Goal: Task Accomplishment & Management: Use online tool/utility

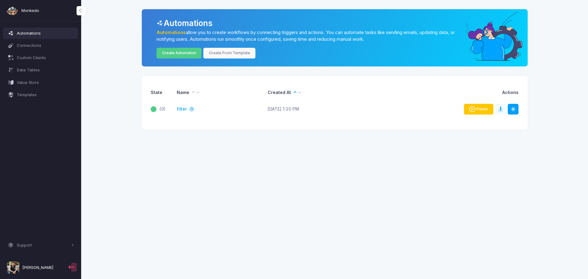
click at [471, 108] on icon at bounding box center [473, 109] width 8 height 6
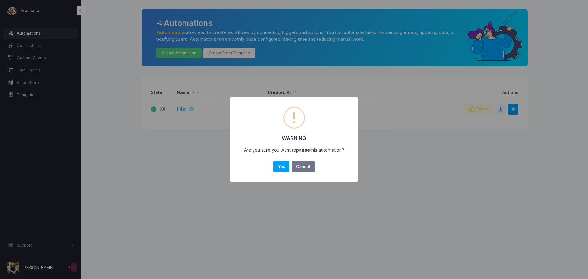
click at [297, 165] on button "Cancel" at bounding box center [303, 166] width 23 height 11
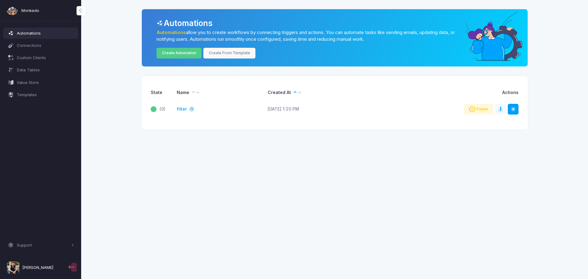
click at [180, 109] on link "filter" at bounding box center [182, 109] width 10 height 6
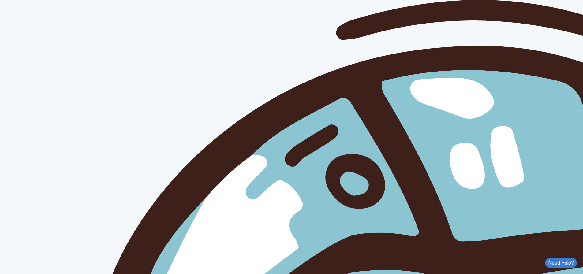
type input "******"
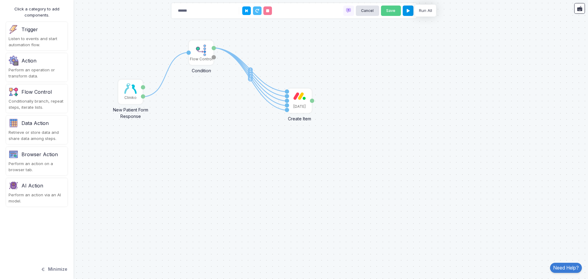
click at [409, 10] on icon at bounding box center [407, 11] width 3 height 4
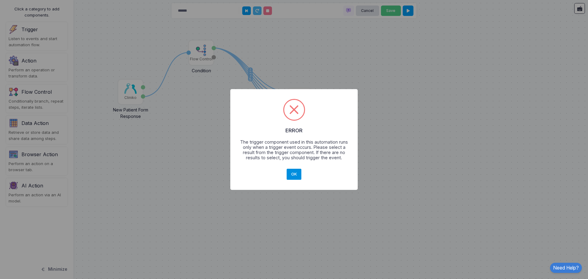
click at [293, 172] on button "OK" at bounding box center [293, 174] width 15 height 11
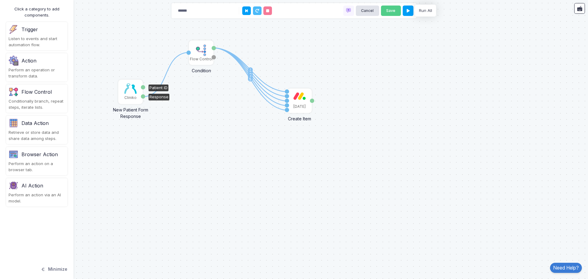
click at [128, 90] on img at bounding box center [130, 88] width 12 height 10
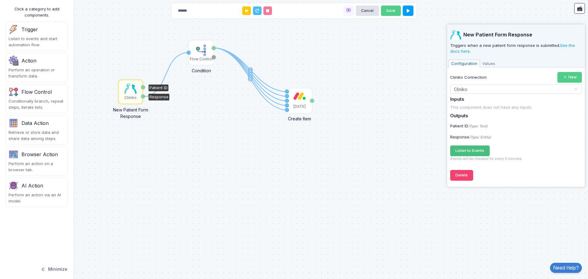
click at [473, 149] on span "Listen to Events" at bounding box center [469, 150] width 29 height 5
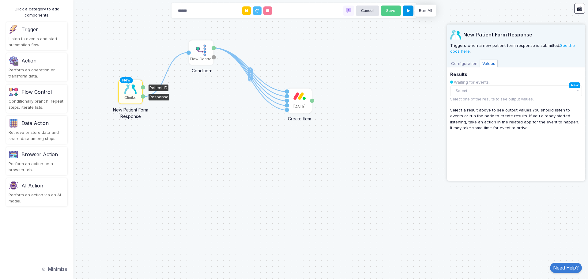
click at [407, 11] on icon at bounding box center [407, 11] width 3 height 4
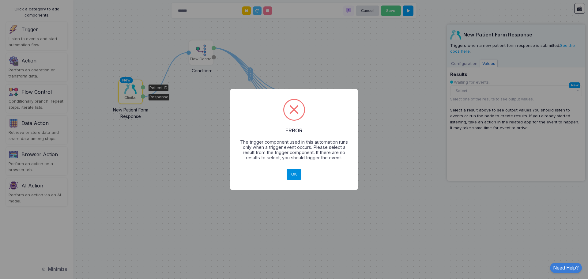
click at [296, 174] on button "OK" at bounding box center [293, 174] width 15 height 11
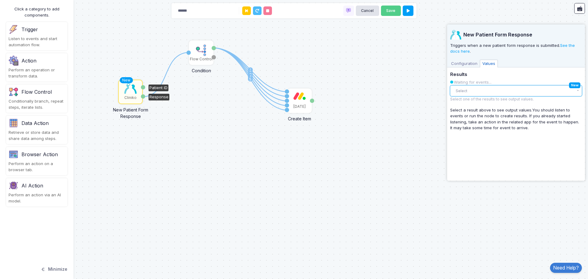
click at [482, 89] on button "Select" at bounding box center [516, 90] width 132 height 11
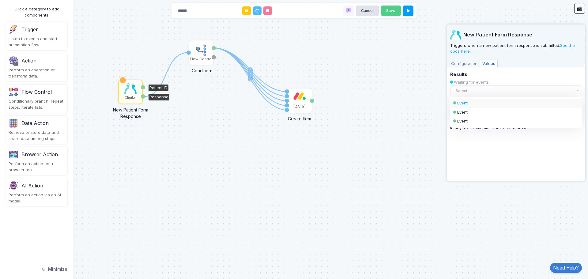
click at [464, 104] on div "Event" at bounding box center [510, 103] width 107 height 6
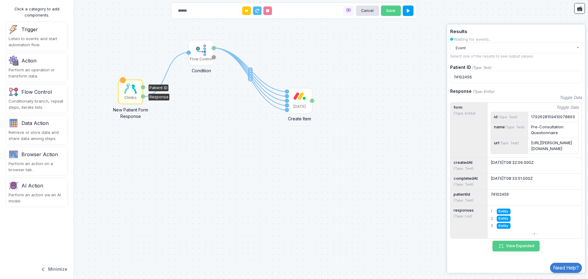
scroll to position [73, 0]
click at [410, 13] on button at bounding box center [407, 11] width 11 height 11
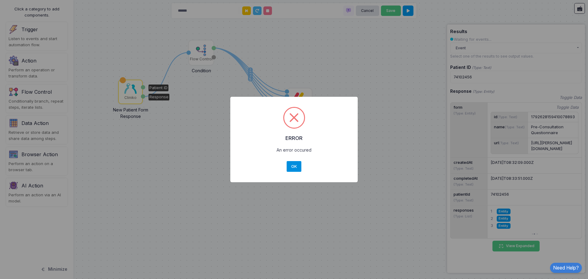
click at [297, 166] on button "OK" at bounding box center [293, 166] width 15 height 11
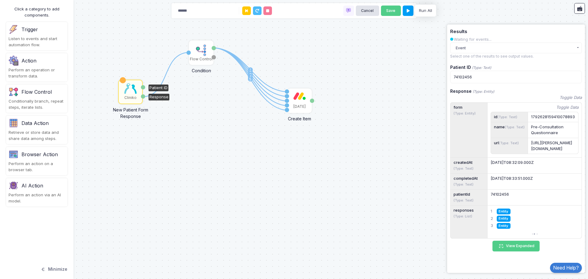
click at [127, 88] on img at bounding box center [130, 88] width 12 height 10
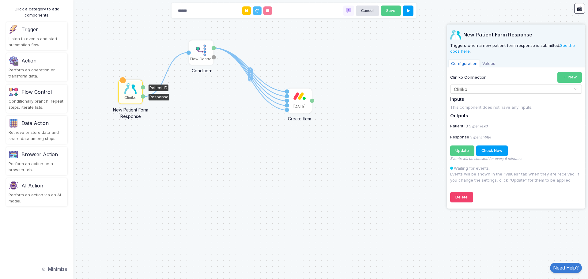
click at [242, 15] on div "******" at bounding box center [224, 10] width 100 height 13
click at [243, 12] on button at bounding box center [246, 10] width 9 height 9
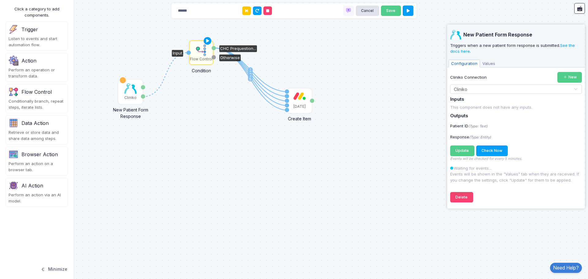
click at [204, 52] on img at bounding box center [201, 50] width 12 height 12
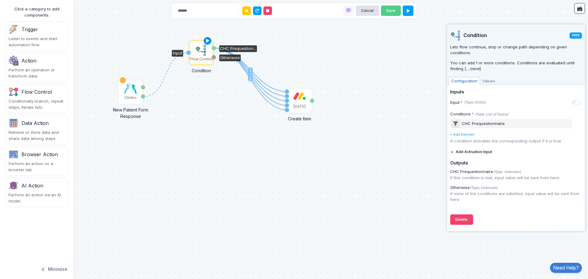
click at [208, 40] on icon at bounding box center [207, 41] width 7 height 9
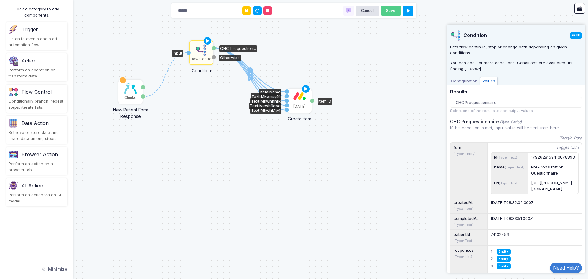
click at [298, 100] on div "[DATE]" at bounding box center [299, 100] width 23 height 23
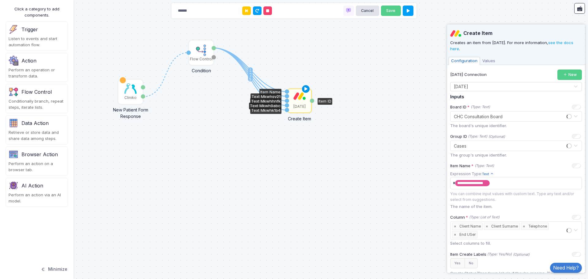
click at [306, 88] on icon at bounding box center [305, 89] width 7 height 9
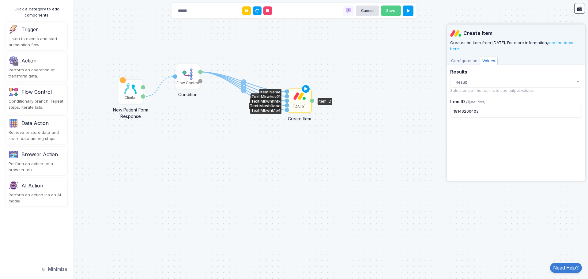
drag, startPoint x: 202, startPoint y: 48, endPoint x: 268, endPoint y: 106, distance: 87.2
click at [189, 73] on img at bounding box center [187, 74] width 12 height 12
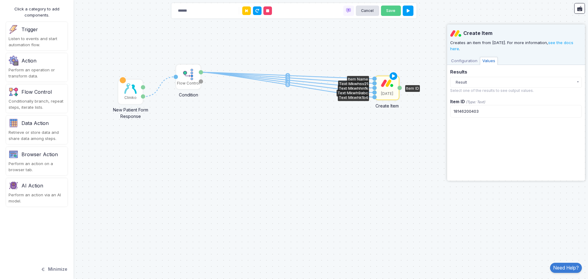
drag, startPoint x: 301, startPoint y: 102, endPoint x: 387, endPoint y: 85, distance: 87.3
click at [388, 87] on div "[DATE]" at bounding box center [386, 87] width 23 height 23
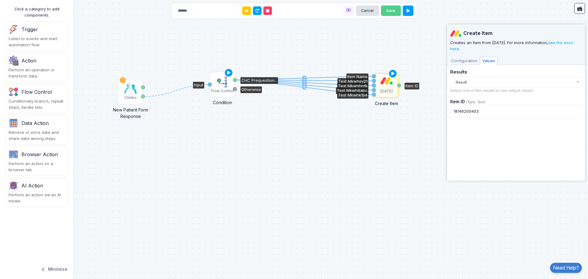
drag, startPoint x: 186, startPoint y: 75, endPoint x: 220, endPoint y: 82, distance: 34.8
click at [220, 82] on img at bounding box center [222, 82] width 12 height 12
click at [192, 187] on div "1 1 2 3 4 5 Cliniko New Patient Form Response Patient ID Response Flow Control …" at bounding box center [294, 139] width 588 height 279
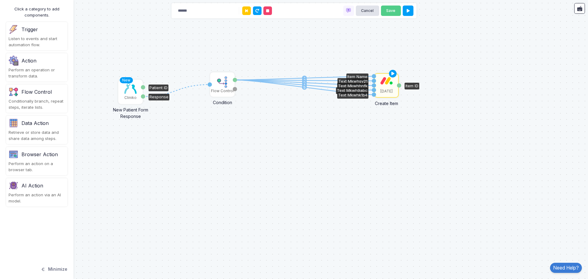
click at [123, 93] on div "New Cliniko" at bounding box center [130, 91] width 23 height 23
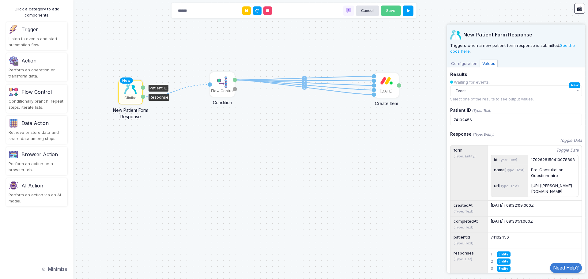
click at [256, 203] on div "1 1 2 3 4 5 New Cliniko New Patient Form Response Patient ID Response Flow Cont…" at bounding box center [294, 139] width 588 height 279
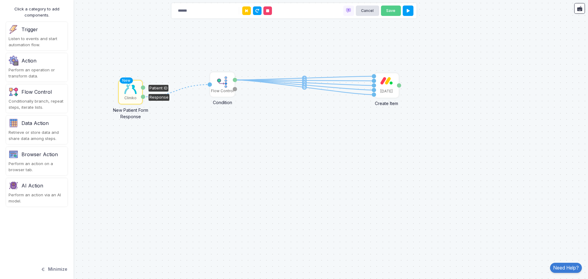
click at [23, 37] on div "Listen to events and start automation flow." at bounding box center [37, 42] width 56 height 12
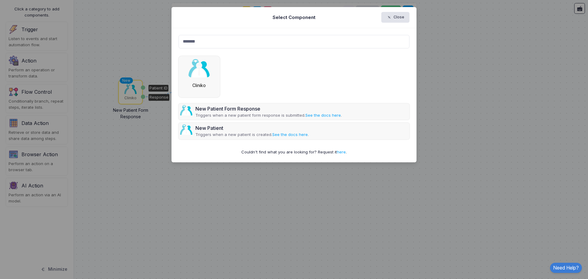
type input "*******"
click at [261, 236] on ngb-modal-window "Select Component Close ******* New Patient Form Response Triggers when a new pa…" at bounding box center [294, 139] width 588 height 279
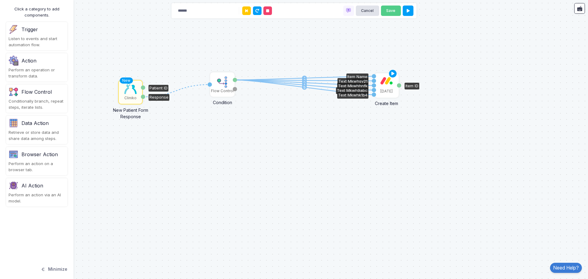
click at [383, 88] on div "[DATE]" at bounding box center [386, 85] width 23 height 23
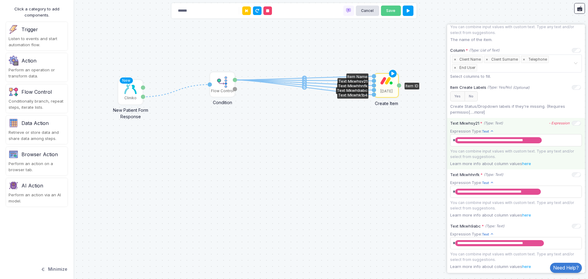
scroll to position [153, 0]
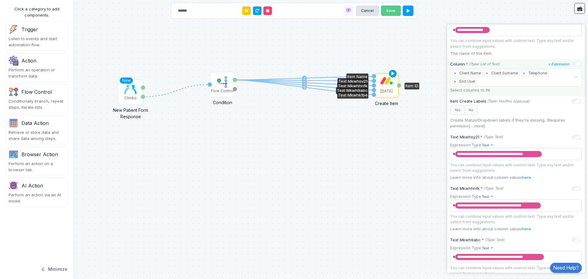
click at [566, 78] on div "Select... × Client Name × Client Surname × Telephone × End User" at bounding box center [512, 77] width 121 height 17
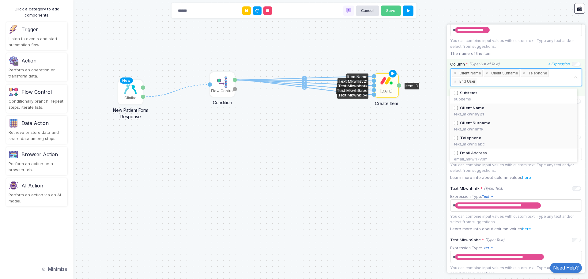
scroll to position [32, 0]
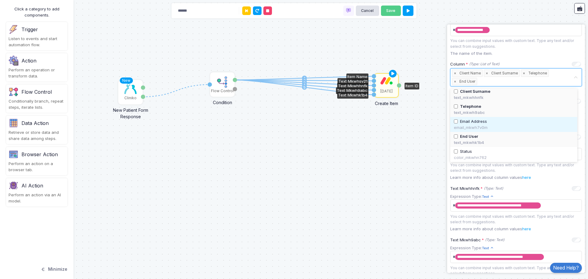
click at [489, 121] on div "Email Address" at bounding box center [514, 121] width 120 height 6
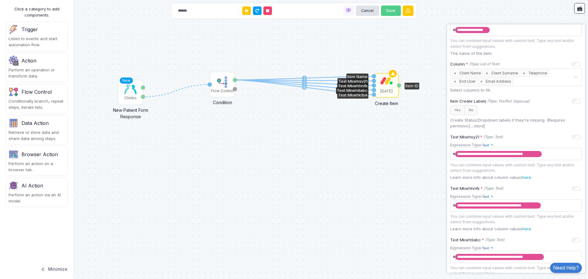
click at [383, 134] on div "1 1 2 3 4 5 New Cliniko New Patient Form Response Patient ID Response Flow Cont…" at bounding box center [294, 139] width 588 height 279
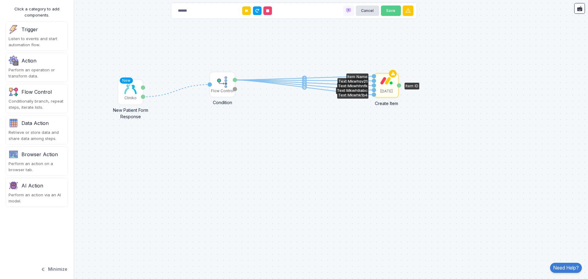
click at [388, 87] on div "[DATE]" at bounding box center [386, 85] width 23 height 23
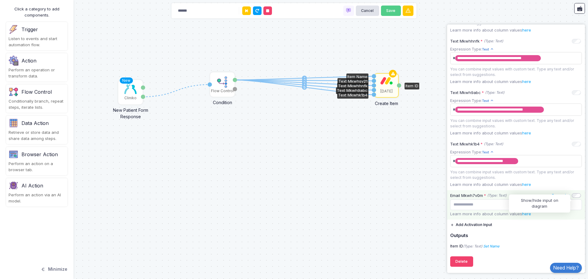
scroll to position [294, 0]
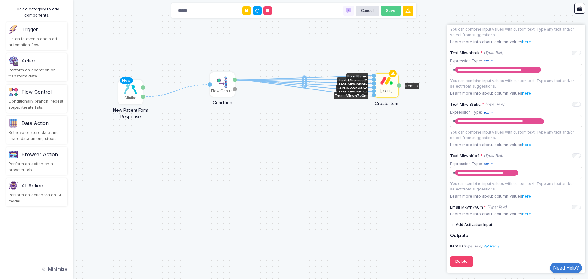
drag, startPoint x: 234, startPoint y: 79, endPoint x: 374, endPoint y: 96, distance: 140.6
click at [0, 0] on div "1 1 2 3 4 5 1 New Cliniko New Patient Form Response Patient ID Response Flow Co…" at bounding box center [0, 0] width 0 height 0
click at [554, 207] on icon "+ Expression" at bounding box center [559, 207] width 22 height 4
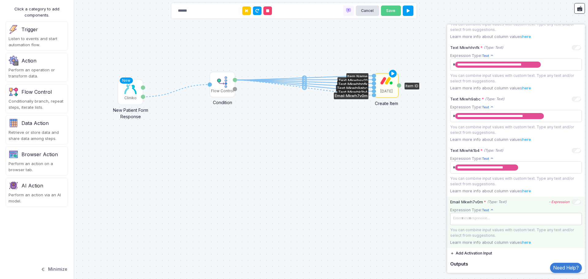
click at [498, 223] on span at bounding box center [515, 218] width 129 height 9
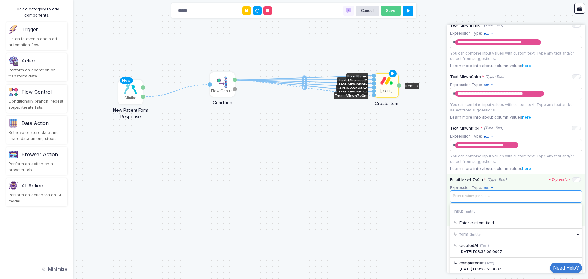
scroll to position [354, 0]
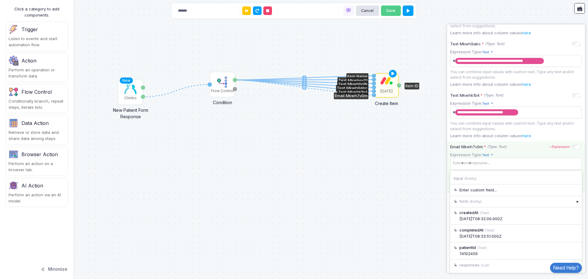
click at [574, 261] on div "▸" at bounding box center [577, 265] width 9 height 11
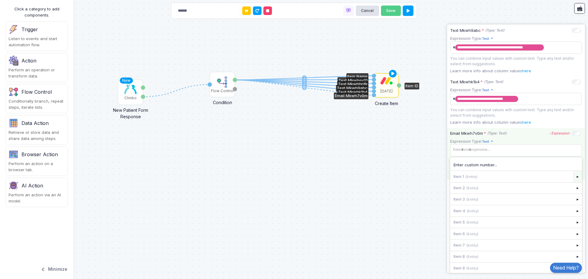
scroll to position [370, 0]
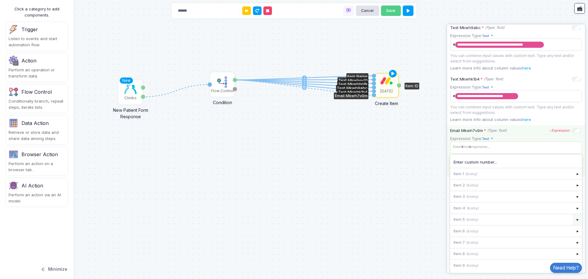
click at [573, 221] on div "▸" at bounding box center [577, 219] width 9 height 11
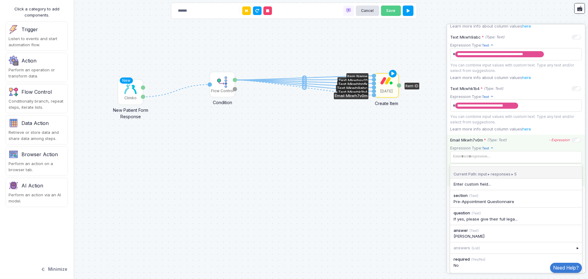
scroll to position [361, 0]
click at [476, 171] on div "Current Path: input ▸ responses ▸ 5" at bounding box center [516, 172] width 132 height 13
click at [473, 174] on div "Current Path: input ▸ responses ▸ 5" at bounding box center [516, 172] width 132 height 13
click at [482, 159] on span at bounding box center [515, 156] width 129 height 9
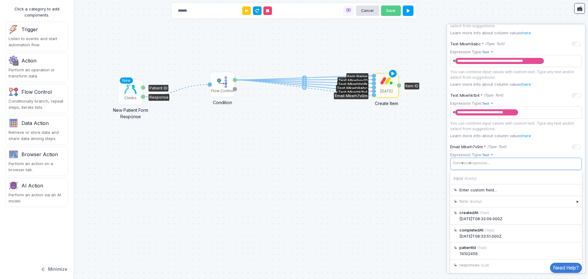
click at [132, 92] on img at bounding box center [130, 89] width 12 height 10
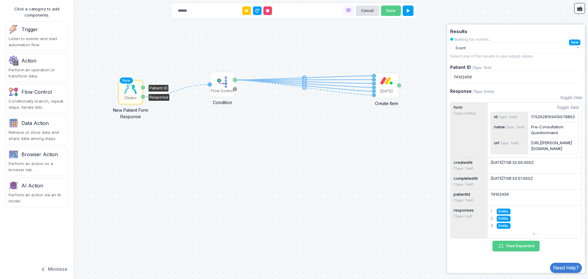
scroll to position [73, 0]
click at [514, 245] on button "View Expanded" at bounding box center [515, 246] width 47 height 11
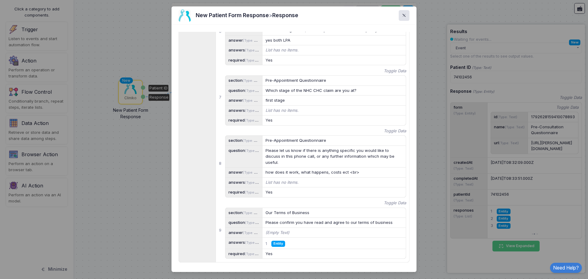
scroll to position [635, 0]
click at [407, 16] on span at bounding box center [407, 15] width 0 height 7
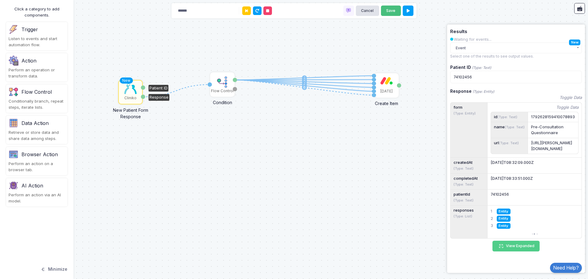
click at [386, 12] on button "Save" at bounding box center [391, 11] width 20 height 11
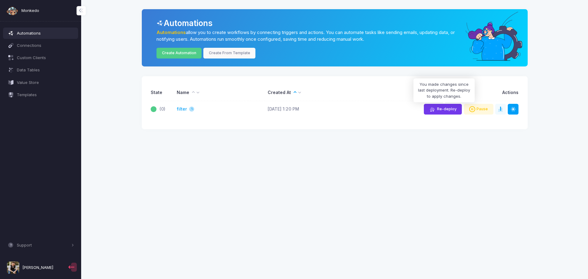
click at [446, 109] on span "Re-deploy" at bounding box center [447, 109] width 20 height 5
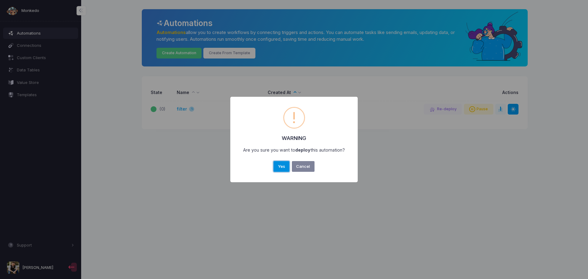
click at [283, 168] on button "Yes" at bounding box center [281, 166] width 16 height 11
click at [296, 172] on div "OK No Cancel" at bounding box center [293, 166] width 17 height 13
click at [295, 164] on button "OK" at bounding box center [293, 166] width 15 height 11
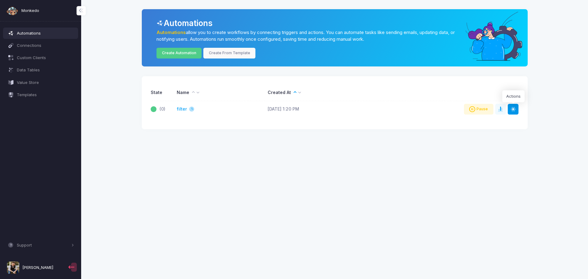
click at [514, 109] on span at bounding box center [513, 109] width 6 height 6
click at [503, 108] on span at bounding box center [503, 109] width 0 height 6
click at [182, 108] on link "filter" at bounding box center [182, 109] width 10 height 6
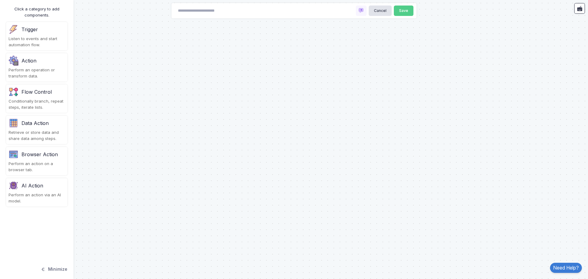
type input "******"
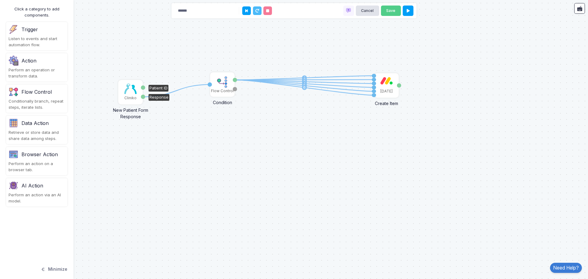
click at [135, 92] on img at bounding box center [130, 89] width 12 height 10
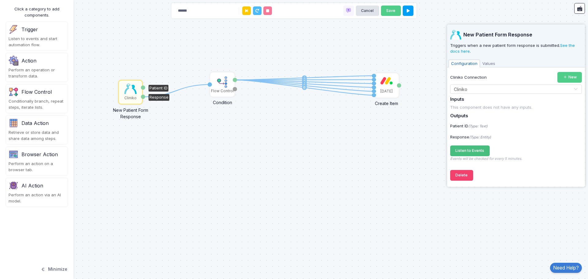
click at [477, 148] on button "Listen to Events Registering..." at bounding box center [469, 150] width 39 height 11
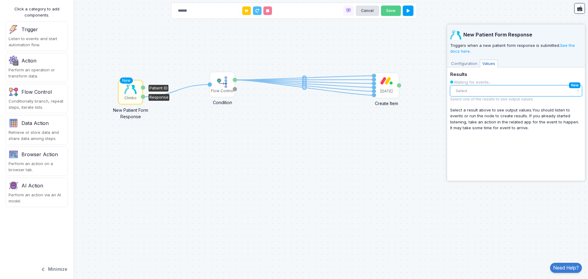
click at [534, 94] on button "Select" at bounding box center [516, 90] width 132 height 11
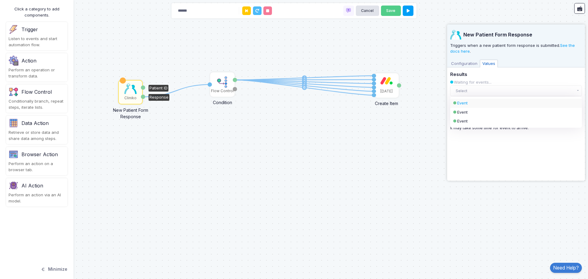
click at [468, 105] on div "Event" at bounding box center [510, 103] width 107 height 6
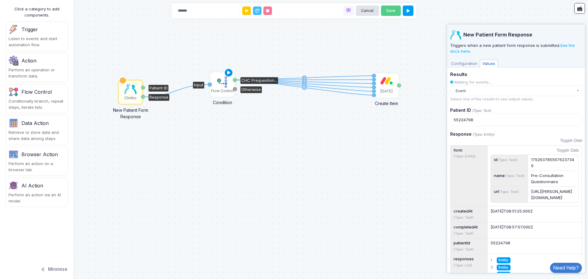
click at [228, 74] on icon at bounding box center [228, 73] width 7 height 9
click at [406, 9] on button at bounding box center [407, 11] width 11 height 11
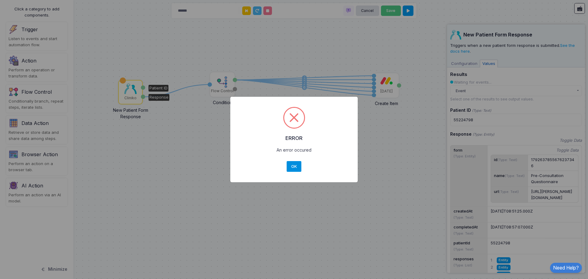
click at [295, 166] on button "OK" at bounding box center [293, 166] width 15 height 11
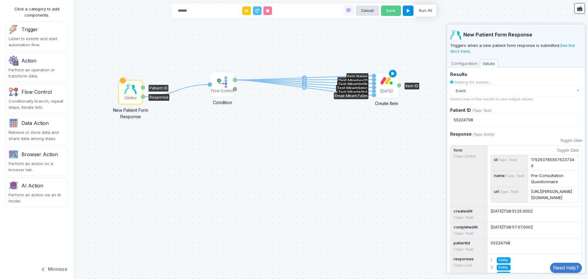
click at [392, 75] on icon at bounding box center [392, 73] width 7 height 9
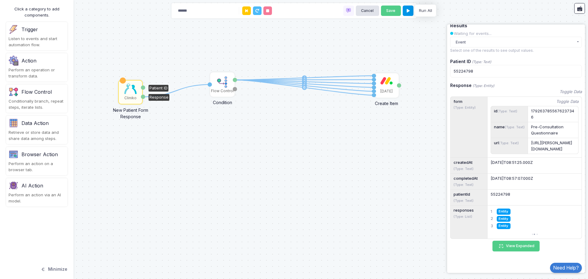
scroll to position [73, 0]
click at [390, 88] on div "[DATE]" at bounding box center [386, 85] width 23 height 23
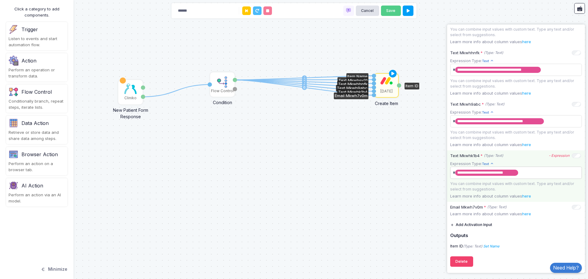
scroll to position [294, 0]
click at [547, 176] on span "**********" at bounding box center [513, 173] width 125 height 10
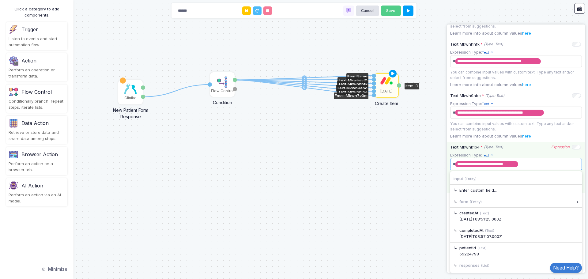
scroll to position [302, 0]
click at [574, 260] on div "▸" at bounding box center [577, 265] width 9 height 11
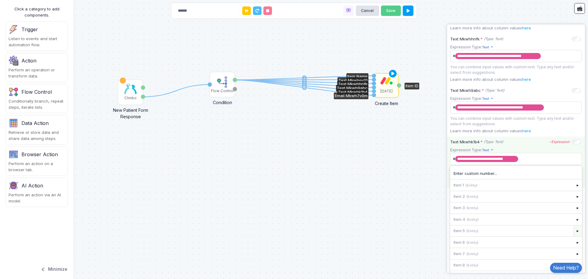
click at [573, 235] on div "▸" at bounding box center [577, 230] width 9 height 11
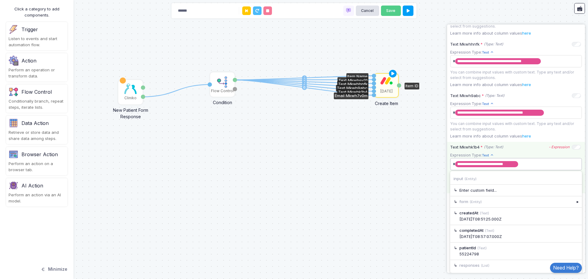
click at [494, 167] on tags "**********" at bounding box center [516, 164] width 132 height 12
click at [573, 261] on div "▸" at bounding box center [577, 265] width 9 height 11
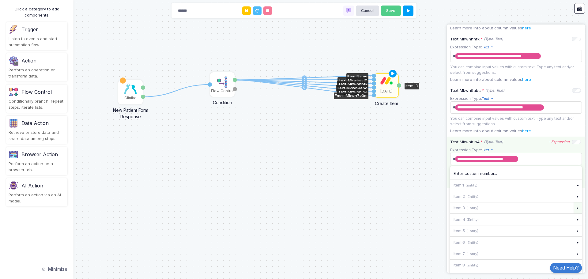
click at [573, 213] on div "▸" at bounding box center [577, 207] width 9 height 11
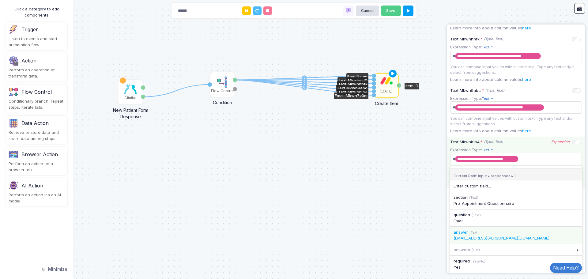
click at [517, 241] on div "[EMAIL_ADDRESS][PERSON_NAME][DOMAIN_NAME]" at bounding box center [515, 238] width 125 height 6
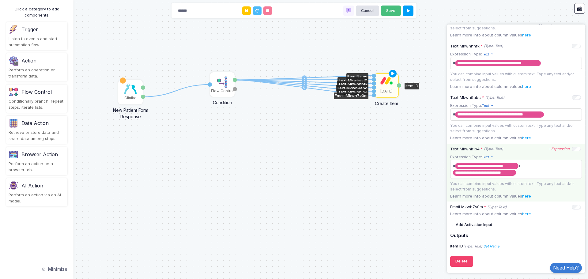
click at [391, 10] on button "Save" at bounding box center [391, 11] width 20 height 11
click at [552, 173] on span "**********" at bounding box center [513, 169] width 125 height 17
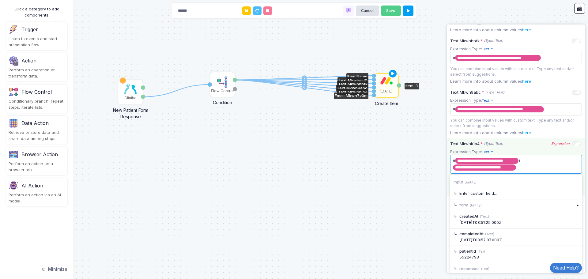
click at [531, 164] on span "**********" at bounding box center [513, 164] width 125 height 17
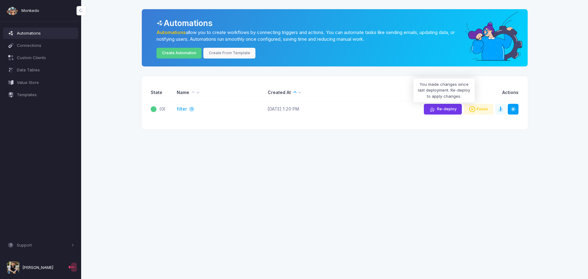
click at [441, 109] on span "Re-deploy" at bounding box center [447, 109] width 20 height 5
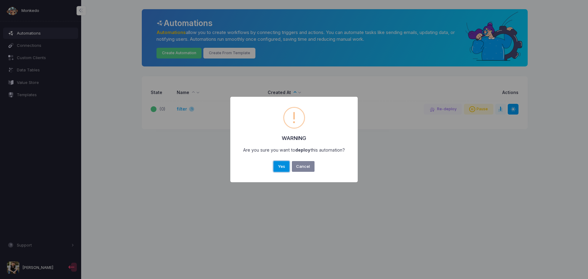
click at [286, 165] on button "Yes" at bounding box center [281, 166] width 16 height 11
click at [293, 168] on button "OK" at bounding box center [293, 166] width 15 height 11
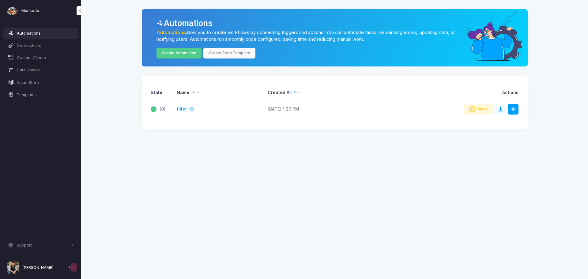
click at [185, 107] on link "filter" at bounding box center [182, 109] width 10 height 6
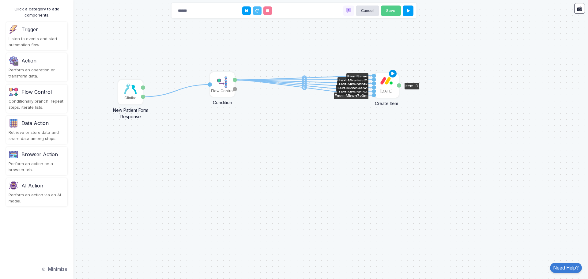
click at [391, 73] on icon at bounding box center [392, 73] width 7 height 9
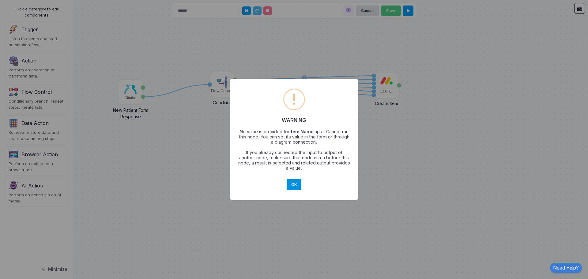
click at [293, 181] on button "OK" at bounding box center [293, 184] width 15 height 11
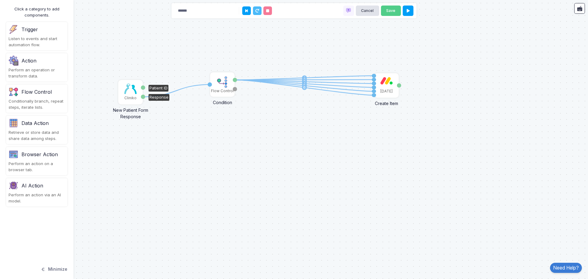
click at [130, 89] on img at bounding box center [130, 89] width 12 height 10
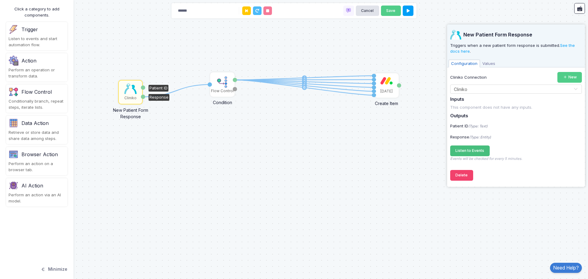
click at [471, 152] on span "Listen to Events" at bounding box center [469, 150] width 29 height 5
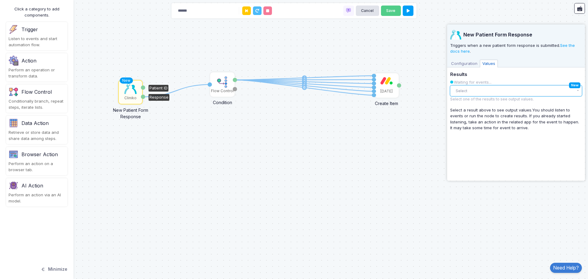
click at [486, 88] on button "Select" at bounding box center [516, 90] width 132 height 11
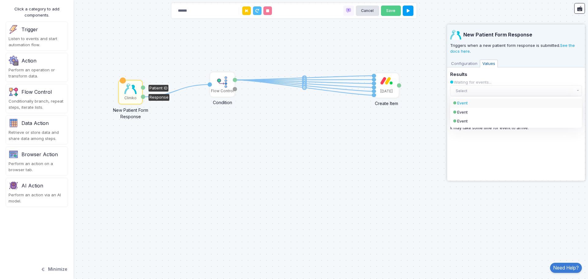
click at [476, 102] on div "Event" at bounding box center [510, 103] width 107 height 6
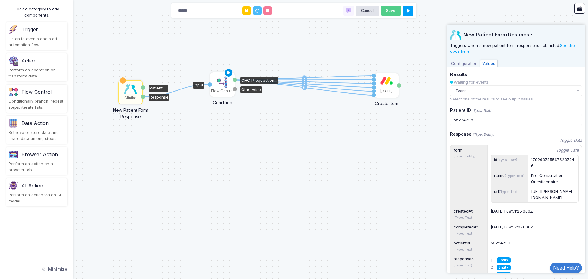
click at [229, 74] on icon at bounding box center [228, 73] width 7 height 9
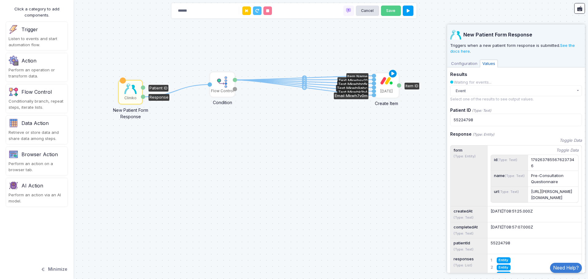
click at [391, 73] on icon at bounding box center [392, 73] width 7 height 9
click at [393, 73] on icon at bounding box center [392, 73] width 7 height 9
click at [396, 12] on button "Save" at bounding box center [391, 11] width 20 height 11
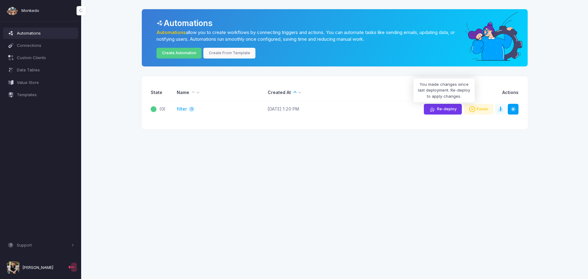
click at [440, 110] on span "Re-deploy" at bounding box center [447, 109] width 20 height 5
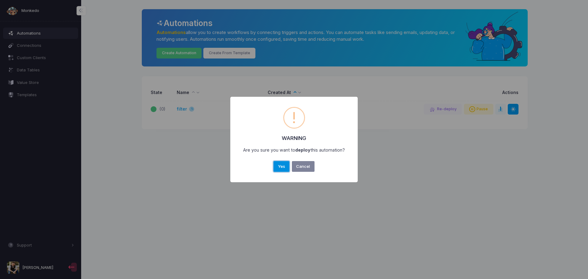
click at [283, 166] on button "Yes" at bounding box center [281, 166] width 16 height 11
click at [293, 166] on button "OK" at bounding box center [293, 166] width 15 height 11
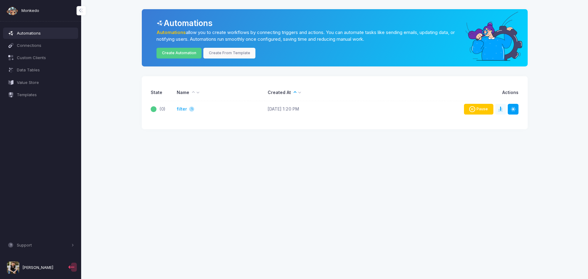
click at [476, 109] on icon at bounding box center [473, 109] width 8 height 6
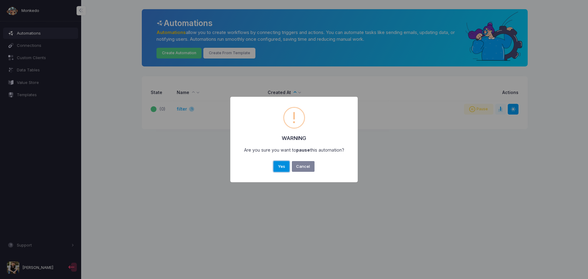
click at [277, 166] on button "Yes" at bounding box center [281, 166] width 16 height 11
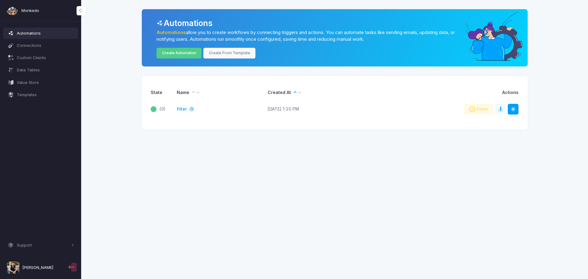
click at [181, 109] on link "filter" at bounding box center [182, 109] width 10 height 6
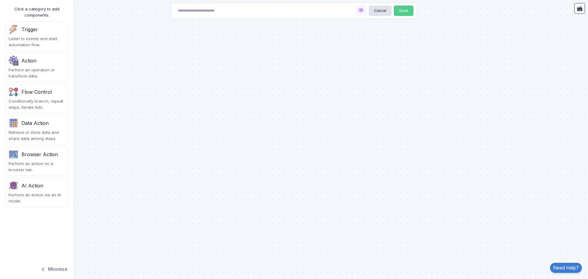
type input "******"
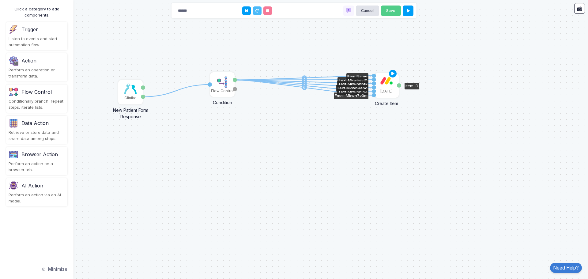
click at [390, 88] on div "[DATE]" at bounding box center [386, 85] width 23 height 23
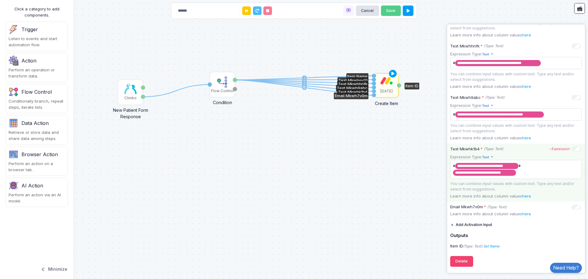
scroll to position [292, 0]
click at [496, 147] on icon "(Type: Text)" at bounding box center [493, 148] width 19 height 5
click at [490, 156] on icon at bounding box center [492, 157] width 4 height 4
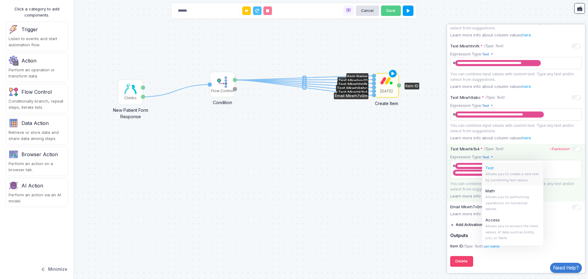
click at [490, 156] on icon at bounding box center [492, 157] width 4 height 4
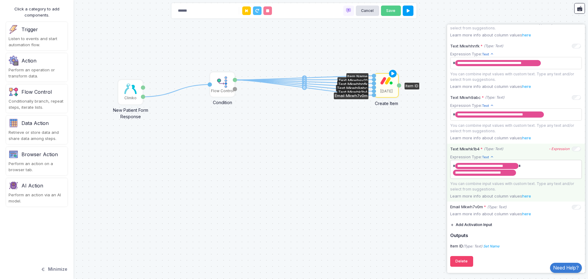
click at [529, 175] on span "**********" at bounding box center [513, 169] width 125 height 17
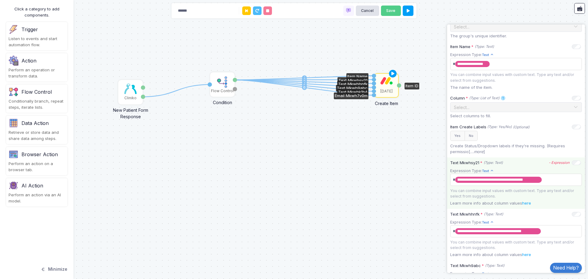
scroll to position [109, 0]
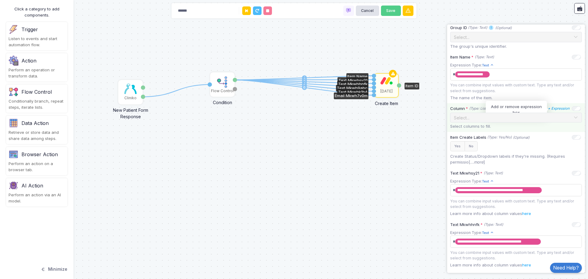
click at [548, 109] on icon "+ Expression" at bounding box center [559, 108] width 22 height 4
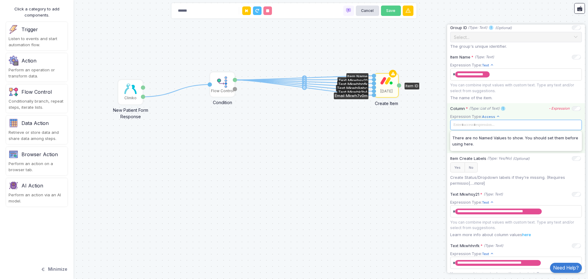
click at [480, 125] on span at bounding box center [515, 124] width 128 height 7
click at [492, 118] on span "Access" at bounding box center [491, 116] width 18 height 5
click at [490, 131] on span "Text" at bounding box center [512, 128] width 54 height 6
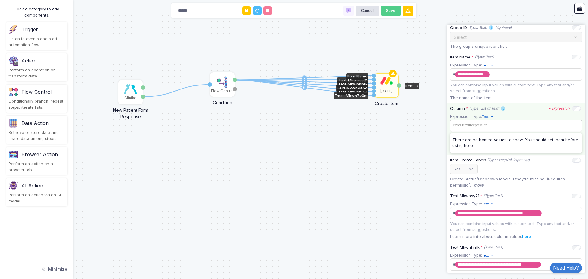
scroll to position [58, 0]
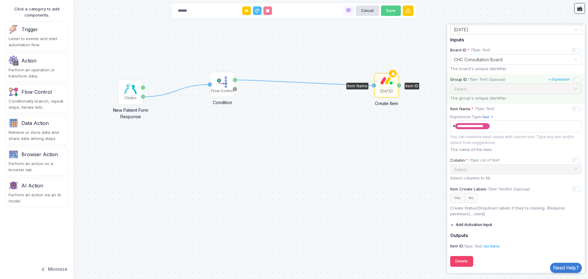
click at [515, 92] on div "Select..." at bounding box center [516, 89] width 132 height 11
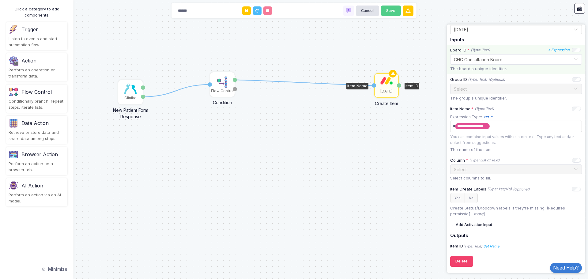
click at [510, 60] on input "text" at bounding box center [509, 59] width 113 height 7
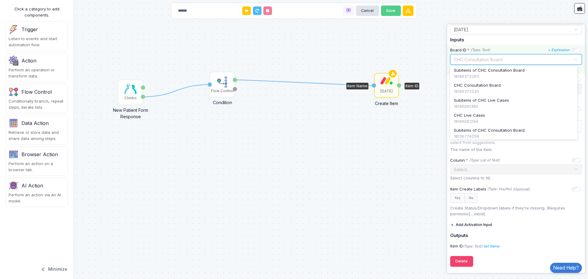
scroll to position [75, 0]
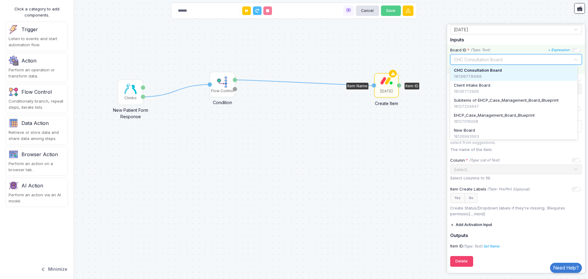
click at [516, 45] on div "Board ID * (Type: Text) + Expression Select... × CHC Consultation Board Subitem…" at bounding box center [516, 59] width 138 height 29
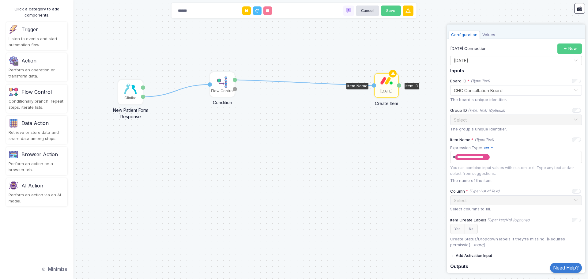
scroll to position [0, 0]
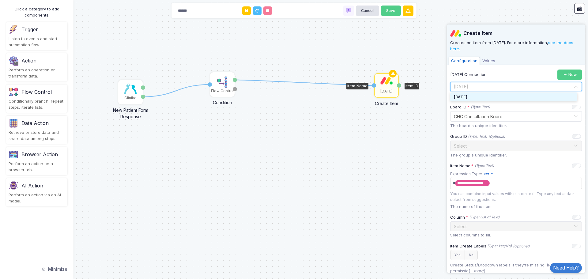
click at [541, 87] on input "text" at bounding box center [509, 87] width 113 height 7
click at [479, 98] on div "[DATE]" at bounding box center [513, 96] width 127 height 9
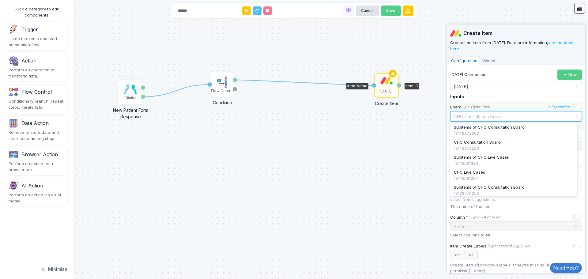
click at [493, 117] on input "text" at bounding box center [509, 116] width 113 height 7
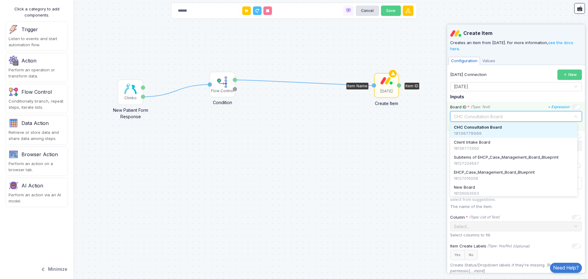
click at [490, 126] on span "CHC Consultation Board" at bounding box center [478, 127] width 48 height 6
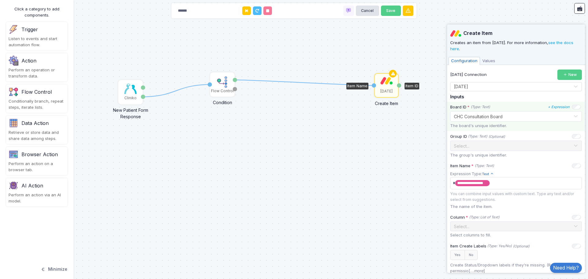
click at [388, 85] on div "[DATE]" at bounding box center [386, 85] width 23 height 23
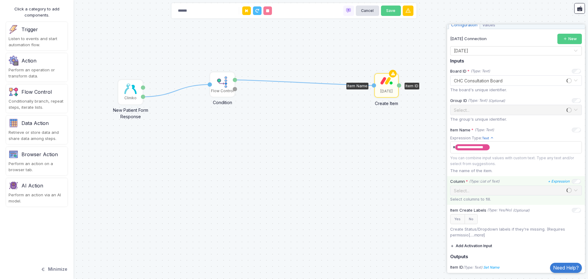
scroll to position [58, 0]
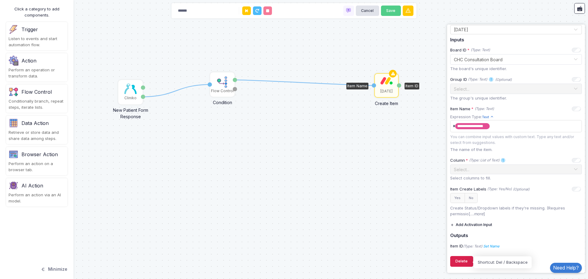
click at [457, 262] on button "Delete" at bounding box center [461, 261] width 23 height 11
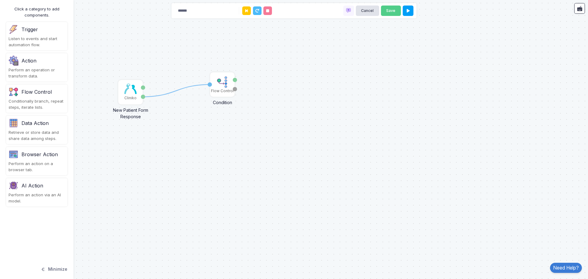
click at [27, 63] on div "Action" at bounding box center [28, 60] width 15 height 7
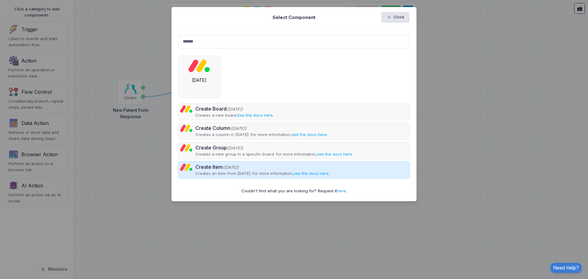
type input "******"
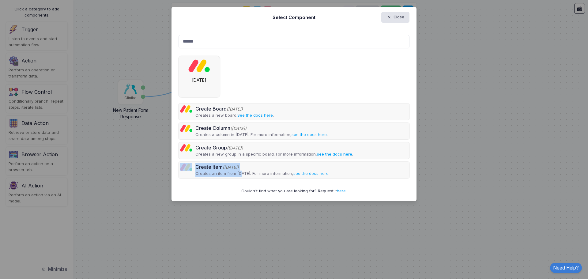
drag, startPoint x: 241, startPoint y: 174, endPoint x: 471, endPoint y: 155, distance: 230.3
click at [471, 155] on ngb-modal-window "Select Component Close ****** Create Board ([DATE]) Creates a new board. See th…" at bounding box center [294, 139] width 588 height 279
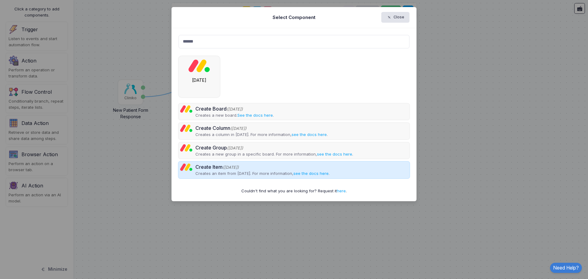
click at [285, 174] on p "Creates an item from [DATE]. For more information, see the docs here ." at bounding box center [262, 173] width 134 height 6
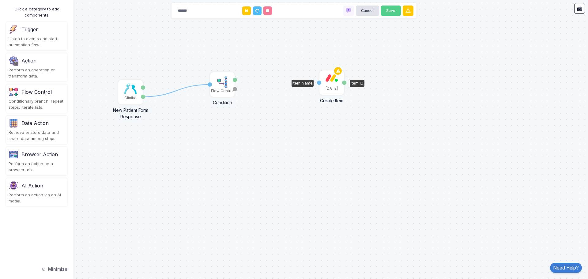
click at [331, 83] on div "[DATE]" at bounding box center [331, 82] width 23 height 23
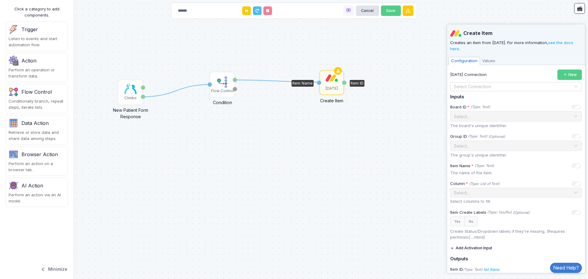
drag, startPoint x: 234, startPoint y: 78, endPoint x: 319, endPoint y: 82, distance: 85.2
click at [0, 0] on div "1 1 Cliniko New Patient Form Response Patient ID Response Flow Control Conditio…" at bounding box center [0, 0] width 0 height 0
click at [488, 84] on input "text" at bounding box center [509, 87] width 113 height 7
click at [483, 95] on div "[DATE]" at bounding box center [513, 96] width 127 height 9
click at [481, 118] on input "text" at bounding box center [509, 116] width 113 height 7
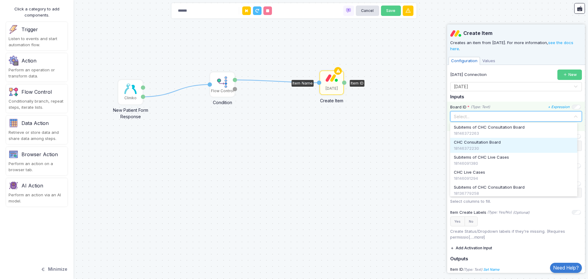
click at [514, 143] on div "CHC Consultation Board" at bounding box center [514, 142] width 120 height 6
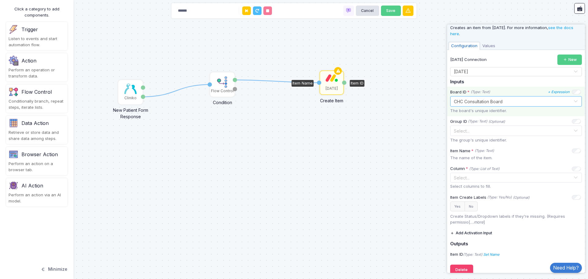
scroll to position [23, 0]
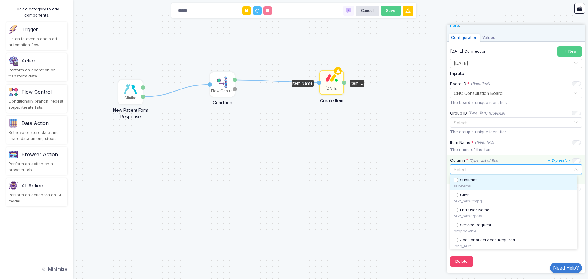
click at [496, 170] on input "text" at bounding box center [512, 169] width 121 height 7
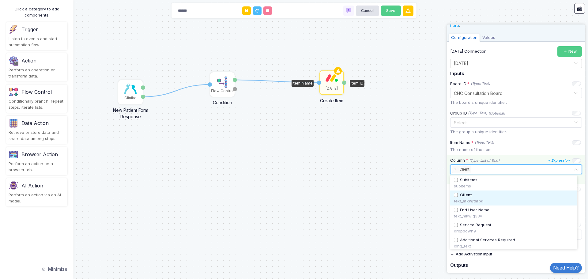
click at [498, 171] on input "text" at bounding box center [522, 169] width 101 height 7
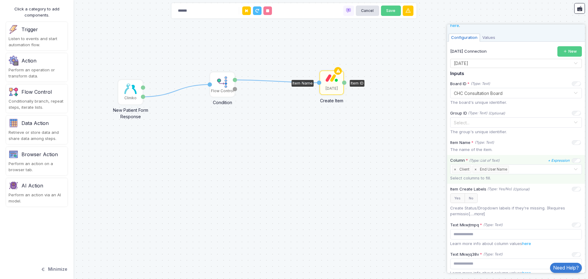
click at [526, 171] on input "text" at bounding box center [541, 169] width 63 height 7
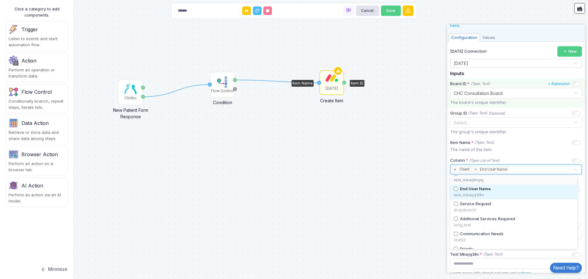
scroll to position [31, 0]
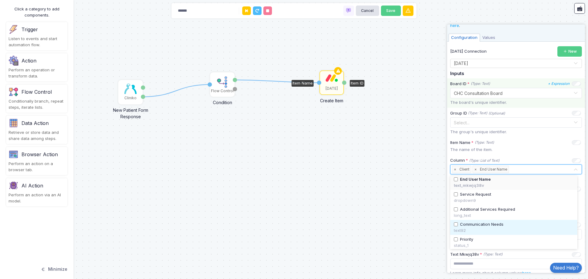
click at [485, 226] on span "Communication Needs" at bounding box center [481, 224] width 43 height 6
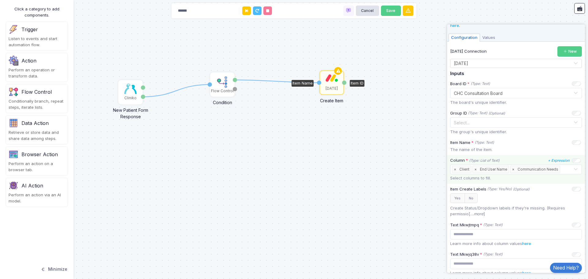
click at [561, 171] on input "text" at bounding box center [567, 169] width 12 height 7
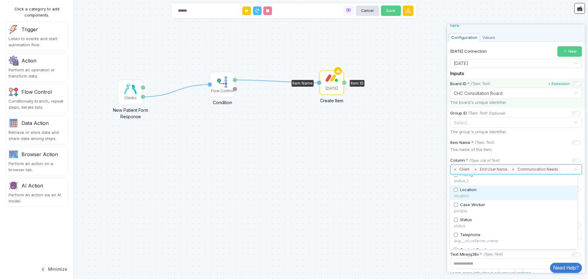
scroll to position [106, 0]
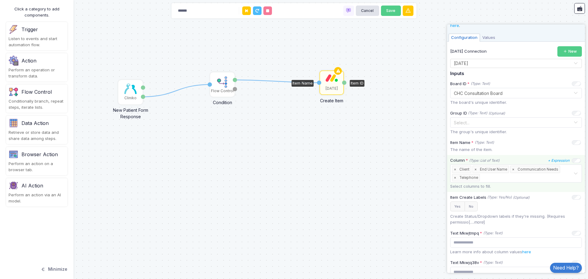
click at [499, 180] on input "text" at bounding box center [527, 177] width 92 height 7
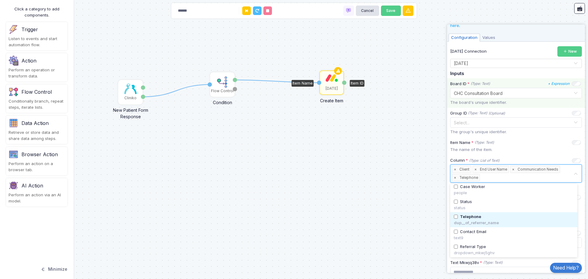
scroll to position [54, 0]
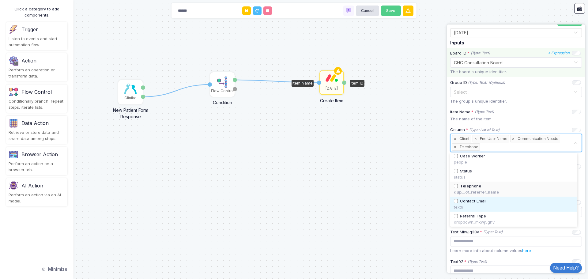
click at [468, 204] on div "text9" at bounding box center [514, 207] width 120 height 6
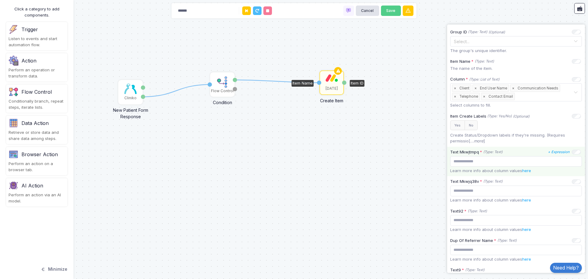
scroll to position [115, 0]
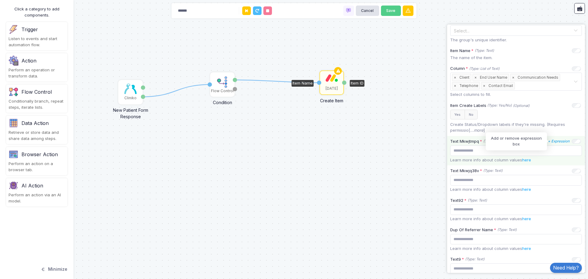
click at [554, 141] on icon "+ Expression" at bounding box center [559, 141] width 22 height 4
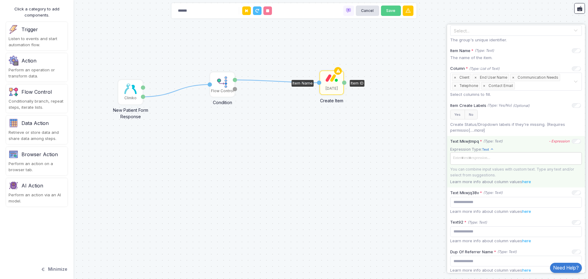
click at [493, 158] on span at bounding box center [515, 158] width 129 height 9
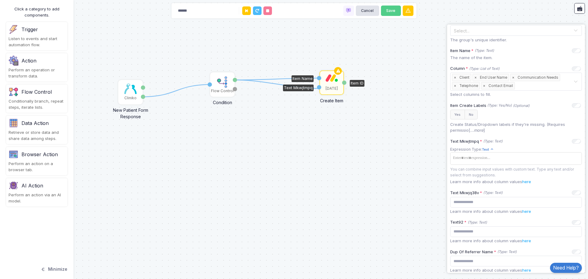
drag, startPoint x: 233, startPoint y: 80, endPoint x: 321, endPoint y: 88, distance: 88.6
click at [0, 0] on div "1 1 1 Cliniko New Patient Form Response Patient ID Response Flow Control Condit…" at bounding box center [0, 0] width 0 height 0
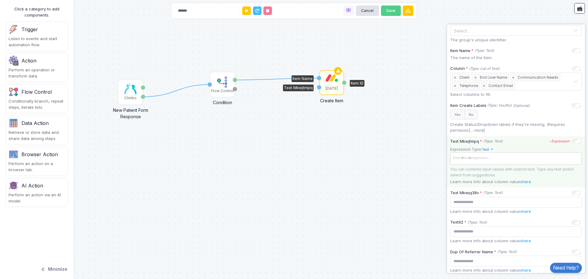
click at [507, 156] on span at bounding box center [515, 158] width 129 height 9
click at [0, 0] on icon "- Expression" at bounding box center [0, 0] width 0 height 0
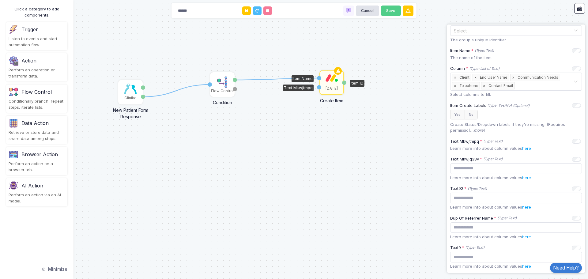
click at [0, 0] on icon "+ Expression" at bounding box center [0, 0] width 0 height 0
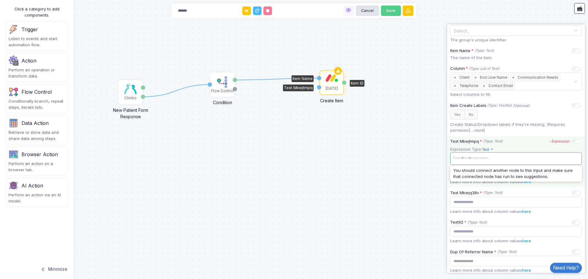
click at [487, 158] on span at bounding box center [515, 158] width 129 height 9
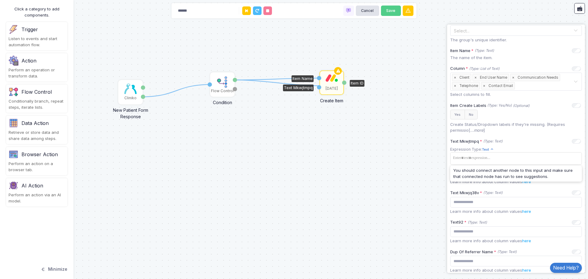
drag, startPoint x: 234, startPoint y: 78, endPoint x: 321, endPoint y: 86, distance: 86.9
click at [0, 0] on div "1 1 1 Cliniko New Patient Form Response Patient ID Response Flow Control Condit…" at bounding box center [0, 0] width 0 height 0
drag, startPoint x: 234, startPoint y: 80, endPoint x: 319, endPoint y: 87, distance: 85.4
click at [0, 0] on div "1 1 1 Cliniko New Patient Form Response Patient ID Response Flow Control Condit…" at bounding box center [0, 0] width 0 height 0
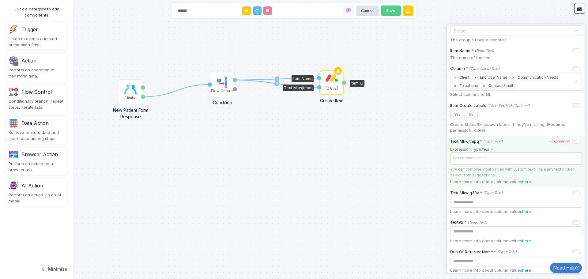
click at [486, 158] on span at bounding box center [515, 158] width 129 height 9
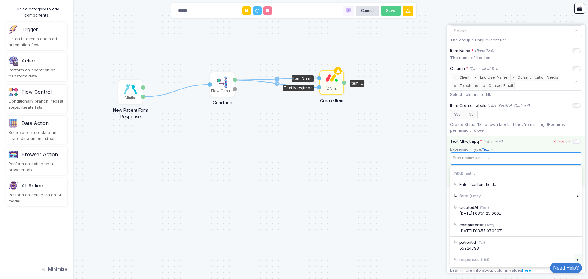
click at [573, 258] on div "▸" at bounding box center [577, 259] width 9 height 11
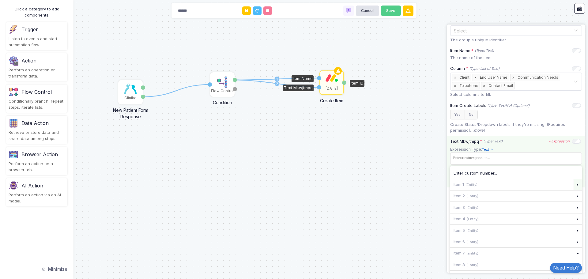
click at [573, 183] on div "▸" at bounding box center [577, 184] width 9 height 11
click at [469, 174] on div "Current Path: input ▸ responses ▸ 1" at bounding box center [516, 173] width 132 height 13
click at [504, 161] on span at bounding box center [515, 158] width 129 height 9
click at [574, 258] on div "▸" at bounding box center [577, 259] width 9 height 11
click at [573, 198] on div "▸" at bounding box center [577, 195] width 9 height 11
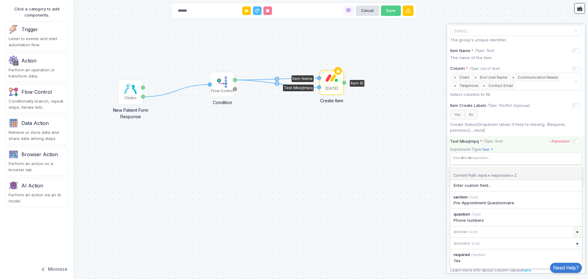
click at [573, 233] on div "▸" at bounding box center [577, 231] width 9 height 11
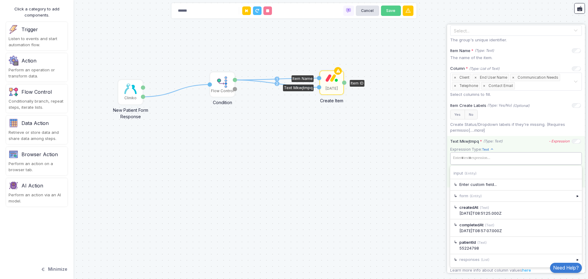
click at [517, 164] on tags "​" at bounding box center [516, 158] width 132 height 12
click at [573, 259] on div "▸" at bounding box center [577, 258] width 9 height 11
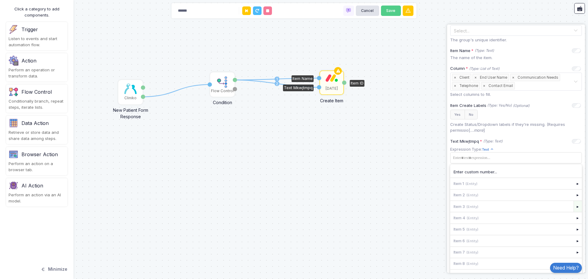
click at [575, 207] on div "▸" at bounding box center [577, 206] width 9 height 11
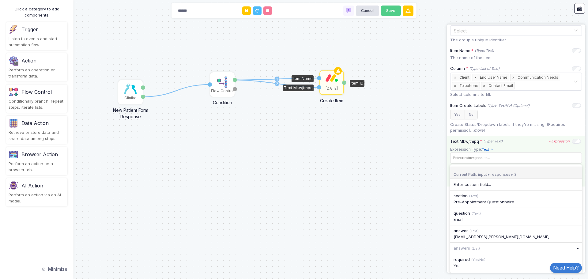
click at [513, 146] on app-expression-input "Expression Type: Text Text Allows you to create a new text by combining text va…" at bounding box center [516, 161] width 132 height 31
click at [517, 153] on tags "​" at bounding box center [516, 157] width 132 height 11
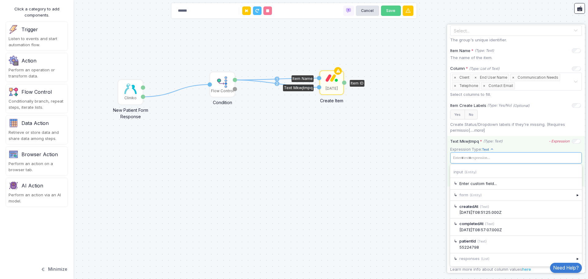
click at [513, 143] on div "Text Mkwjtmpq * (Type: Text) - Expression" at bounding box center [515, 141] width 131 height 6
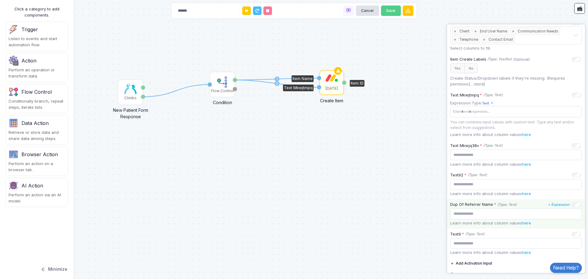
scroll to position [176, 0]
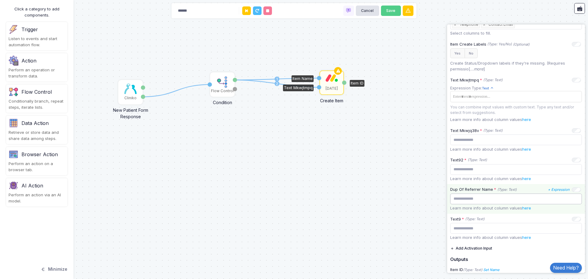
click at [518, 196] on input "text" at bounding box center [516, 198] width 132 height 11
click at [558, 188] on icon "+ Expression" at bounding box center [559, 189] width 22 height 4
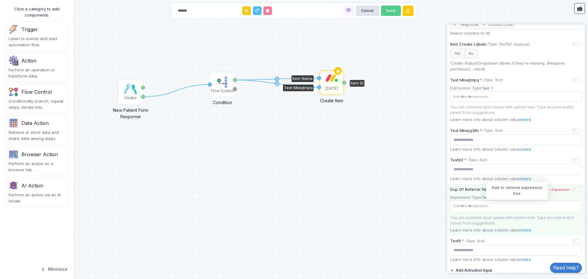
click at [556, 189] on icon "- Expression" at bounding box center [558, 189] width 21 height 4
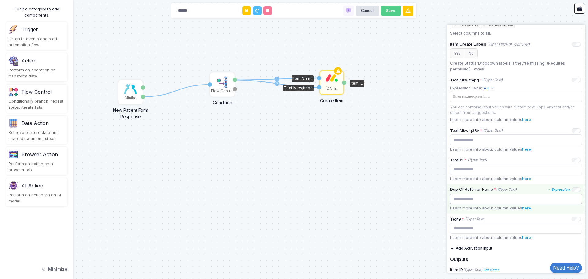
click at [544, 200] on input "text" at bounding box center [516, 198] width 132 height 11
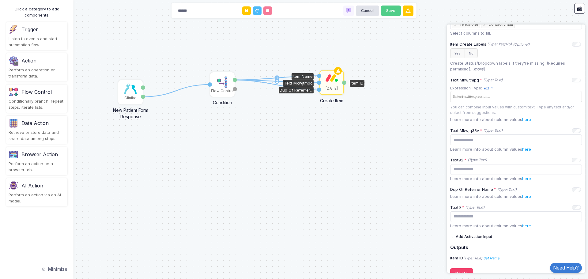
drag, startPoint x: 292, startPoint y: 94, endPoint x: 320, endPoint y: 90, distance: 28.8
click at [0, 0] on div "1 1 2 1 Cliniko New Patient Form Response Patient ID Response Flow Control Cond…" at bounding box center [0, 0] width 0 height 0
click at [513, 216] on input "text" at bounding box center [516, 216] width 132 height 11
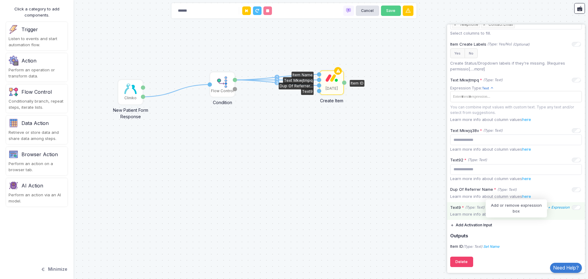
click at [548, 208] on icon "+ Expression" at bounding box center [559, 207] width 22 height 4
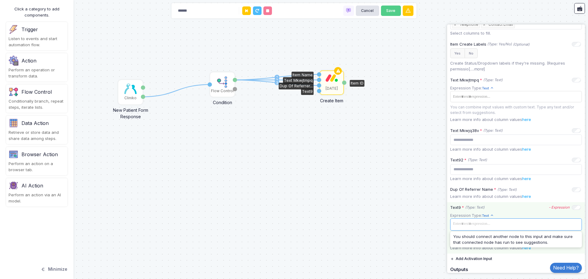
click at [486, 225] on span at bounding box center [515, 223] width 129 height 9
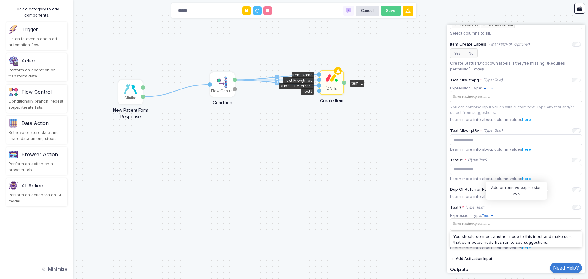
click at [0, 0] on icon "+ Expression" at bounding box center [0, 0] width 0 height 0
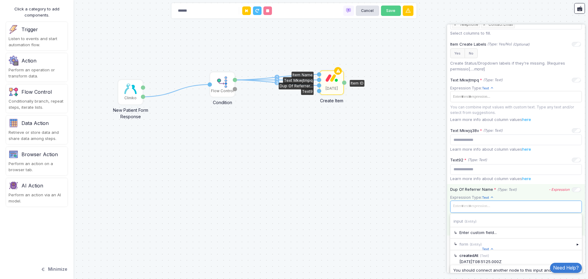
click at [492, 207] on span at bounding box center [515, 206] width 129 height 9
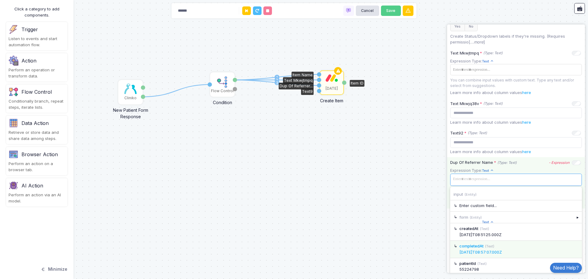
scroll to position [237, 0]
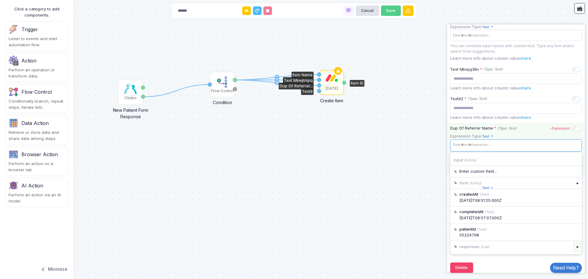
click at [573, 246] on div "▸" at bounding box center [577, 246] width 9 height 11
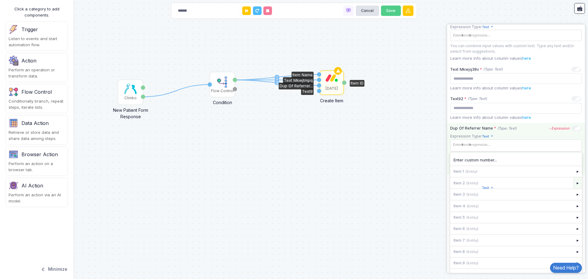
click at [573, 185] on div "▸" at bounding box center [577, 182] width 9 height 11
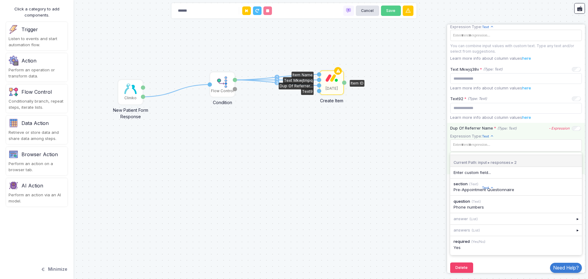
click at [485, 164] on div "Current Path: input ▸ responses ▸ 2" at bounding box center [516, 161] width 132 height 13
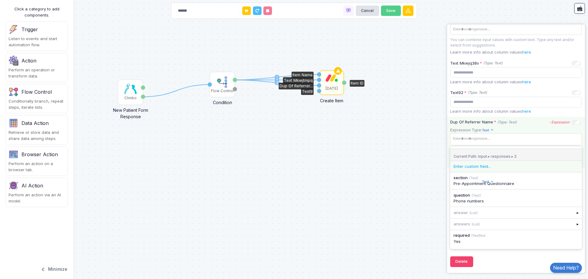
scroll to position [245, 0]
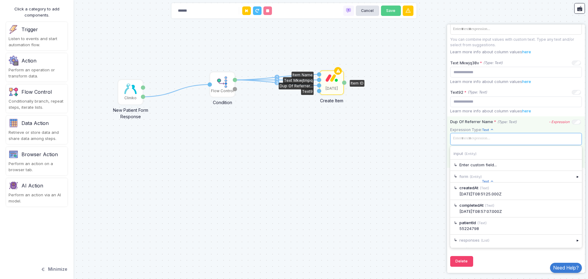
click at [493, 140] on span at bounding box center [515, 138] width 129 height 9
click at [573, 243] on div "▸" at bounding box center [577, 239] width 9 height 11
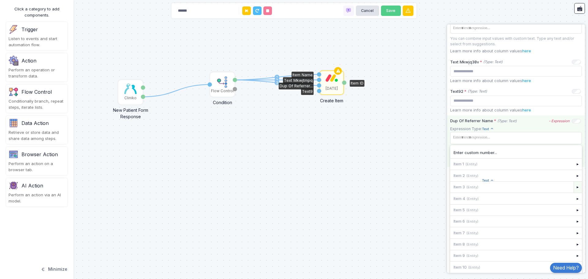
click at [573, 190] on div "▸" at bounding box center [577, 186] width 9 height 11
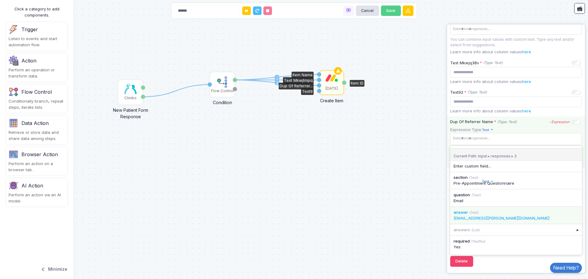
click at [498, 216] on div "ben.slater@nelliesupports.com" at bounding box center [515, 218] width 125 height 6
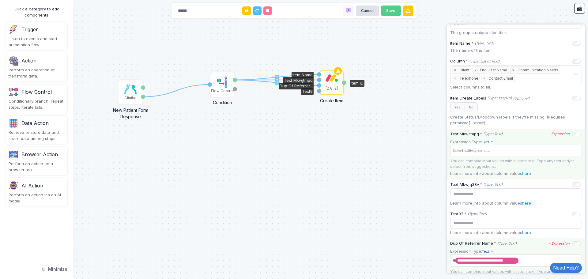
scroll to position [153, 0]
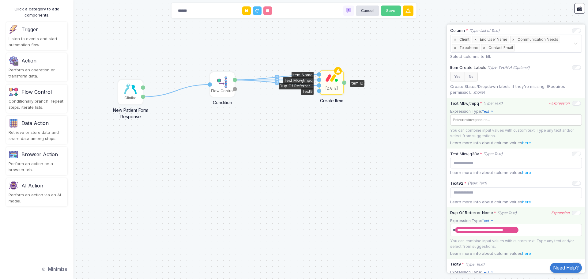
click at [486, 122] on span at bounding box center [513, 120] width 125 height 9
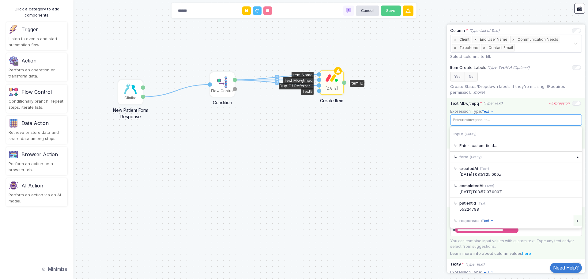
click at [575, 225] on div "▸" at bounding box center [577, 220] width 9 height 11
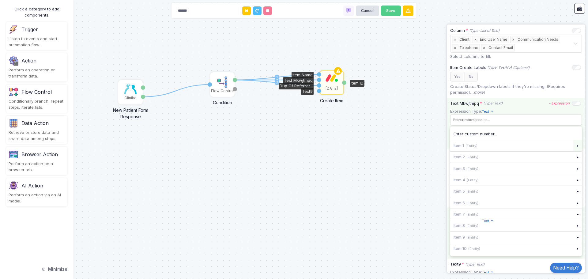
click at [573, 144] on div "▸" at bounding box center [577, 145] width 9 height 11
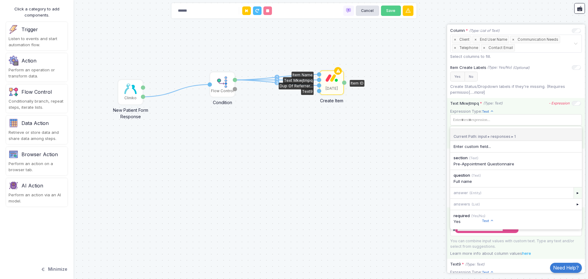
click at [573, 196] on div "▸" at bounding box center [577, 192] width 9 height 11
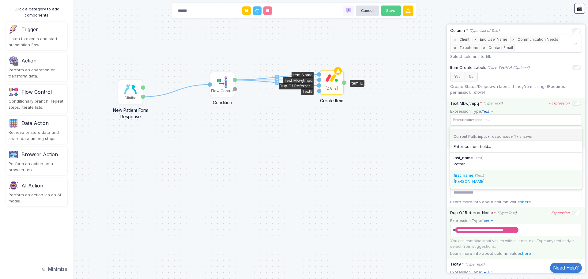
click at [498, 176] on div "first_name (Text)" at bounding box center [515, 175] width 125 height 6
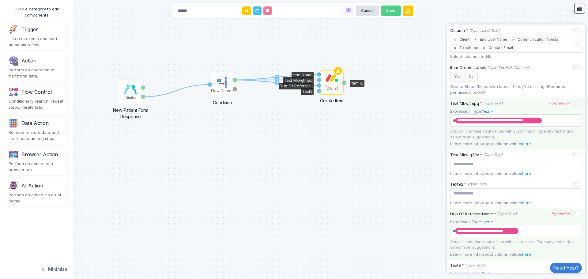
click at [566, 122] on span "**********" at bounding box center [513, 121] width 125 height 10
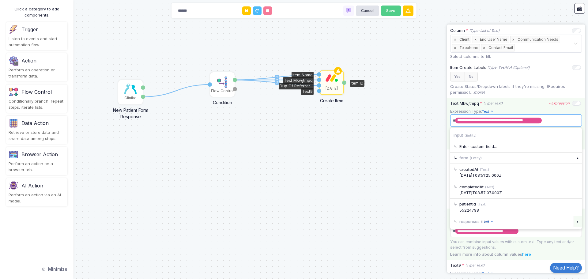
click at [573, 223] on div "▸" at bounding box center [577, 221] width 9 height 11
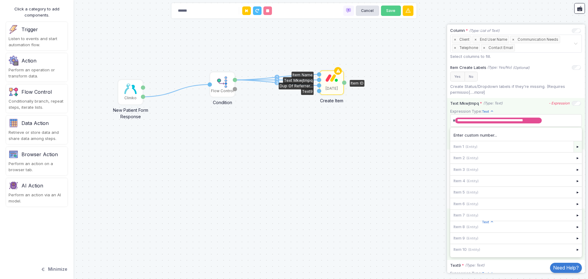
click at [573, 146] on div "▸" at bounding box center [577, 146] width 9 height 11
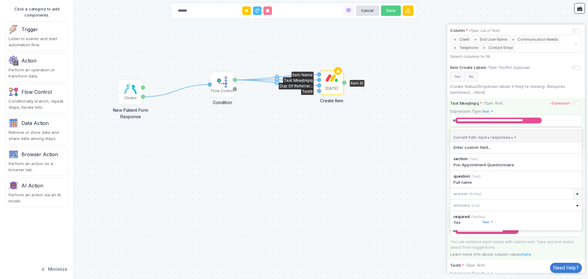
click at [573, 196] on div "▸" at bounding box center [577, 193] width 9 height 11
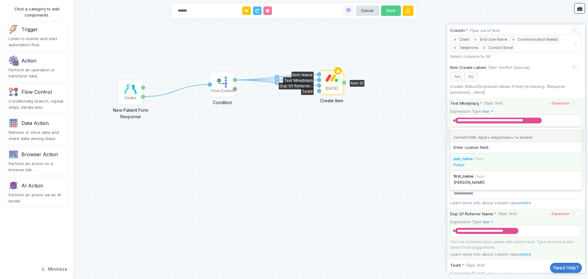
click at [471, 159] on span "last_name" at bounding box center [462, 158] width 19 height 5
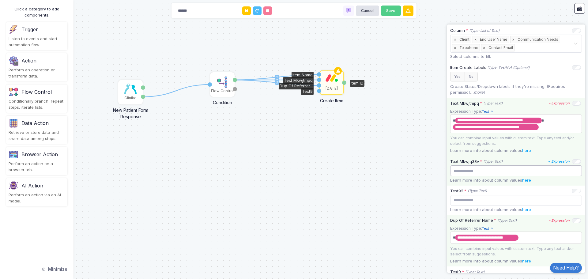
click at [499, 170] on input "text" at bounding box center [516, 170] width 132 height 11
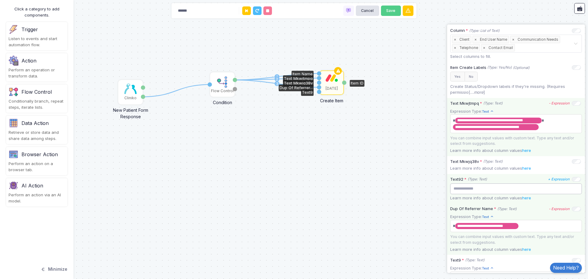
click at [530, 190] on input "text" at bounding box center [516, 188] width 132 height 11
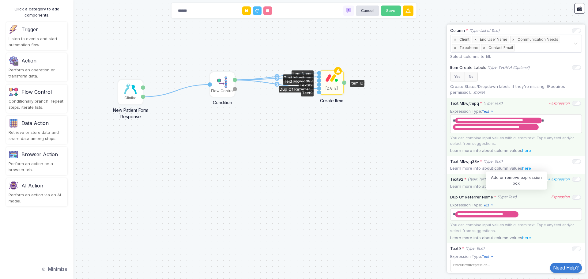
click at [553, 178] on link "+ Expression" at bounding box center [559, 179] width 22 height 5
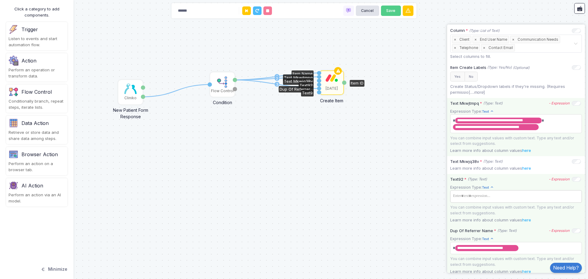
drag, startPoint x: 513, startPoint y: 190, endPoint x: 511, endPoint y: 195, distance: 5.1
click at [512, 192] on app-expression-input "Expression Type: Text Text Allows you to create a new text by combining text va…" at bounding box center [516, 200] width 132 height 32
click at [511, 198] on span at bounding box center [515, 196] width 129 height 9
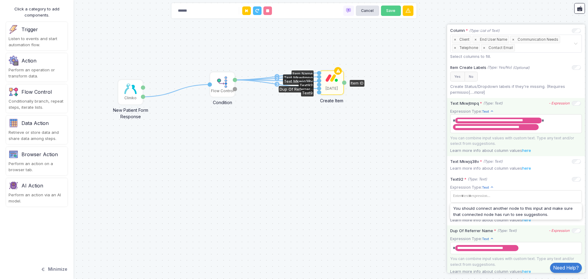
drag, startPoint x: 235, startPoint y: 80, endPoint x: 321, endPoint y: 81, distance: 85.7
click at [0, 0] on div "1 1 2 3 1 Cliniko New Patient Form Response Patient ID Response Flow Control Co…" at bounding box center [0, 0] width 0 height 0
drag, startPoint x: 235, startPoint y: 81, endPoint x: 320, endPoint y: 80, distance: 85.1
click at [0, 0] on div "1 1 2 3 1 Cliniko New Patient Form Response Patient ID Response Flow Control Co…" at bounding box center [0, 0] width 0 height 0
drag, startPoint x: 236, startPoint y: 80, endPoint x: 320, endPoint y: 85, distance: 83.4
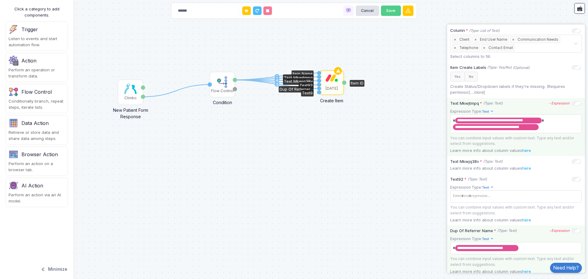
click at [0, 0] on div "1 1 2 3 4 1 Cliniko New Patient Form Response Patient ID Response Flow Control …" at bounding box center [0, 0] width 0 height 0
drag, startPoint x: 236, startPoint y: 79, endPoint x: 321, endPoint y: 93, distance: 86.2
click at [0, 0] on div "1 1 2 3 4 5 1 Cliniko New Patient Form Response Patient ID Response Flow Contro…" at bounding box center [0, 0] width 0 height 0
drag, startPoint x: 235, startPoint y: 79, endPoint x: 320, endPoint y: 93, distance: 85.7
click at [0, 0] on div "1 1 2 3 4 5 1 Cliniko New Patient Form Response Patient ID Response Flow Contro…" at bounding box center [0, 0] width 0 height 0
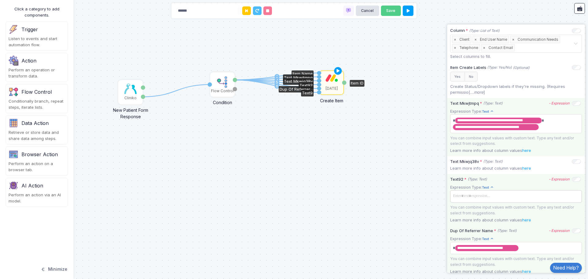
click at [503, 198] on span at bounding box center [515, 196] width 129 height 9
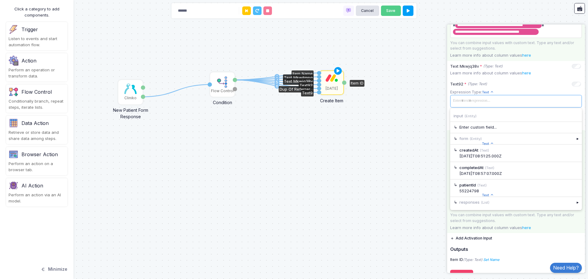
scroll to position [264, 0]
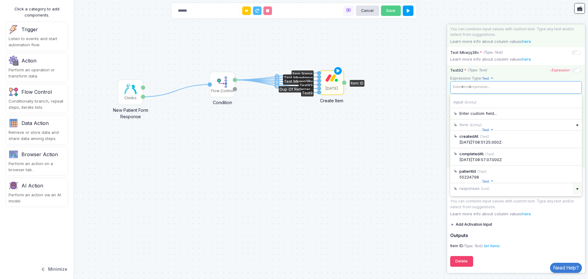
click at [573, 188] on div "▸" at bounding box center [577, 188] width 9 height 11
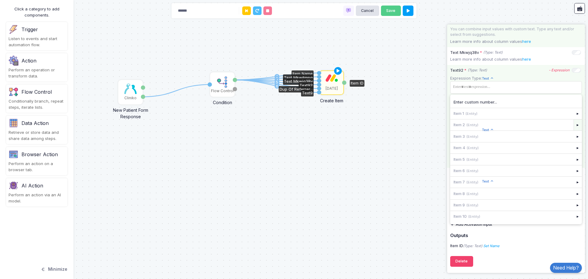
click at [574, 124] on div "▸" at bounding box center [577, 124] width 9 height 11
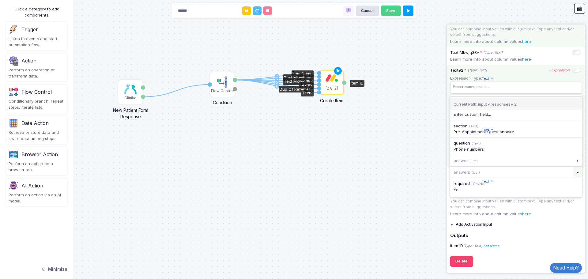
click at [573, 173] on div "▸" at bounding box center [577, 171] width 9 height 11
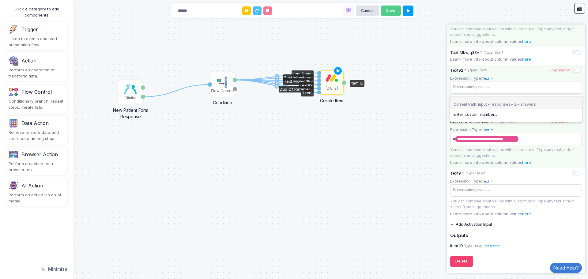
click at [529, 138] on span "**********" at bounding box center [513, 139] width 125 height 10
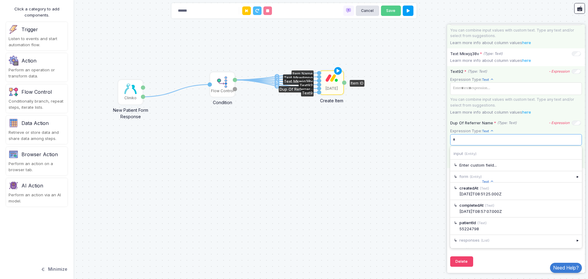
scroll to position [263, 0]
click at [526, 110] on link "here" at bounding box center [526, 112] width 9 height 5
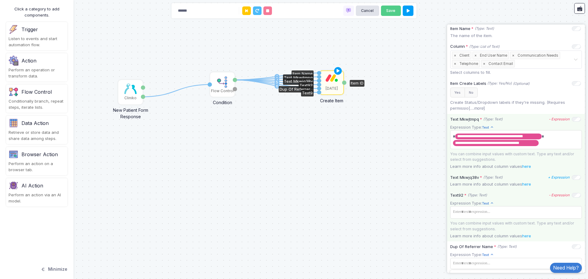
scroll to position [110, 0]
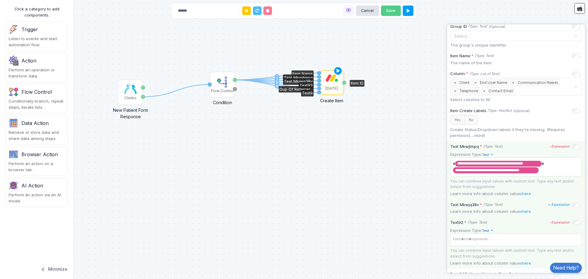
click at [555, 205] on icon "+ Expression" at bounding box center [559, 204] width 22 height 4
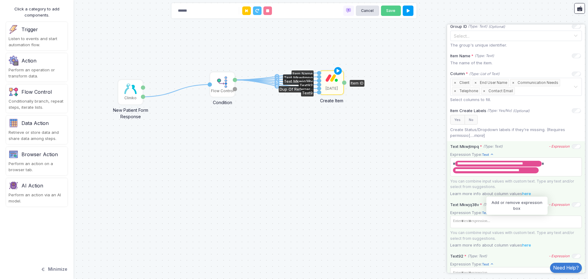
click at [555, 205] on icon "- Expression" at bounding box center [558, 204] width 21 height 4
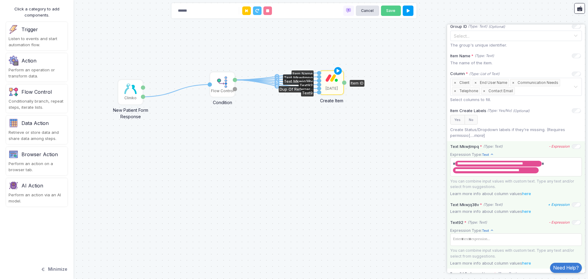
click at [461, 204] on div "Text Mkwjq38v * (Type: Text)" at bounding box center [476, 205] width 52 height 6
click at [478, 204] on div "Text Mkwjq38v * (Type: Text)" at bounding box center [476, 205] width 52 height 6
click at [0, 0] on icon "+ Expression" at bounding box center [0, 0] width 0 height 0
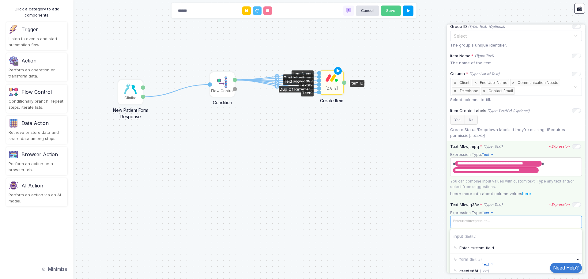
click at [494, 226] on span at bounding box center [515, 221] width 129 height 9
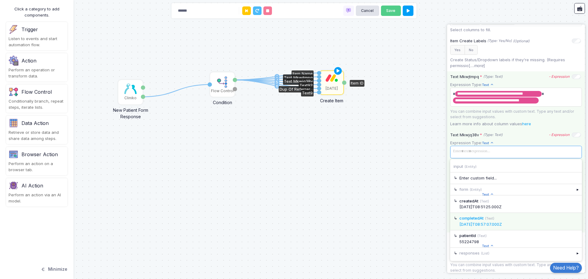
scroll to position [202, 0]
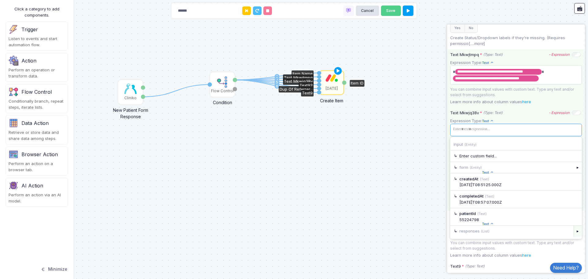
click at [573, 231] on div "▸" at bounding box center [577, 231] width 9 height 11
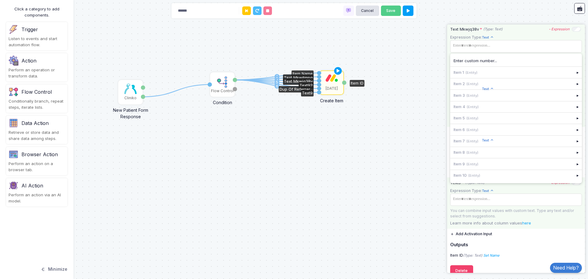
scroll to position [293, 0]
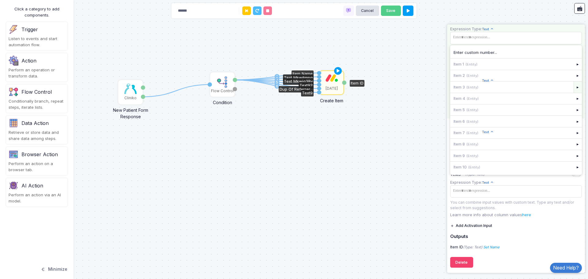
click at [575, 87] on div "▸" at bounding box center [577, 86] width 9 height 11
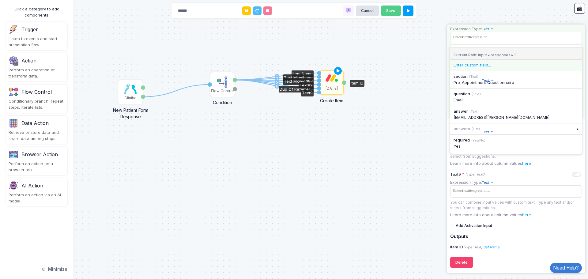
click at [471, 65] on div "Enter custom field..." at bounding box center [515, 65] width 125 height 6
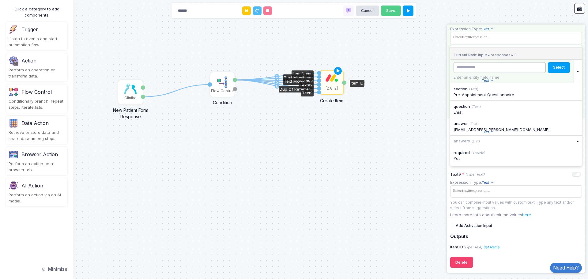
click at [515, 67] on input "text" at bounding box center [499, 67] width 92 height 11
click at [439, 77] on div "1 1 2 3 4 5 6 Cliniko New Patient Form Response Patient ID Response Flow Contro…" at bounding box center [294, 139] width 588 height 279
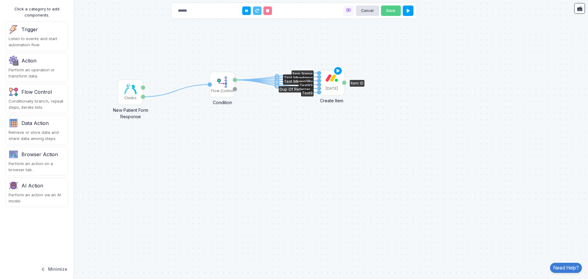
click at [328, 88] on div "[DATE]" at bounding box center [331, 89] width 12 height 6
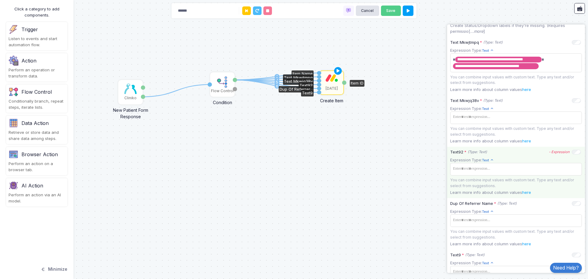
scroll to position [214, 0]
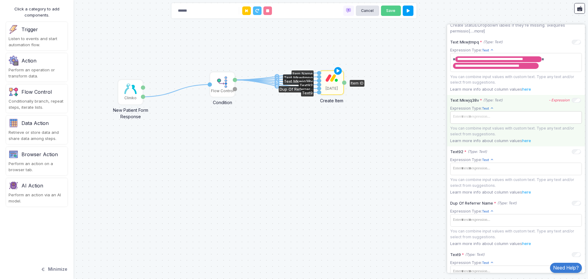
click at [518, 121] on span at bounding box center [515, 116] width 129 height 9
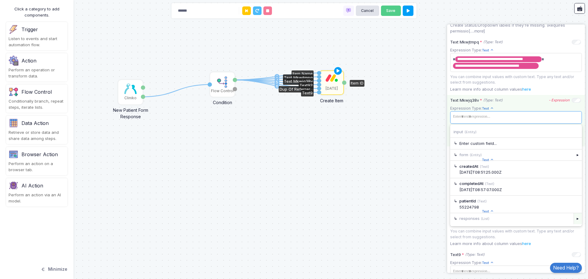
click at [573, 222] on div "▸" at bounding box center [577, 218] width 9 height 11
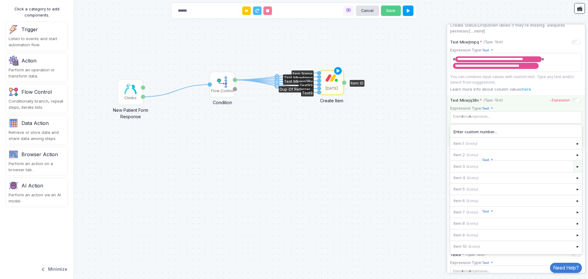
click at [574, 169] on div "▸" at bounding box center [577, 166] width 9 height 11
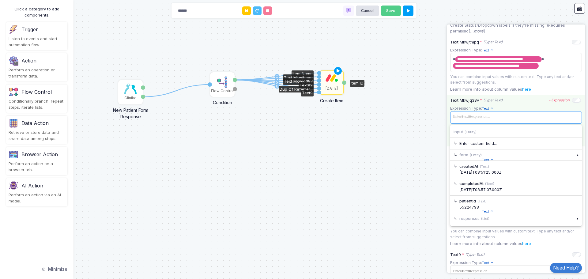
click at [514, 118] on span at bounding box center [515, 116] width 129 height 9
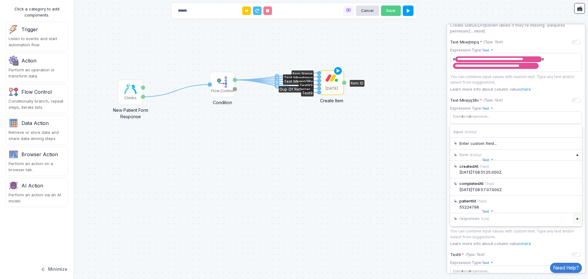
click at [573, 219] on div "▸" at bounding box center [577, 218] width 9 height 11
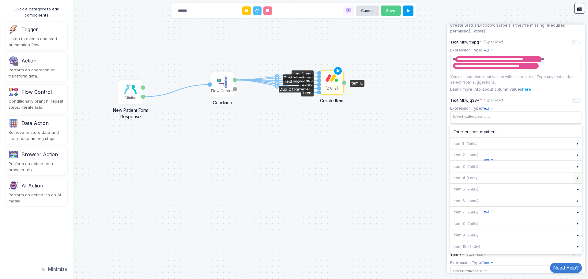
click at [574, 180] on div "▸" at bounding box center [577, 177] width 9 height 11
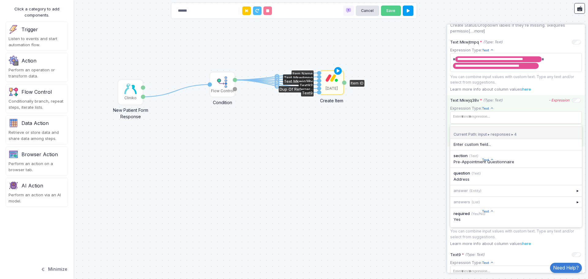
click at [509, 109] on app-expression-input "Expression Type: Text Text Allows you to create a new text by combining text va…" at bounding box center [516, 121] width 132 height 32
click at [486, 159] on span "Text" at bounding box center [488, 159] width 12 height 5
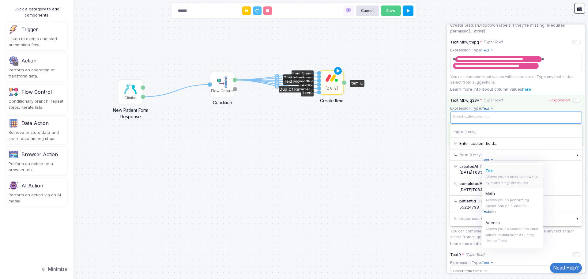
click at [511, 121] on span at bounding box center [515, 116] width 129 height 9
click at [573, 223] on div "▸" at bounding box center [577, 218] width 9 height 11
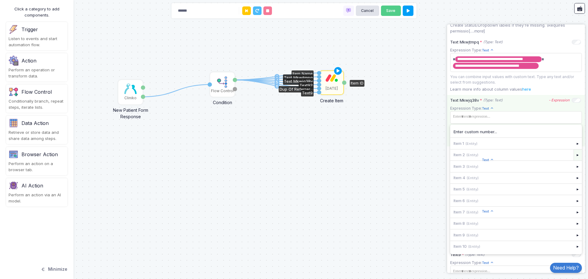
click at [573, 156] on div "▸" at bounding box center [577, 154] width 9 height 11
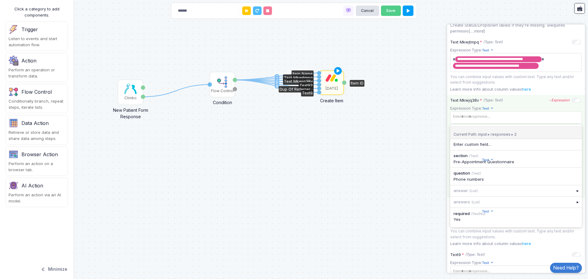
click at [573, 194] on div "▸" at bounding box center [577, 190] width 9 height 11
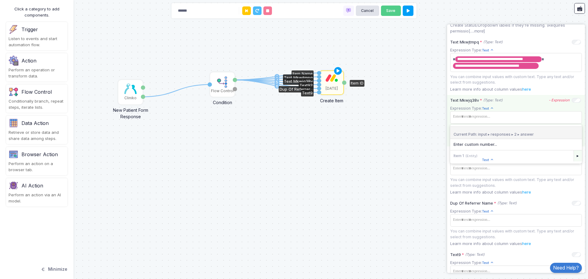
click at [573, 158] on div "▸" at bounding box center [577, 155] width 9 height 11
click at [518, 110] on app-expression-input "Expression Type: Text Text Allows you to create a new text by combining text va…" at bounding box center [516, 121] width 132 height 32
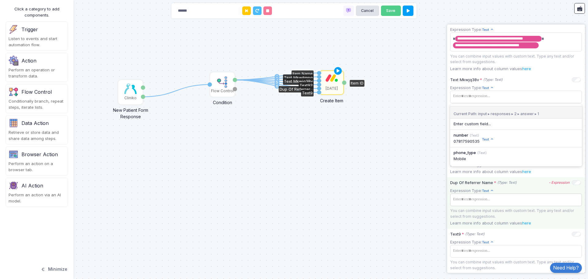
scroll to position [245, 0]
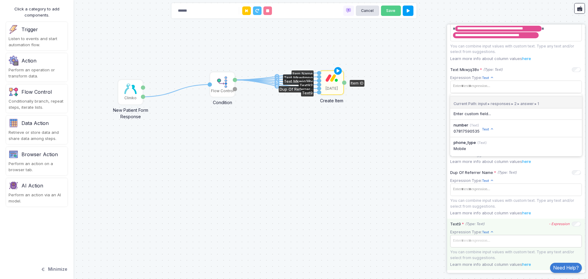
click at [515, 245] on span at bounding box center [515, 240] width 129 height 9
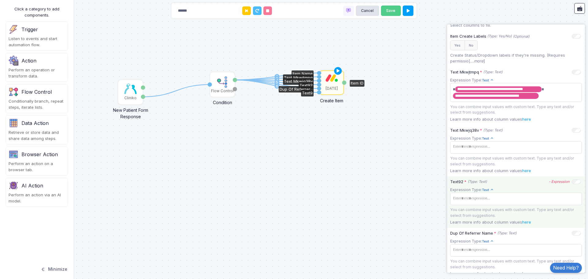
scroll to position [184, 0]
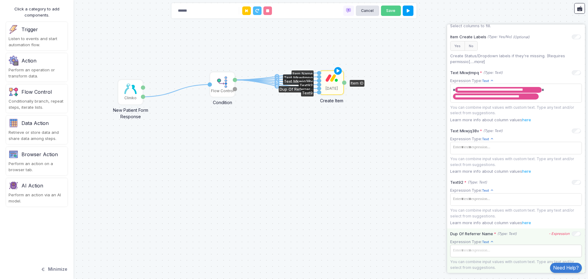
click at [494, 247] on span at bounding box center [515, 250] width 129 height 9
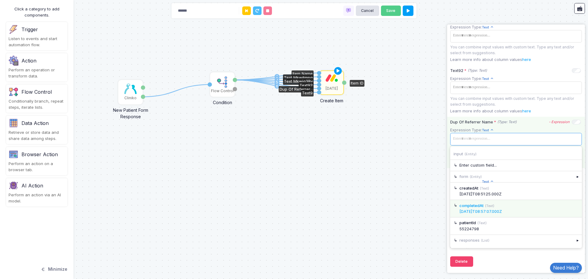
scroll to position [297, 0]
click at [574, 242] on div "▸" at bounding box center [577, 240] width 9 height 11
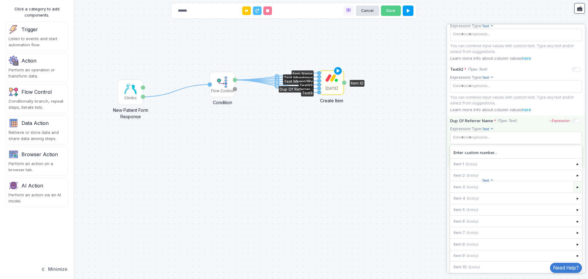
click at [574, 187] on div "▸" at bounding box center [577, 186] width 9 height 11
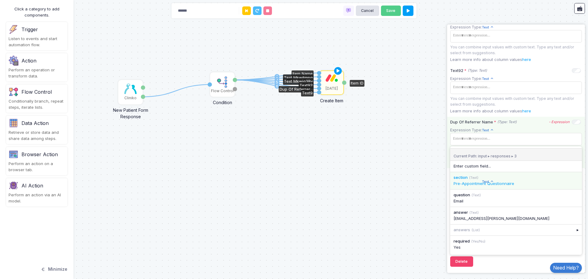
click at [479, 185] on div "Pre-Appointment Questionnaire" at bounding box center [515, 184] width 125 height 6
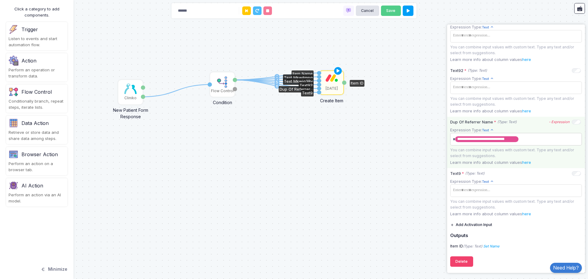
click at [530, 138] on span "**********" at bounding box center [513, 139] width 125 height 10
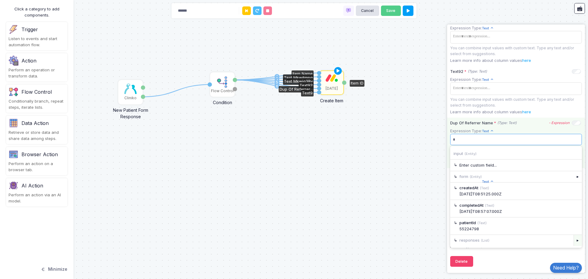
click at [575, 241] on div "▸" at bounding box center [577, 240] width 9 height 11
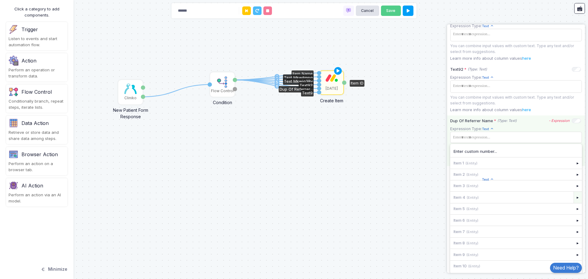
click at [573, 202] on div "▸" at bounding box center [577, 197] width 9 height 11
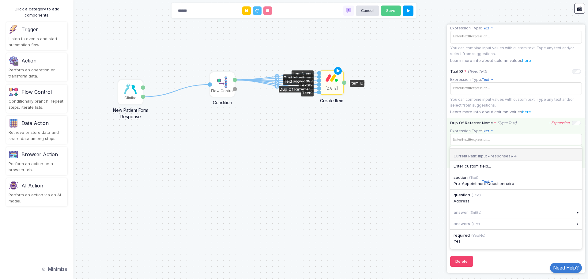
click at [529, 126] on div "Dup Of Referrer Name * (Type: Text) - Expression Expression Type: Text Text All…" at bounding box center [516, 143] width 138 height 50
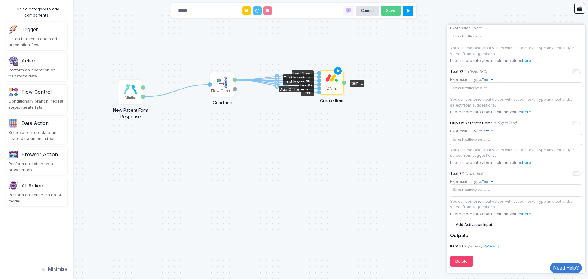
click at [471, 142] on span at bounding box center [513, 139] width 125 height 9
click at [573, 243] on div "▸" at bounding box center [577, 240] width 9 height 11
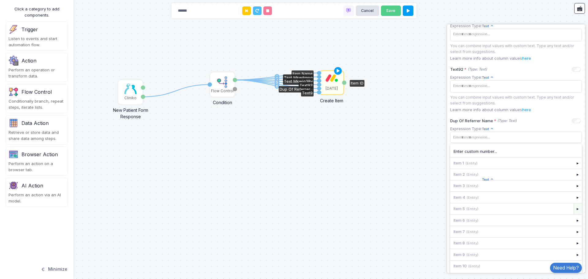
click at [573, 211] on div "▸" at bounding box center [577, 208] width 9 height 11
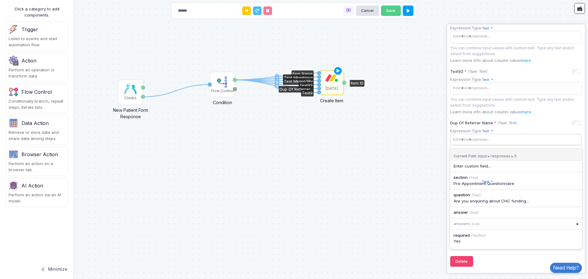
click at [490, 135] on span at bounding box center [513, 139] width 125 height 9
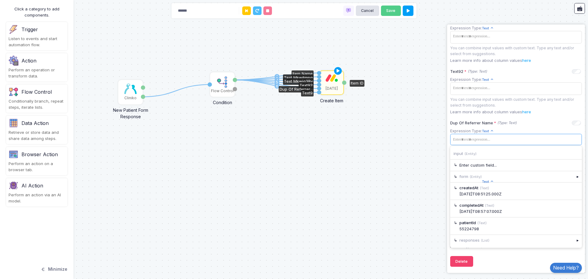
click at [498, 135] on span at bounding box center [513, 139] width 125 height 9
click at [573, 243] on div "▸" at bounding box center [577, 240] width 9 height 11
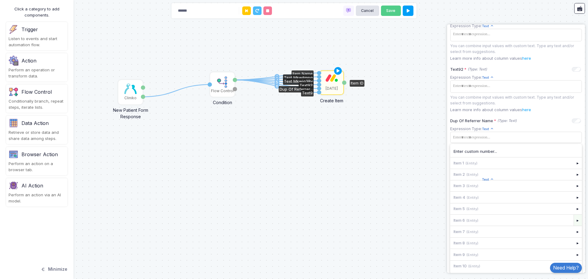
click at [573, 224] on div "▸" at bounding box center [577, 220] width 9 height 11
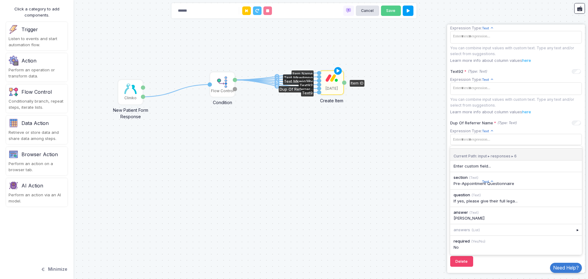
click at [409, 164] on div "1 1 2 3 4 5 6 Cliniko New Patient Form Response Patient ID Response Flow Contro…" at bounding box center [294, 139] width 588 height 279
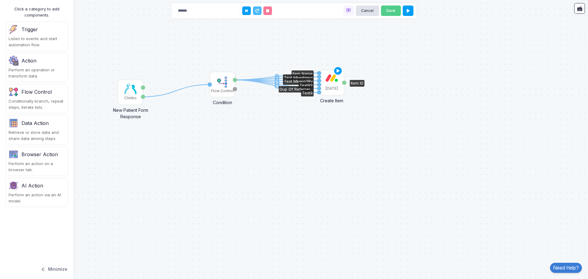
click at [330, 80] on img at bounding box center [331, 78] width 12 height 8
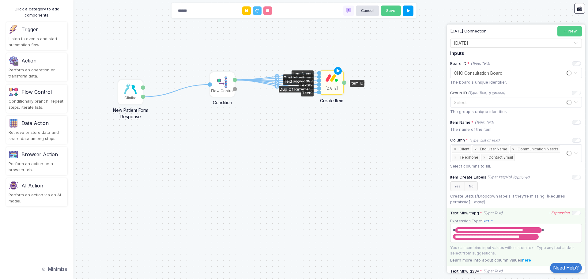
scroll to position [122, 0]
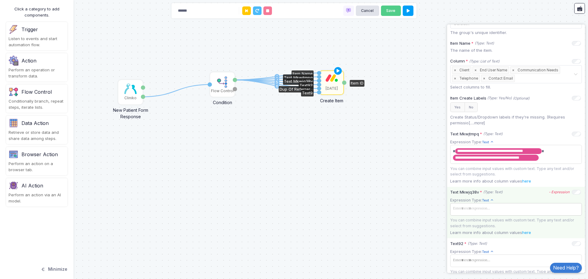
click at [521, 212] on span at bounding box center [515, 208] width 129 height 9
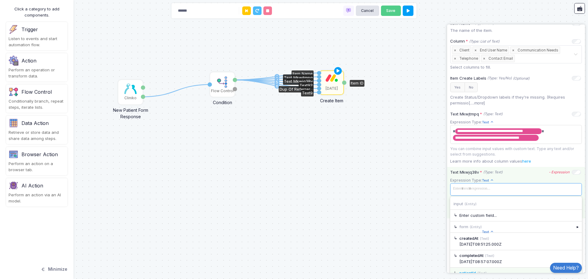
scroll to position [214, 0]
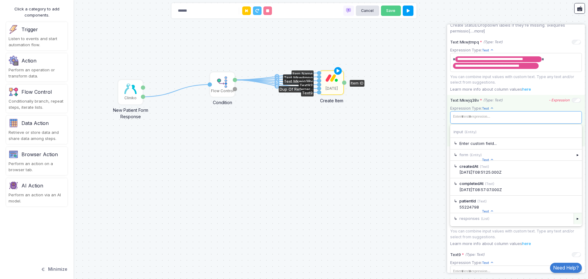
click at [573, 219] on div "▸" at bounding box center [577, 218] width 9 height 11
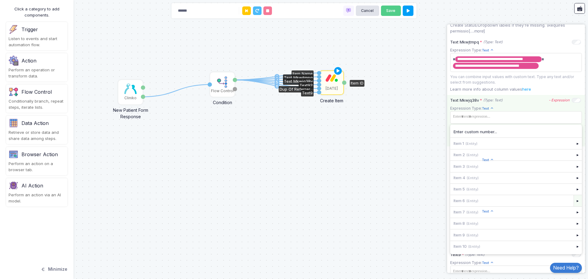
click at [573, 202] on div "▸" at bounding box center [577, 200] width 9 height 11
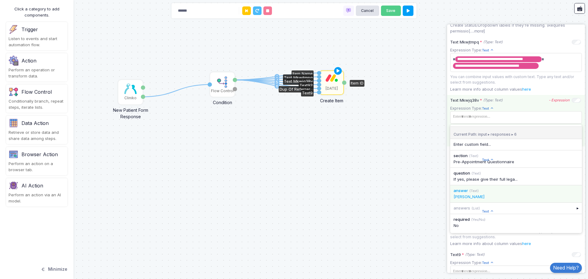
click at [474, 193] on small "(Text)" at bounding box center [473, 191] width 9 height 4
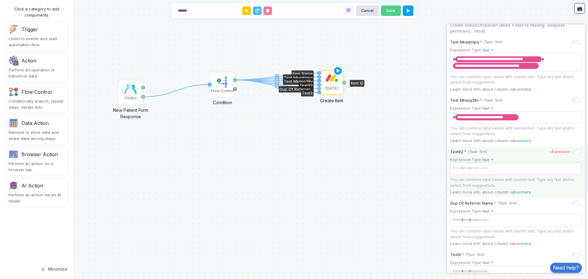
click at [516, 169] on span at bounding box center [515, 168] width 129 height 9
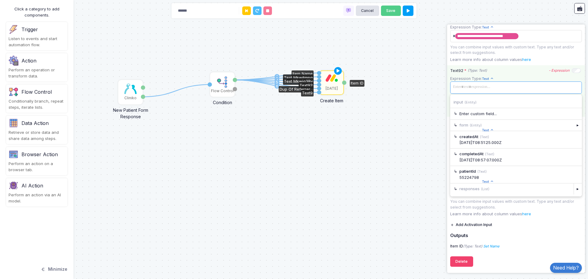
scroll to position [297, 0]
click at [573, 191] on div "▸" at bounding box center [577, 188] width 9 height 11
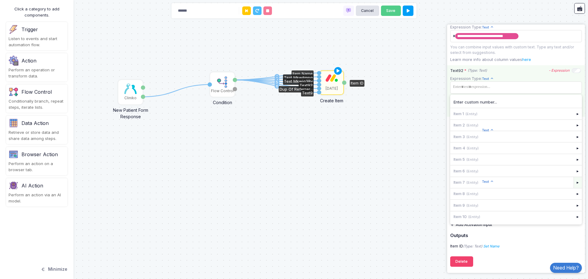
click at [573, 181] on div "▸" at bounding box center [577, 182] width 9 height 11
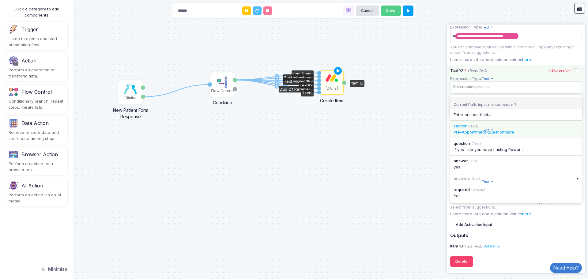
click at [467, 127] on span "section" at bounding box center [460, 125] width 14 height 5
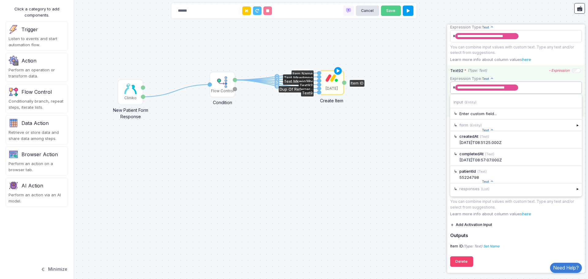
click at [527, 94] on tags "**********" at bounding box center [516, 87] width 132 height 12
click at [526, 88] on span "**********" at bounding box center [513, 88] width 125 height 10
click at [573, 189] on div "▸" at bounding box center [577, 188] width 9 height 11
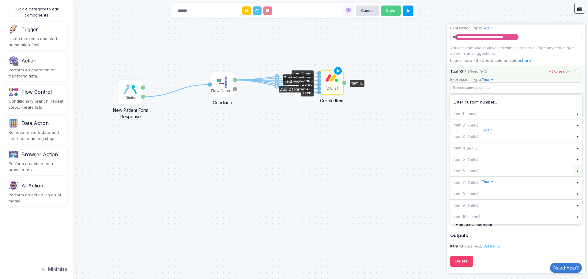
click at [574, 169] on div "▸" at bounding box center [577, 170] width 9 height 11
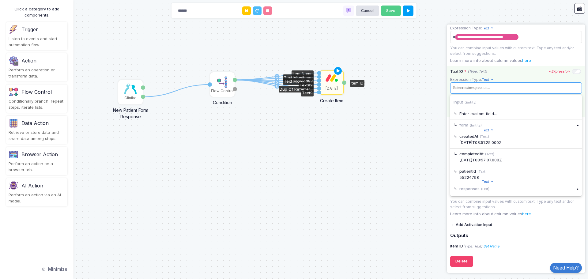
click at [476, 90] on span at bounding box center [513, 88] width 125 height 9
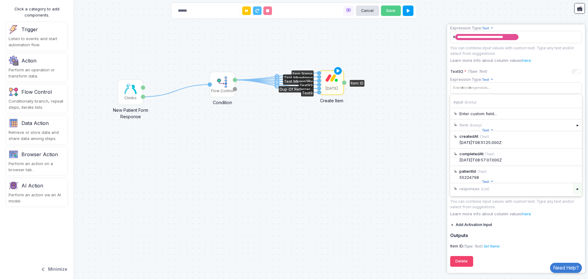
click at [573, 189] on div "▸" at bounding box center [577, 188] width 9 height 11
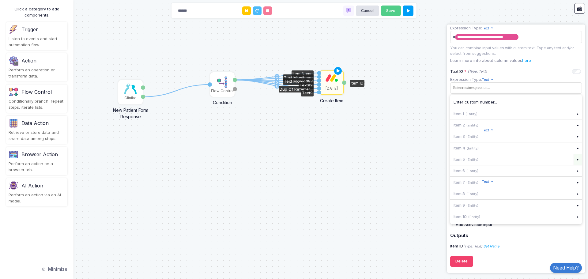
click at [573, 160] on div "▸" at bounding box center [577, 159] width 9 height 11
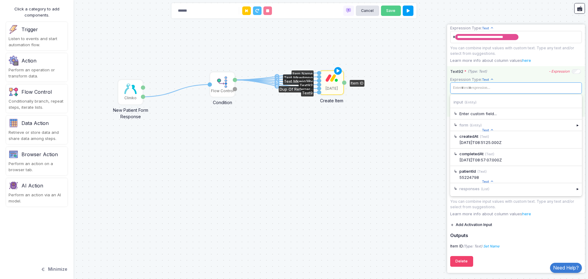
click at [465, 84] on span at bounding box center [513, 88] width 125 height 9
click at [573, 189] on div "▸" at bounding box center [577, 188] width 9 height 11
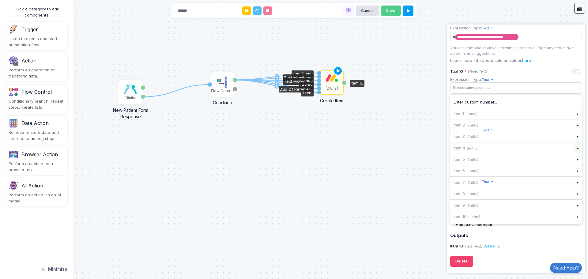
click at [573, 148] on div "▸" at bounding box center [577, 147] width 9 height 11
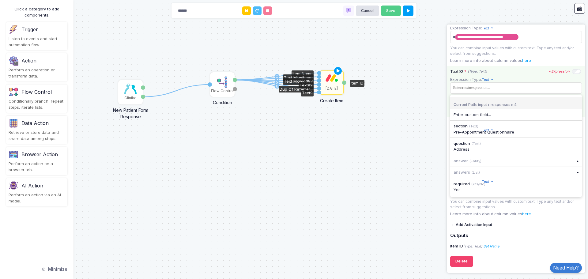
click at [473, 80] on span "Expression Type:" at bounding box center [466, 79] width 32 height 5
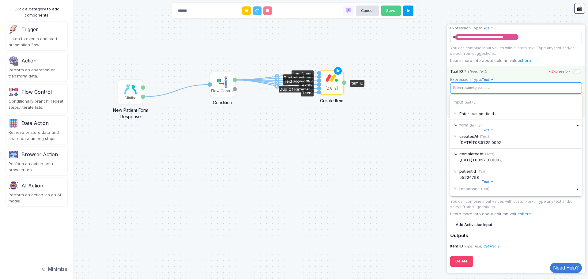
click at [474, 84] on span at bounding box center [513, 88] width 125 height 9
click at [574, 191] on div "▸" at bounding box center [577, 188] width 9 height 11
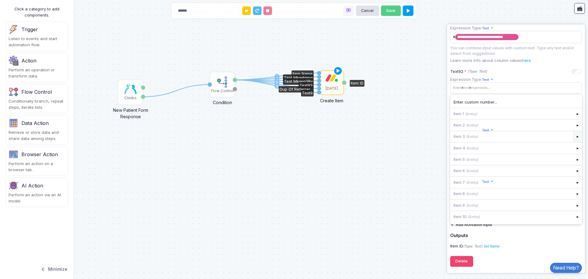
click at [573, 137] on div "▸" at bounding box center [577, 136] width 9 height 11
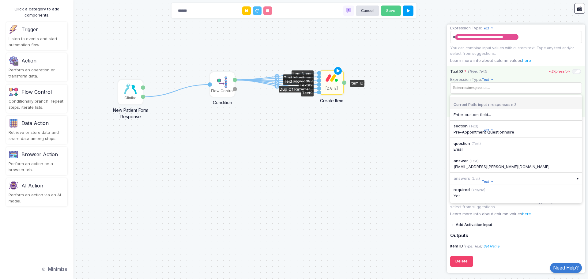
click at [518, 79] on app-expression-input "Expression Type: Text Text Allows you to create a new text by combining text va…" at bounding box center [516, 92] width 132 height 31
click at [490, 88] on span at bounding box center [513, 88] width 125 height 9
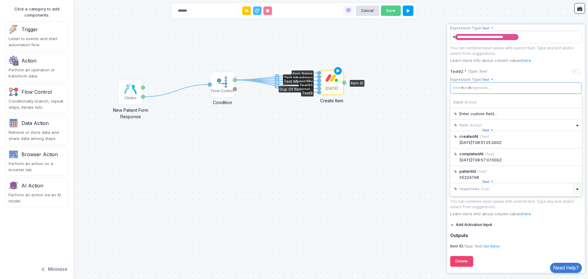
click at [573, 188] on div "▸" at bounding box center [577, 188] width 9 height 11
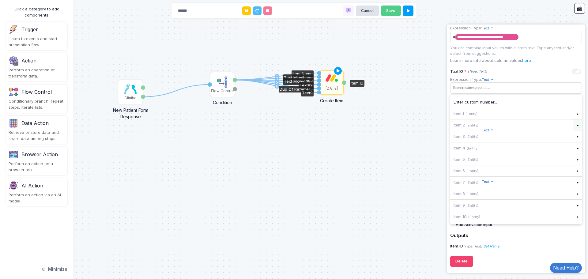
click at [573, 123] on div "▸" at bounding box center [577, 124] width 9 height 11
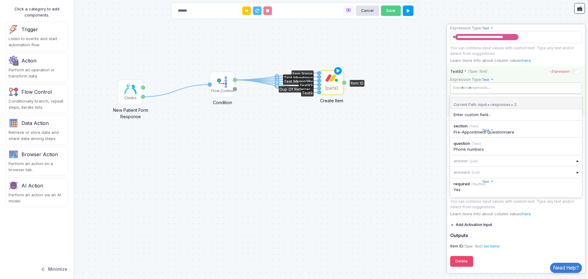
click at [525, 84] on span at bounding box center [513, 88] width 125 height 9
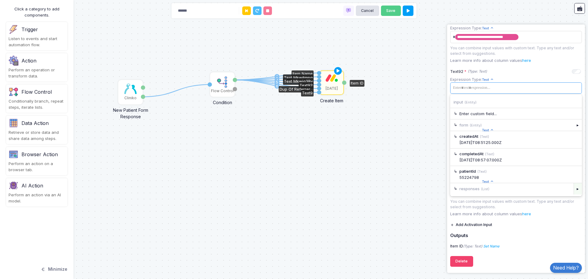
click at [573, 193] on div "▸" at bounding box center [577, 188] width 9 height 11
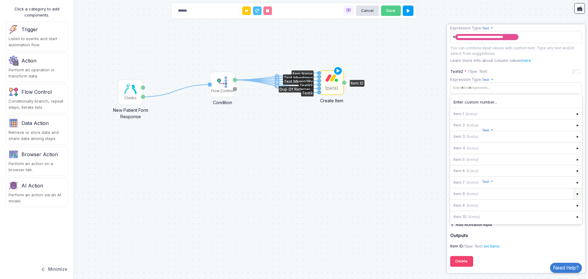
click at [573, 195] on div "▸" at bounding box center [577, 193] width 9 height 11
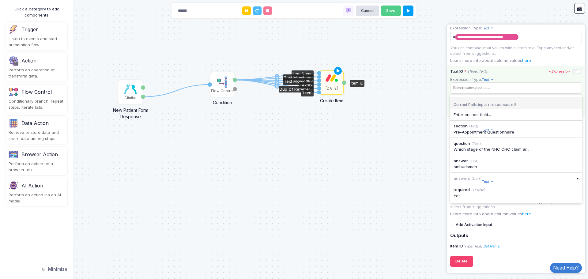
click at [512, 72] on div "Text92 * (Type: Text) - Expression" at bounding box center [515, 72] width 131 height 6
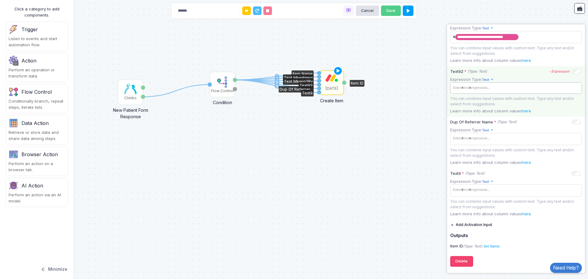
click at [512, 92] on tags "​" at bounding box center [516, 87] width 132 height 11
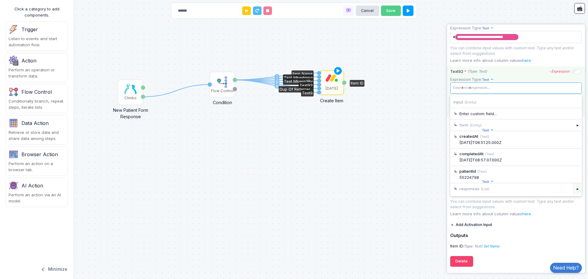
click at [573, 190] on div "▸" at bounding box center [577, 188] width 9 height 11
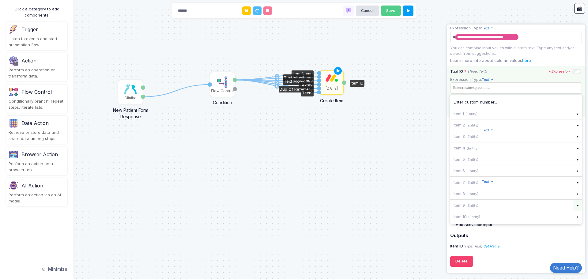
click at [573, 207] on div "▸" at bounding box center [577, 205] width 9 height 11
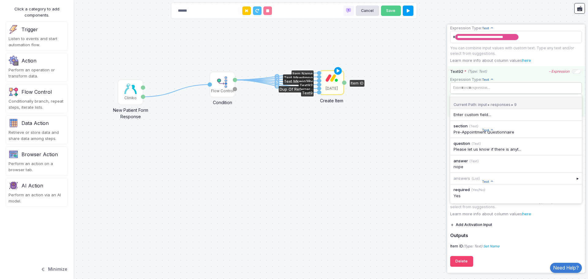
click at [525, 88] on span at bounding box center [513, 88] width 125 height 9
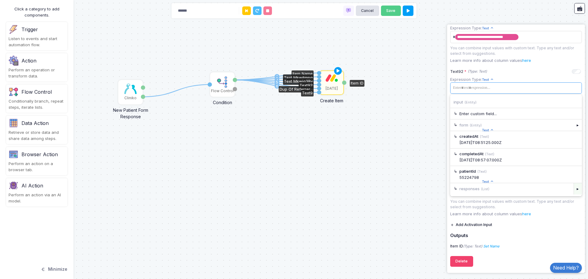
click at [573, 192] on div "▸" at bounding box center [577, 188] width 9 height 11
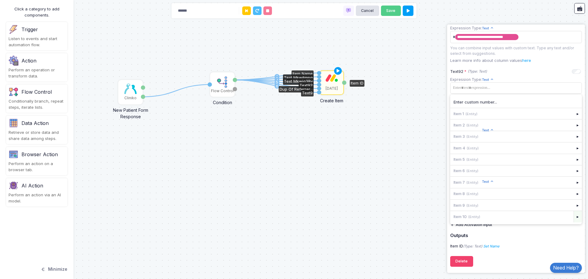
click at [573, 220] on div "▸" at bounding box center [577, 216] width 9 height 11
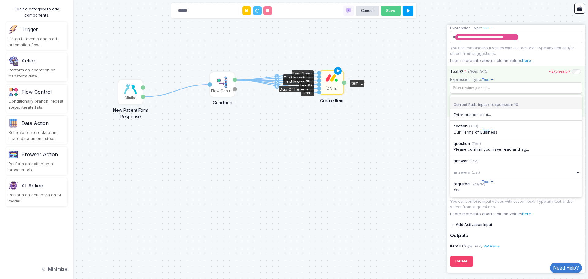
click at [503, 77] on app-expression-input "Expression Type: Text Text Allows you to create a new text by combining text va…" at bounding box center [516, 92] width 132 height 31
drag, startPoint x: 487, startPoint y: 92, endPoint x: 487, endPoint y: 89, distance: 3.4
click at [487, 92] on tags "​" at bounding box center [516, 87] width 132 height 11
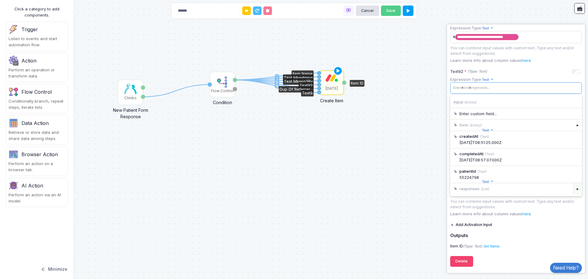
click at [573, 190] on div "▸" at bounding box center [577, 188] width 9 height 11
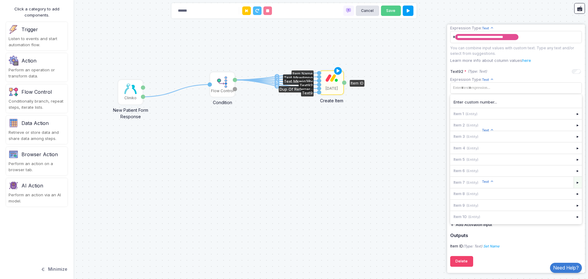
click at [574, 184] on div "▸" at bounding box center [577, 182] width 9 height 11
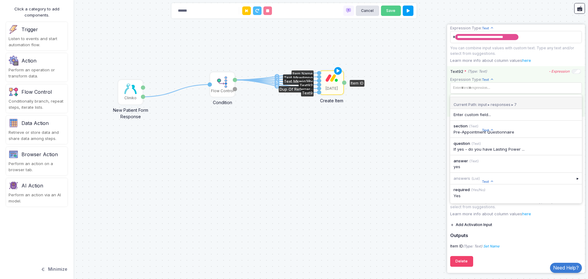
click at [506, 74] on div "Text92 * (Type: Text) - Expression Expression Type: Text Text Allows you to cre…" at bounding box center [516, 91] width 138 height 50
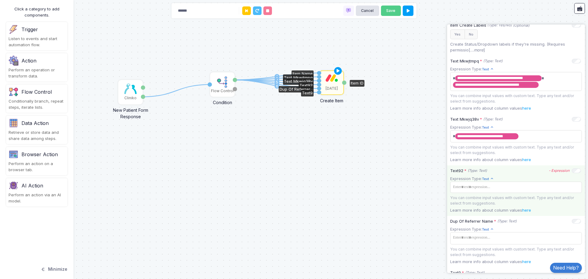
scroll to position [206, 0]
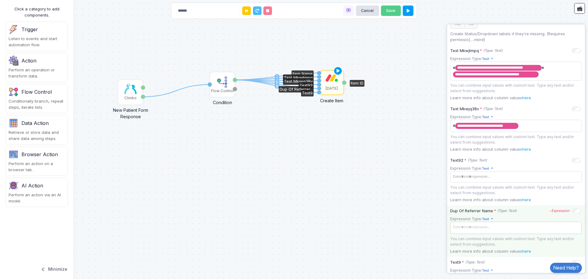
click at [489, 228] on span at bounding box center [515, 227] width 129 height 9
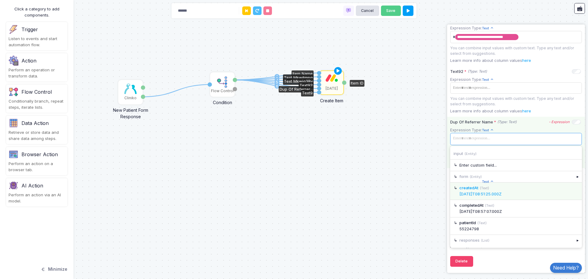
scroll to position [297, 0]
click at [574, 242] on div "▸" at bounding box center [577, 240] width 9 height 11
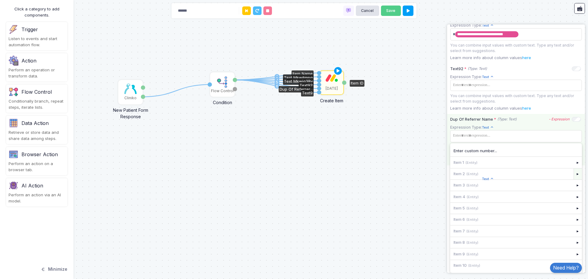
click at [573, 175] on div "▸" at bounding box center [577, 173] width 9 height 11
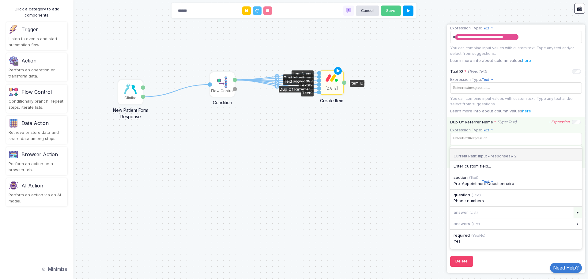
click at [573, 211] on div "▸" at bounding box center [577, 212] width 9 height 11
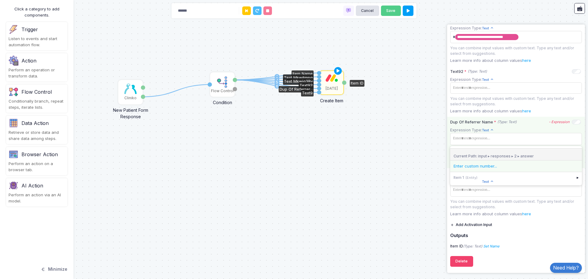
click at [529, 166] on div "Enter custom number..." at bounding box center [515, 166] width 125 height 6
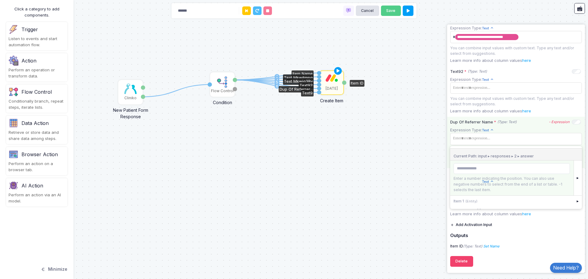
click at [491, 147] on div "Current Path: input ▸ responses ▸ 2 ▸ answer ↳ Enter a number indicating the po…" at bounding box center [516, 177] width 132 height 63
click at [373, 176] on div "1 1 2 3 4 5 6 Cliniko New Patient Form Response Patient ID Response Flow Contro…" at bounding box center [294, 139] width 588 height 279
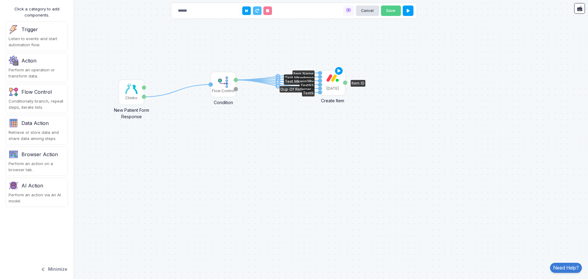
click at [345, 73] on div "Item ID" at bounding box center [345, 82] width 4 height 23
click at [339, 80] on div "[DATE]" at bounding box center [332, 82] width 23 height 23
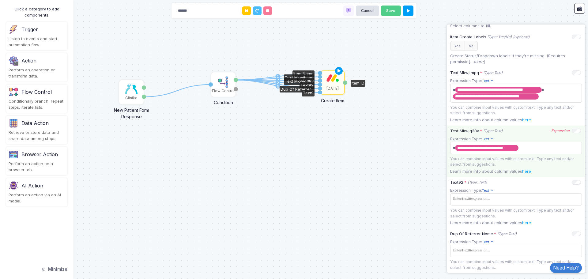
scroll to position [214, 0]
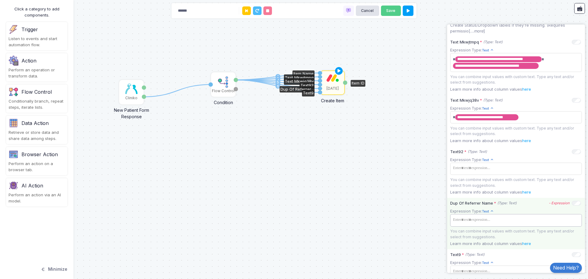
click at [529, 226] on tags "​" at bounding box center [516, 220] width 132 height 12
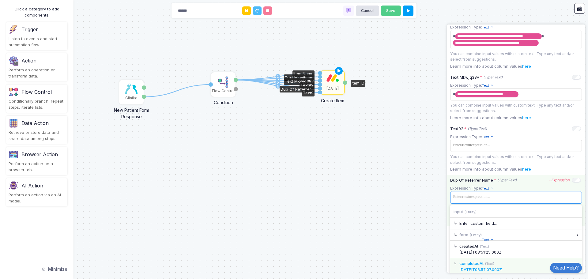
scroll to position [297, 0]
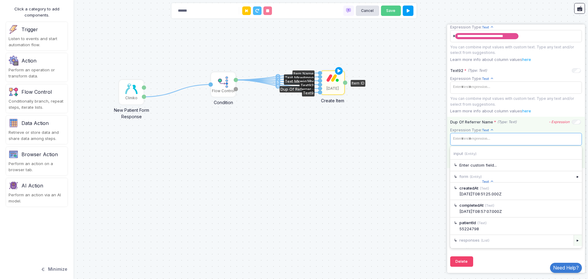
click at [573, 244] on div "▸" at bounding box center [577, 240] width 9 height 11
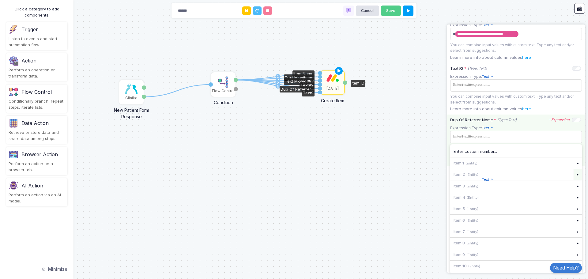
click at [573, 176] on div "▸" at bounding box center [577, 174] width 9 height 11
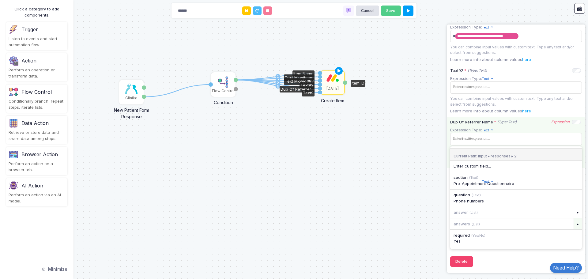
click at [573, 224] on div "▸" at bounding box center [577, 223] width 9 height 11
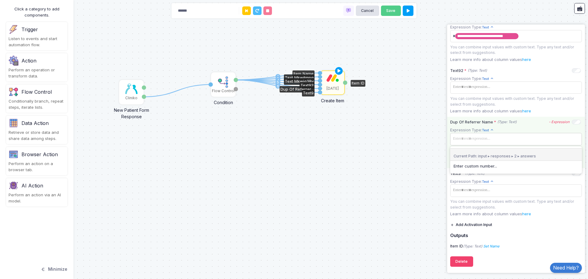
click at [488, 142] on span at bounding box center [515, 138] width 129 height 9
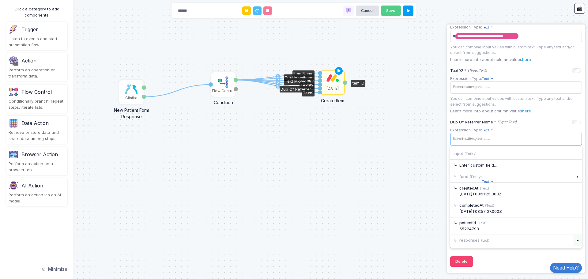
click at [573, 240] on div "▸" at bounding box center [577, 240] width 9 height 11
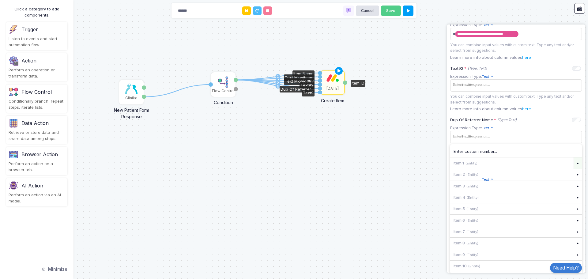
click at [573, 165] on div "▸" at bounding box center [577, 162] width 9 height 11
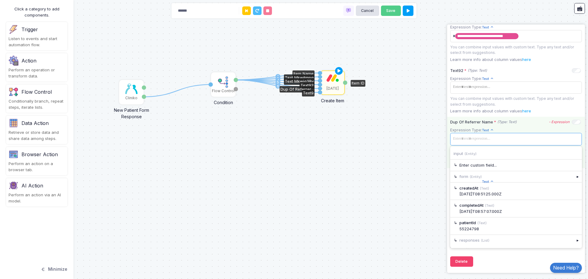
click at [517, 142] on span at bounding box center [515, 138] width 129 height 9
click at [573, 240] on div "▸" at bounding box center [577, 240] width 9 height 11
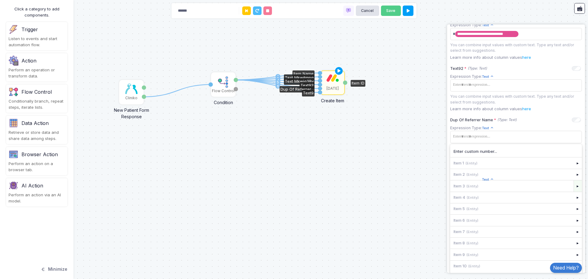
click at [573, 189] on div "▸" at bounding box center [577, 185] width 9 height 11
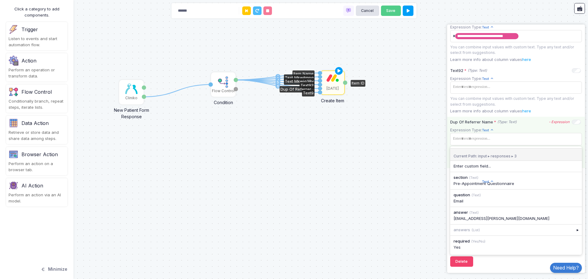
click at [470, 125] on div "Dup Of Referrer Name * (Type: Text)" at bounding box center [483, 122] width 66 height 6
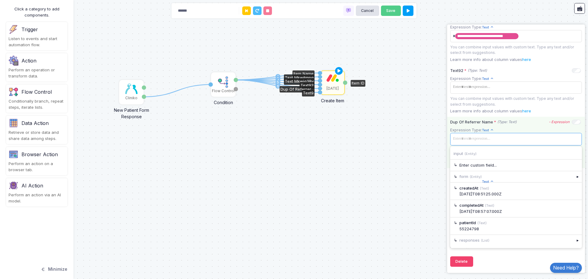
click at [480, 141] on span at bounding box center [515, 138] width 129 height 9
click at [573, 241] on div "▸" at bounding box center [577, 240] width 9 height 11
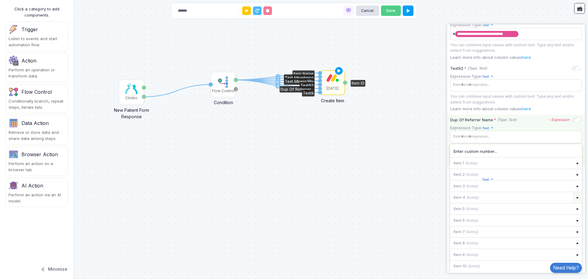
click at [573, 200] on div "▸" at bounding box center [577, 197] width 9 height 11
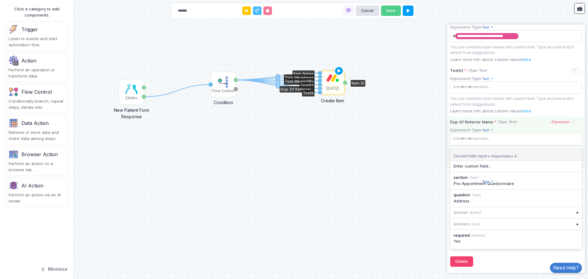
click at [475, 129] on span "Expression Type:" at bounding box center [466, 130] width 32 height 5
click at [483, 140] on span at bounding box center [515, 138] width 129 height 9
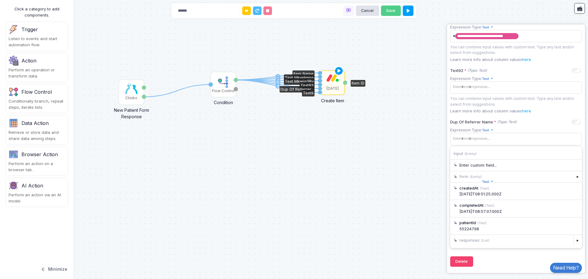
click at [509, 243] on div "responses (List)" at bounding box center [511, 240] width 123 height 11
click at [573, 240] on div "▸" at bounding box center [577, 240] width 9 height 11
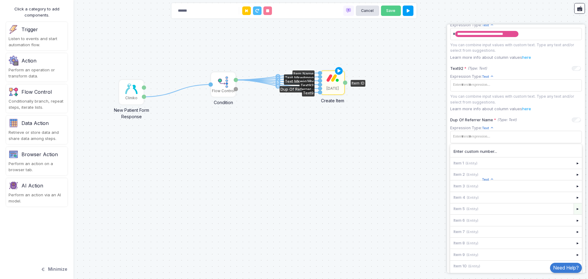
click at [573, 211] on div "▸" at bounding box center [577, 208] width 9 height 11
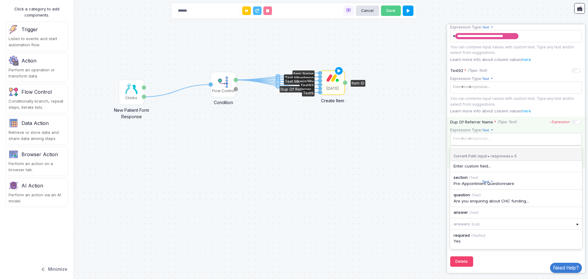
click at [492, 137] on span at bounding box center [515, 138] width 129 height 9
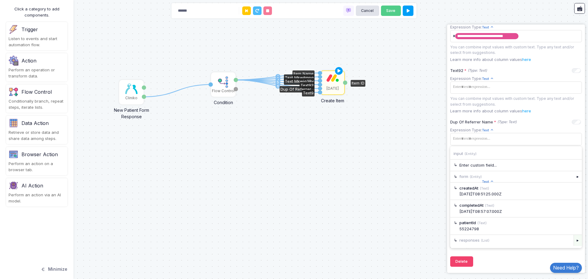
click at [573, 240] on div "▸" at bounding box center [577, 240] width 9 height 11
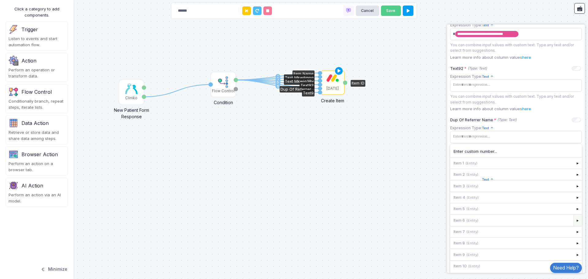
click at [573, 222] on div "▸" at bounding box center [577, 220] width 9 height 11
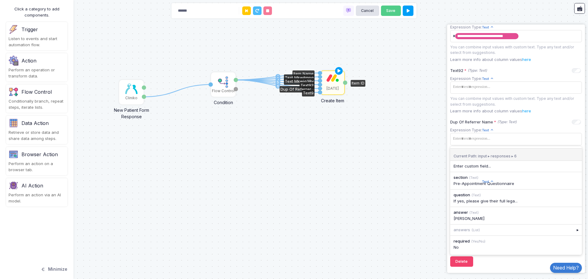
click at [536, 253] on div "Current Path: input ▸ responses ▸ 6 ↳ Enter custom field... ↳ section (Text) Pr…" at bounding box center [516, 200] width 132 height 109
click at [573, 230] on div "▸" at bounding box center [577, 229] width 9 height 11
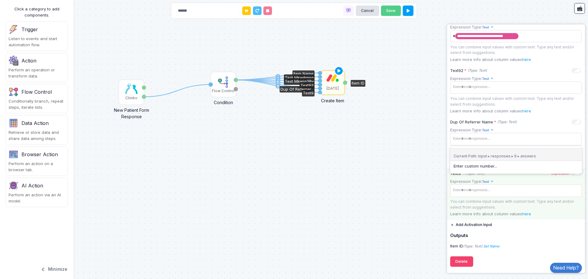
click at [529, 199] on div "You can combine input values with custom text. Type any text and/or select from…" at bounding box center [516, 204] width 132 height 11
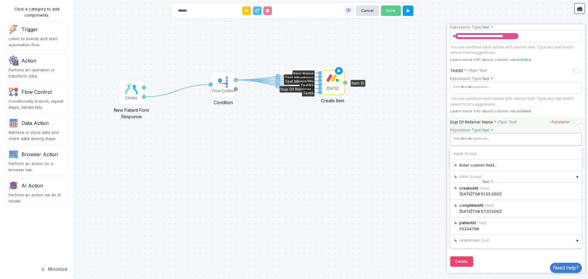
click at [496, 145] on tags "​" at bounding box center [516, 139] width 132 height 12
click at [573, 244] on div "▸" at bounding box center [577, 240] width 9 height 11
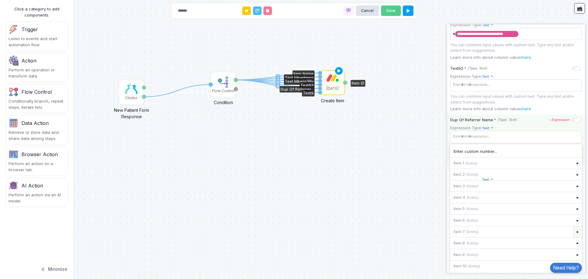
click at [573, 237] on div "▸" at bounding box center [577, 231] width 9 height 11
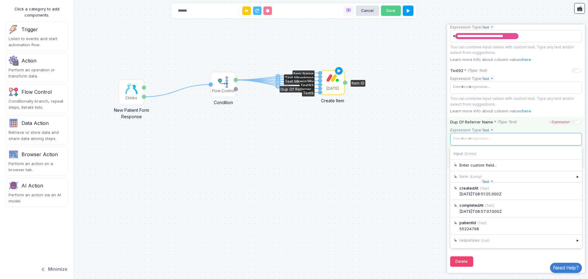
click at [481, 137] on span at bounding box center [515, 138] width 129 height 9
click at [573, 239] on div "▸" at bounding box center [577, 240] width 9 height 11
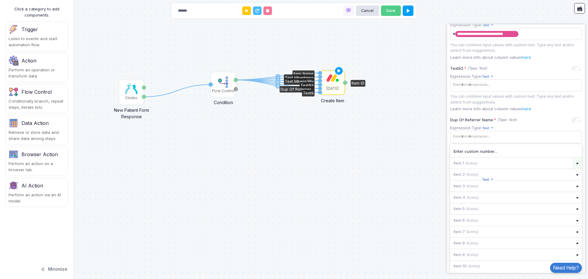
click at [573, 163] on div "▸" at bounding box center [577, 162] width 9 height 11
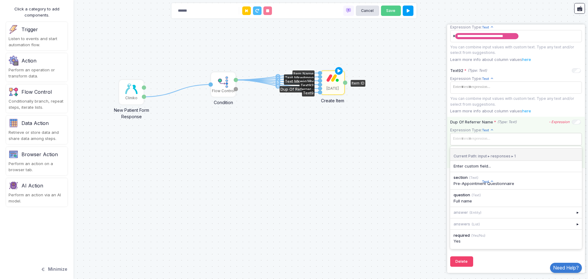
click at [504, 136] on span at bounding box center [515, 138] width 129 height 9
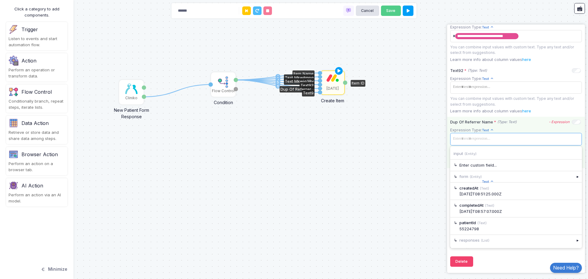
click at [503, 139] on span at bounding box center [515, 138] width 129 height 9
click at [573, 242] on div "▸" at bounding box center [577, 240] width 9 height 11
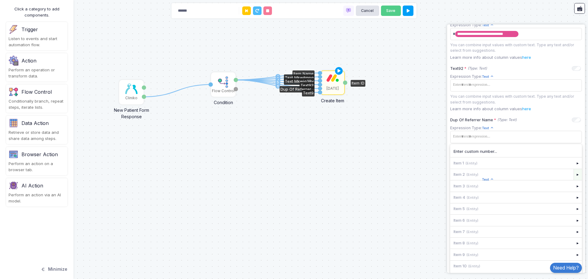
click at [573, 178] on div "▸" at bounding box center [577, 174] width 9 height 11
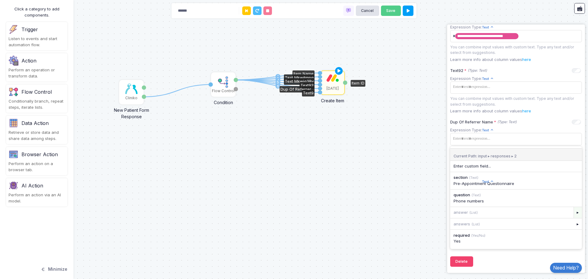
click at [573, 212] on div "▸" at bounding box center [577, 212] width 9 height 11
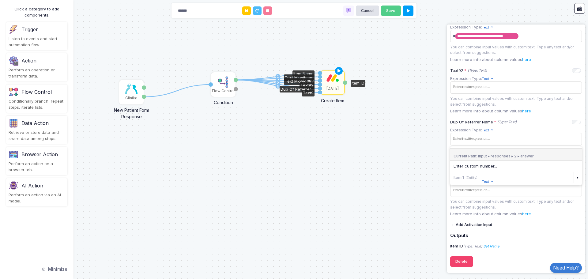
click at [469, 178] on div "Item 1 (Entity)" at bounding box center [511, 177] width 123 height 11
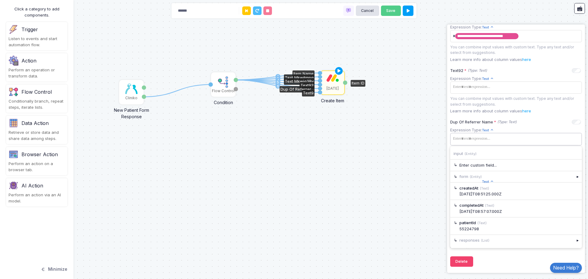
click at [469, 144] on tags "​" at bounding box center [516, 139] width 132 height 12
click at [573, 240] on div "▸" at bounding box center [577, 240] width 9 height 11
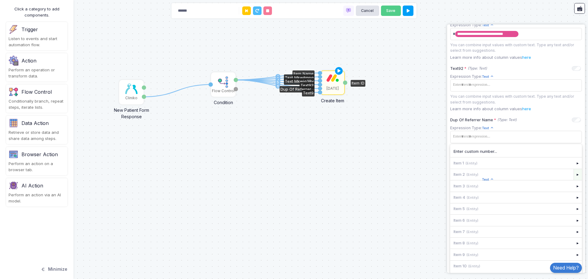
click at [573, 178] on div "▸" at bounding box center [577, 174] width 9 height 11
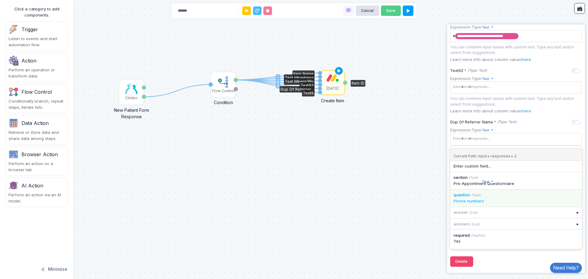
click at [543, 197] on div "question (Text)" at bounding box center [515, 195] width 125 height 6
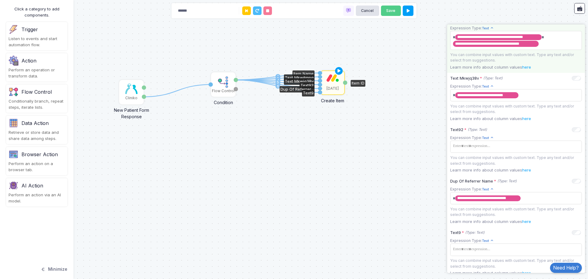
scroll to position [114, 0]
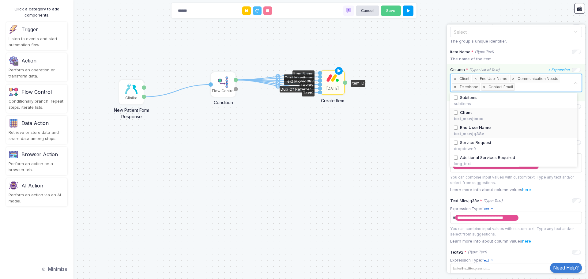
click at [537, 88] on input "text" at bounding box center [544, 87] width 57 height 7
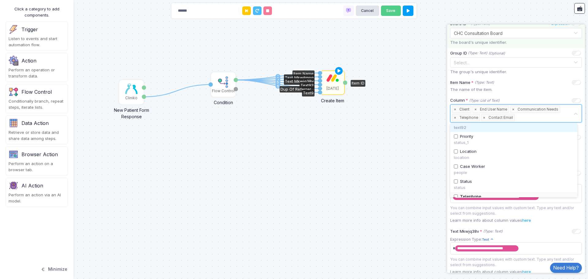
scroll to position [92, 0]
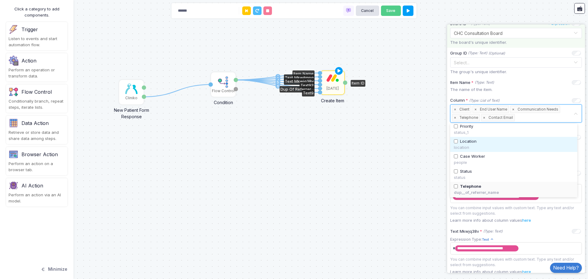
click at [462, 143] on span "Location" at bounding box center [468, 141] width 17 height 6
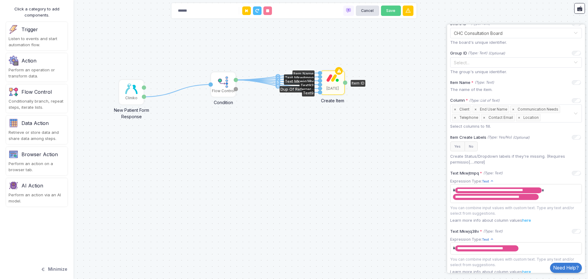
click at [413, 146] on div "1 1 2 3 4 5 6 Cliniko New Patient Form Response Patient ID Response Flow Contro…" at bounding box center [294, 139] width 588 height 279
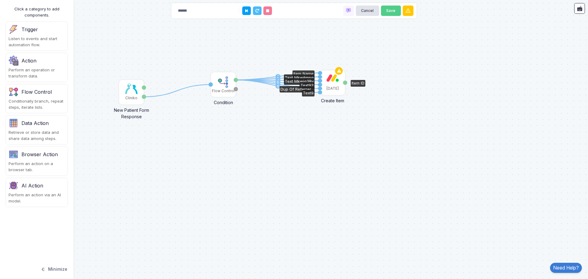
click at [336, 88] on div "[DATE]" at bounding box center [332, 89] width 12 height 6
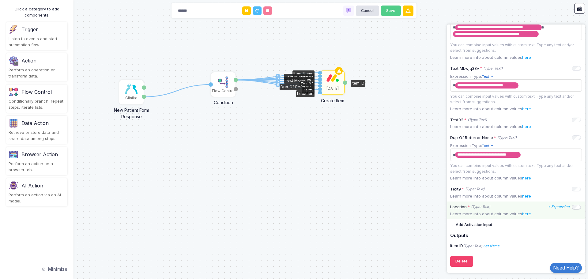
scroll to position [249, 0]
click at [555, 206] on icon "+ Expression" at bounding box center [559, 206] width 22 height 4
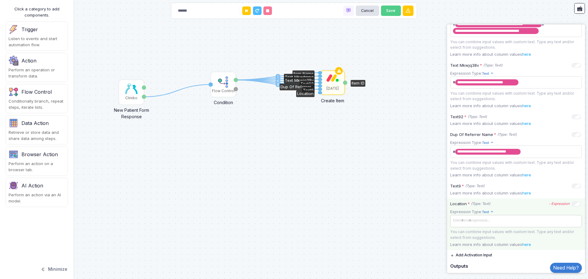
click at [502, 225] on span at bounding box center [515, 220] width 129 height 9
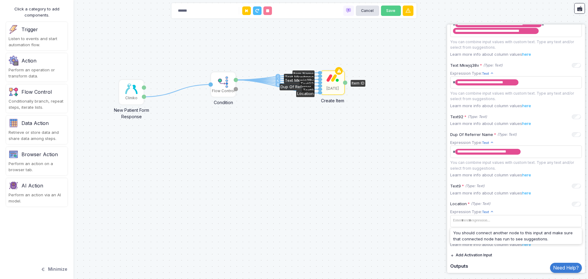
drag, startPoint x: 235, startPoint y: 81, endPoint x: 320, endPoint y: 93, distance: 85.7
click at [1, 0] on div "1 1 2 3 4 5 6 1 Cliniko New Patient Form Response Patient ID Response Flow Cont…" at bounding box center [1, 0] width 0 height 0
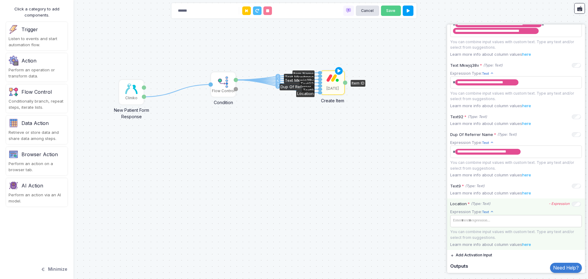
click at [496, 219] on app-expression-input "Expression Type: Text Text Allows you to create a new text by combining text va…" at bounding box center [516, 225] width 132 height 32
click at [496, 220] on span at bounding box center [515, 220] width 129 height 9
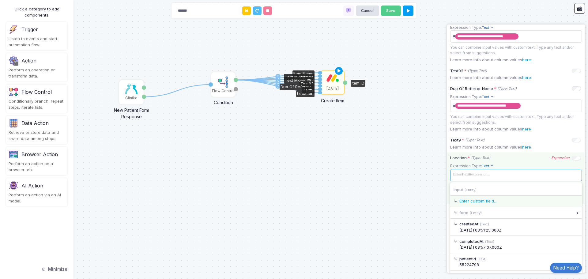
scroll to position [309, 0]
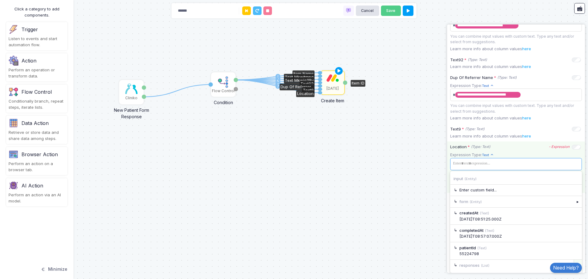
click at [573, 261] on div "▸" at bounding box center [577, 265] width 9 height 11
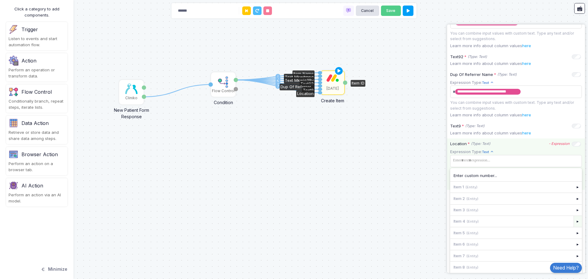
click at [574, 223] on div "▸" at bounding box center [577, 221] width 9 height 11
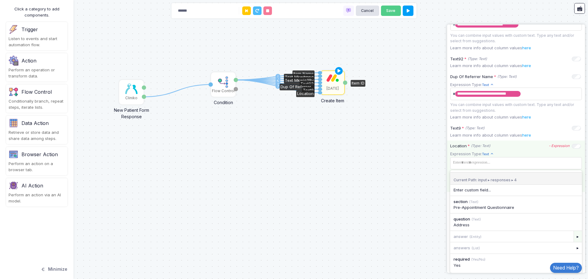
click at [573, 237] on div "▸" at bounding box center [577, 236] width 9 height 11
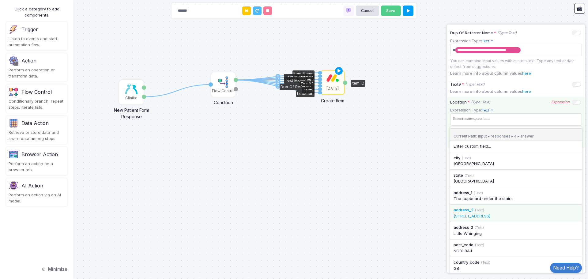
scroll to position [357, 0]
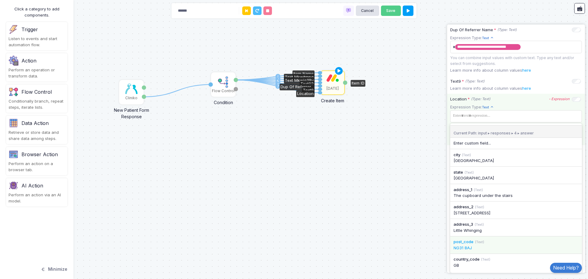
click at [498, 246] on div "NG31 8AJ" at bounding box center [515, 248] width 125 height 6
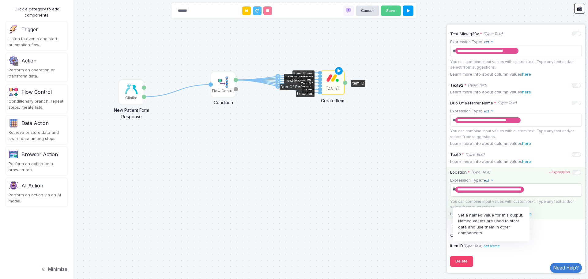
scroll to position [284, 0]
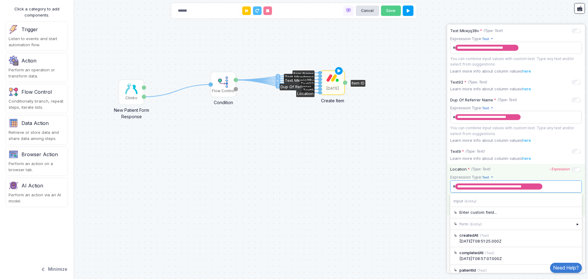
click at [553, 191] on span "**********" at bounding box center [513, 186] width 125 height 10
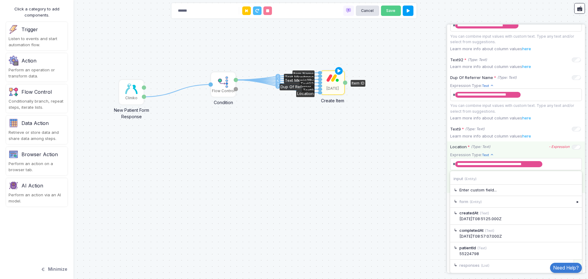
click at [574, 261] on div "▸" at bounding box center [577, 265] width 9 height 11
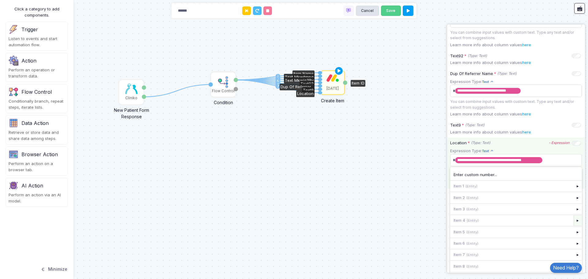
click at [573, 226] on div "▸" at bounding box center [577, 220] width 9 height 11
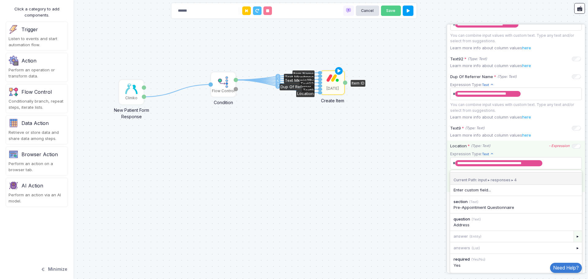
click at [573, 236] on div "▸" at bounding box center [577, 236] width 9 height 11
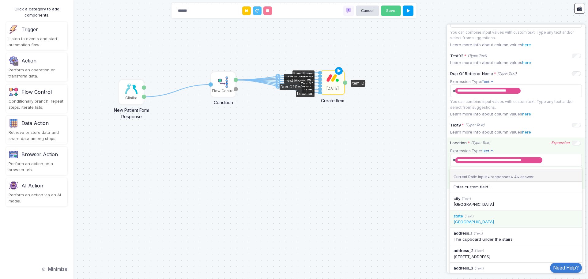
click at [483, 219] on div "state (Text)" at bounding box center [515, 216] width 125 height 6
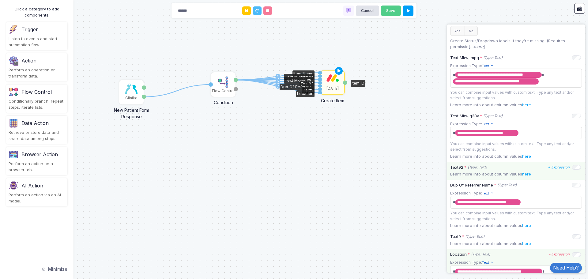
scroll to position [260, 0]
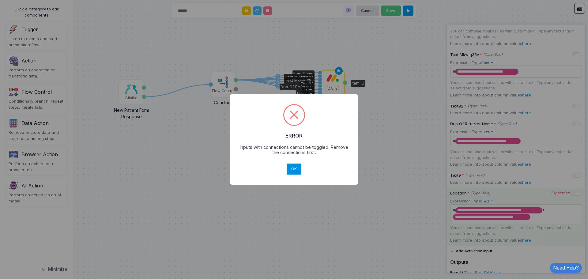
click at [293, 169] on button "OK" at bounding box center [293, 168] width 15 height 11
click at [292, 171] on button "OK" at bounding box center [293, 168] width 15 height 11
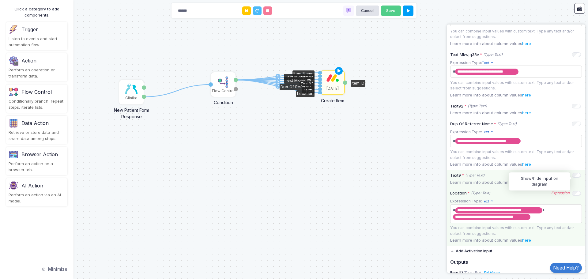
click at [480, 183] on p "Learn more info about column values here" at bounding box center [516, 182] width 132 height 6
click at [561, 177] on icon "+ Expression" at bounding box center [559, 175] width 22 height 4
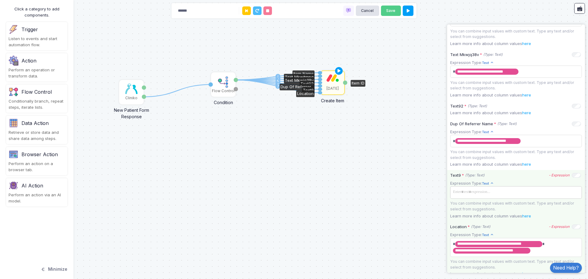
click at [480, 193] on span at bounding box center [515, 192] width 129 height 9
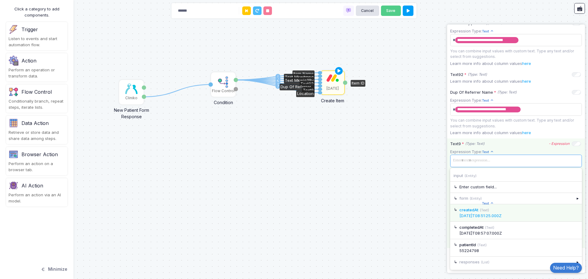
scroll to position [324, 0]
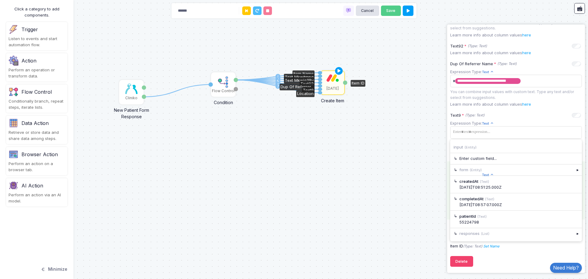
drag, startPoint x: 392, startPoint y: 145, endPoint x: 419, endPoint y: 187, distance: 50.0
click at [392, 145] on div "1 1 2 3 4 5 6 7 Cliniko New Patient Form Response Patient ID Response Flow Cont…" at bounding box center [294, 139] width 588 height 279
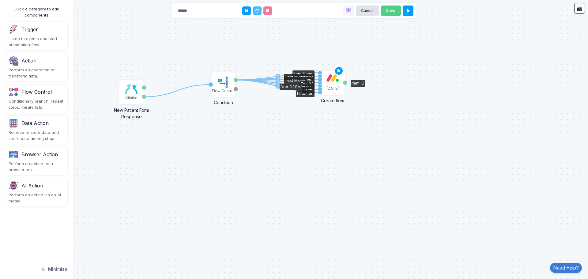
click at [330, 86] on div "[DATE]" at bounding box center [332, 89] width 12 height 6
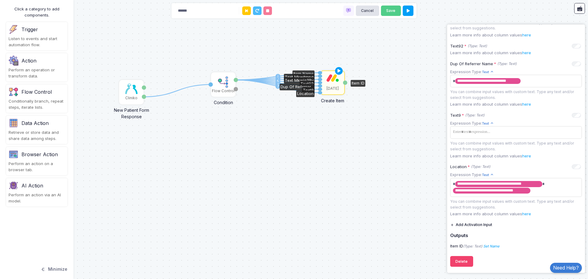
click at [372, 189] on div "1 1 2 3 4 5 6 7 Cliniko New Patient Form Response Patient ID Response Flow Cont…" at bounding box center [294, 139] width 588 height 279
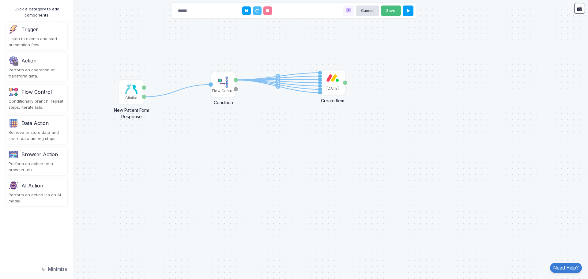
click at [394, 11] on button "Save" at bounding box center [391, 11] width 20 height 11
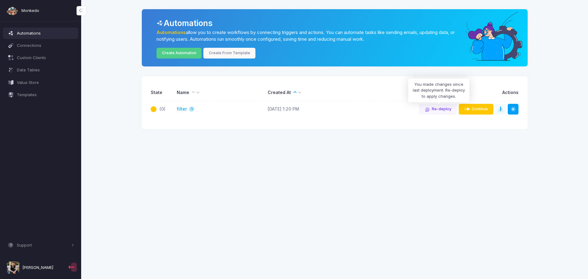
click at [474, 110] on span "Continue" at bounding box center [479, 109] width 16 height 5
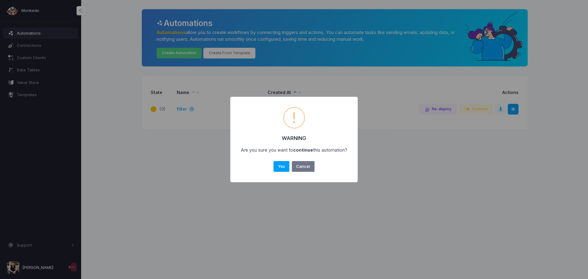
click at [308, 168] on button "Cancel" at bounding box center [303, 166] width 23 height 11
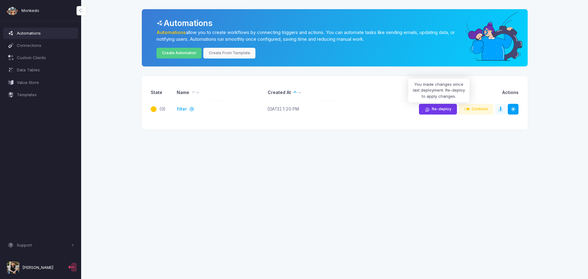
click at [441, 108] on span "Re-deploy" at bounding box center [442, 109] width 20 height 5
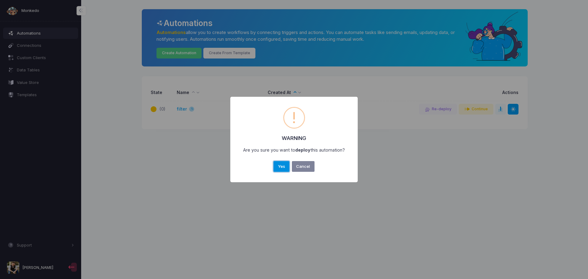
click at [282, 166] on button "Yes" at bounding box center [281, 166] width 16 height 11
click at [296, 164] on button "OK" at bounding box center [293, 166] width 15 height 11
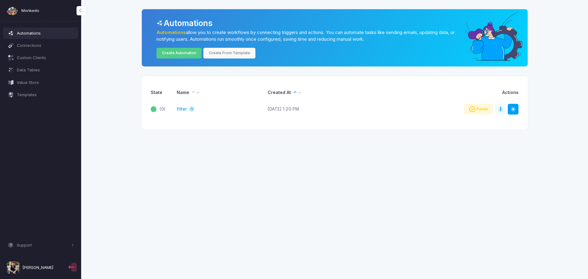
click at [178, 110] on link "filter" at bounding box center [182, 109] width 10 height 6
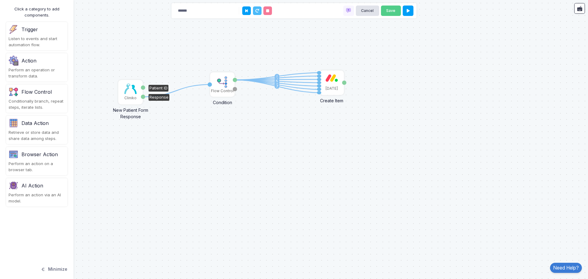
click at [135, 93] on img at bounding box center [130, 89] width 12 height 10
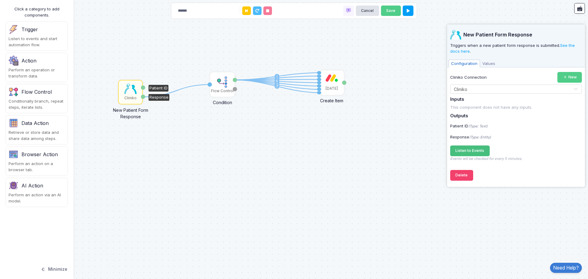
click at [460, 148] on span "Listen to Events" at bounding box center [469, 150] width 29 height 5
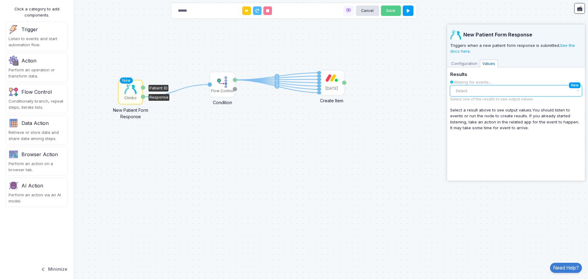
click at [516, 91] on button "Select" at bounding box center [516, 90] width 132 height 11
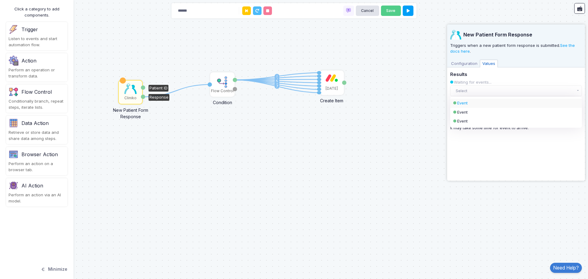
click at [474, 101] on div "Event" at bounding box center [510, 103] width 107 height 6
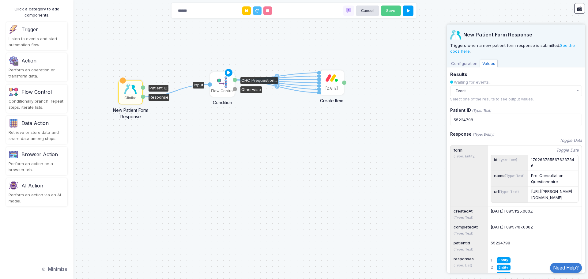
click at [226, 87] on img at bounding box center [222, 82] width 12 height 12
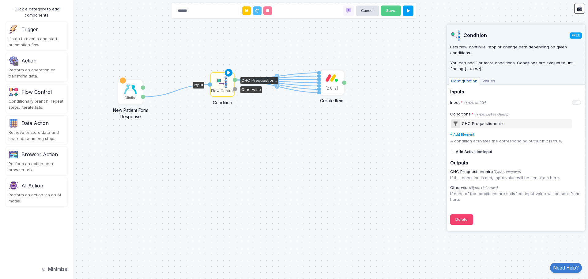
click at [226, 72] on icon at bounding box center [228, 73] width 7 height 9
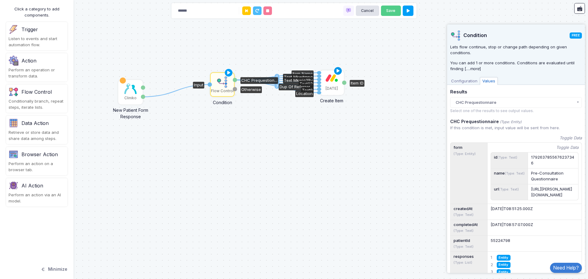
click at [336, 71] on icon at bounding box center [337, 71] width 7 height 9
click at [323, 70] on icon at bounding box center [324, 71] width 4 height 4
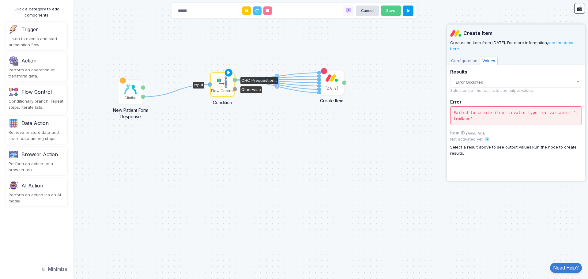
click at [465, 60] on span "Configuration" at bounding box center [463, 61] width 31 height 8
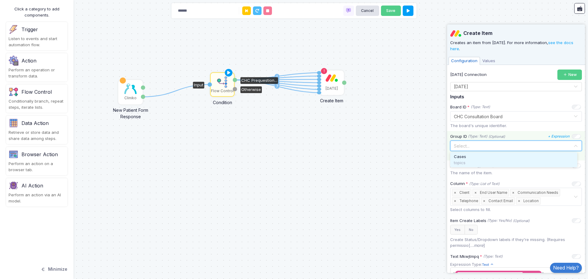
click at [502, 142] on input "text" at bounding box center [509, 145] width 113 height 7
click at [458, 160] on div "topics" at bounding box center [514, 163] width 120 height 6
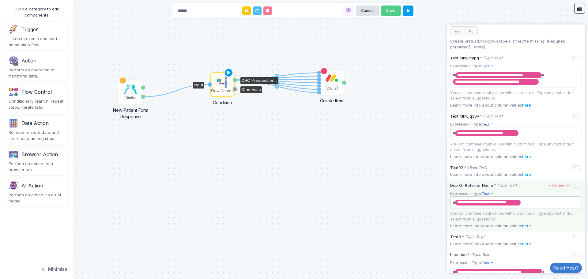
scroll to position [290, 0]
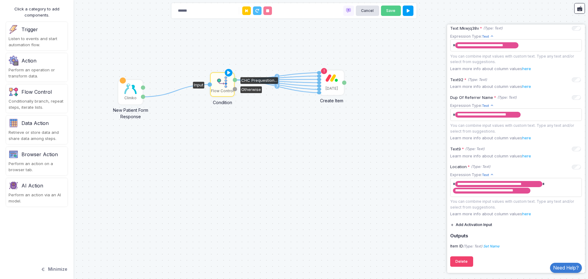
click at [376, 101] on div "1 1 2 3 4 5 6 7 Cliniko New Patient Form Response Patient ID Response Flow Cont…" at bounding box center [294, 139] width 588 height 279
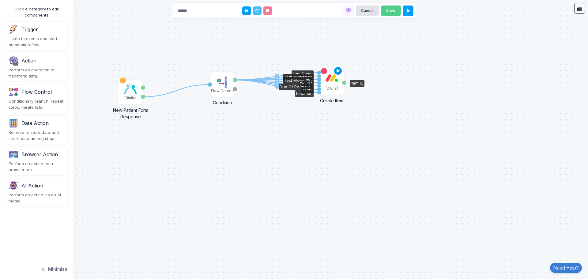
click at [338, 72] on icon at bounding box center [337, 71] width 7 height 9
click at [407, 12] on icon at bounding box center [407, 11] width 3 height 4
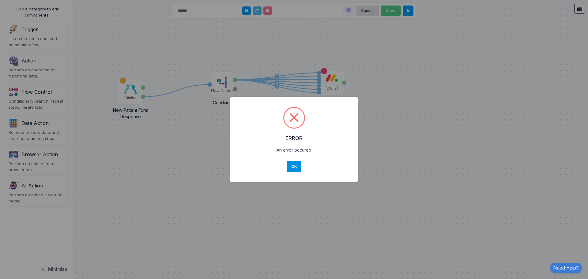
click at [290, 166] on button "OK" at bounding box center [293, 166] width 15 height 11
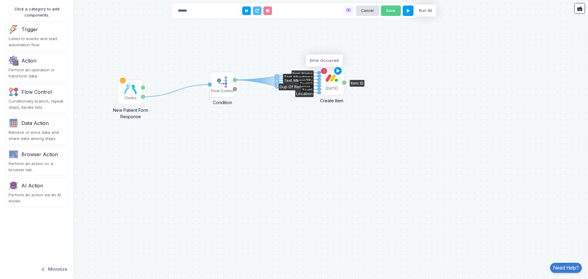
click at [323, 71] on icon at bounding box center [324, 71] width 4 height 4
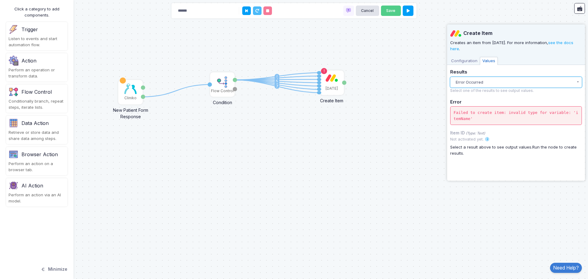
click at [495, 80] on button "Error Occurred" at bounding box center [516, 82] width 132 height 11
click at [456, 61] on span "Configuration" at bounding box center [463, 61] width 31 height 8
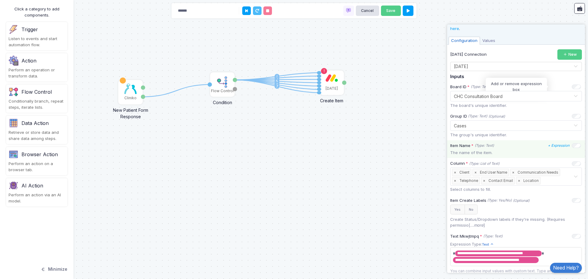
scroll to position [31, 0]
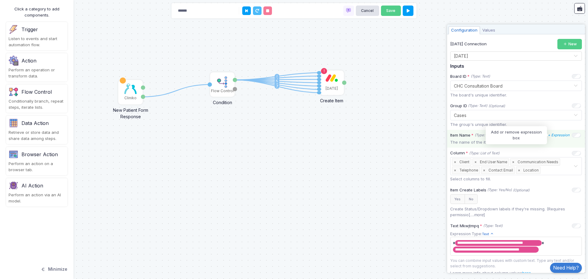
click at [555, 135] on icon "+ Expression" at bounding box center [559, 135] width 22 height 4
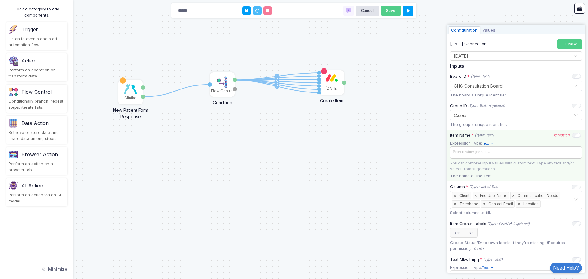
click at [493, 151] on span at bounding box center [515, 152] width 129 height 9
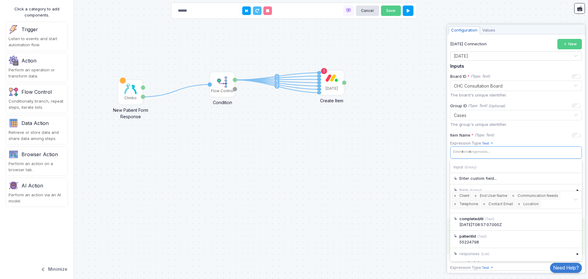
click at [480, 237] on small "(Text)" at bounding box center [481, 236] width 9 height 4
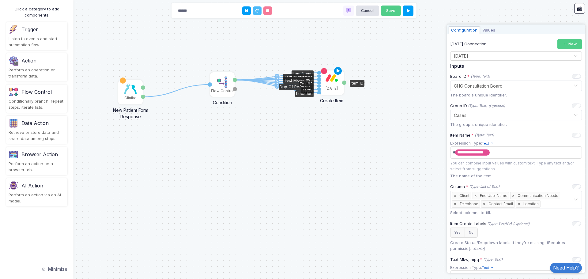
click at [337, 72] on icon at bounding box center [337, 71] width 7 height 9
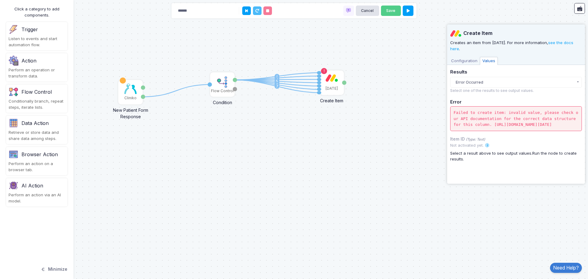
scroll to position [0, 0]
drag, startPoint x: 503, startPoint y: 131, endPoint x: 453, endPoint y: 111, distance: 53.3
click at [453, 111] on div "Failed to create item: invalid value, please check our API documentation for th…" at bounding box center [516, 118] width 132 height 25
click at [460, 59] on span "Configuration" at bounding box center [463, 61] width 31 height 8
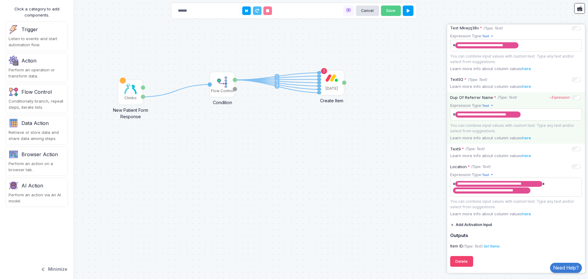
scroll to position [325, 0]
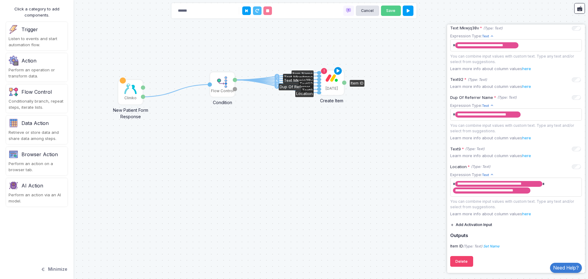
click at [338, 68] on icon at bounding box center [337, 71] width 7 height 9
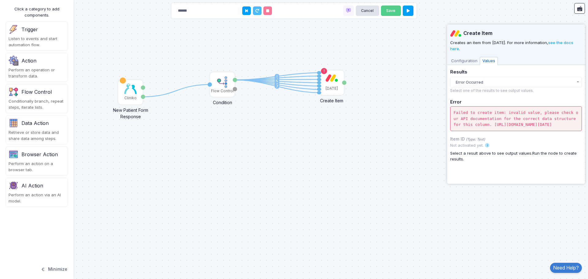
scroll to position [0, 0]
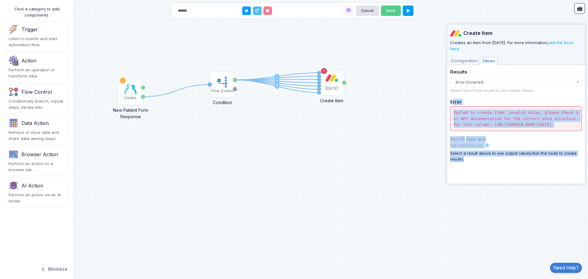
drag, startPoint x: 484, startPoint y: 168, endPoint x: 451, endPoint y: 99, distance: 76.2
click at [451, 99] on div "Results Error Occurred Error Occurred 10:34 AM Error Occurred 10:33 AM Error Oc…" at bounding box center [516, 115] width 132 height 93
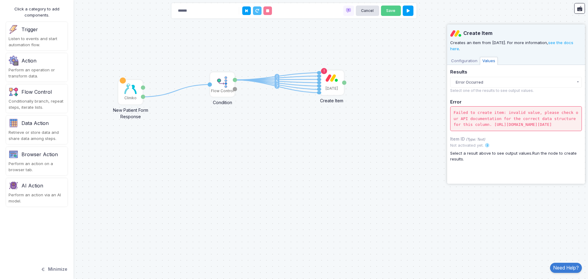
click at [458, 62] on span "Configuration" at bounding box center [463, 61] width 31 height 8
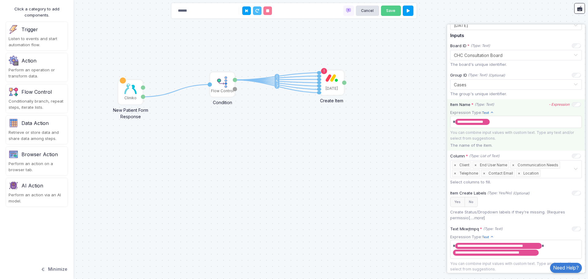
scroll to position [31, 0]
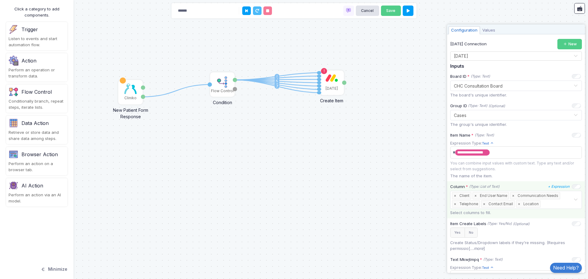
click at [512, 196] on span "×" at bounding box center [513, 195] width 6 height 7
click at [336, 69] on div "1 1 2 3 4 5 6 Cliniko New Patient Form Response Patient ID Response Flow Contro…" at bounding box center [294, 139] width 588 height 279
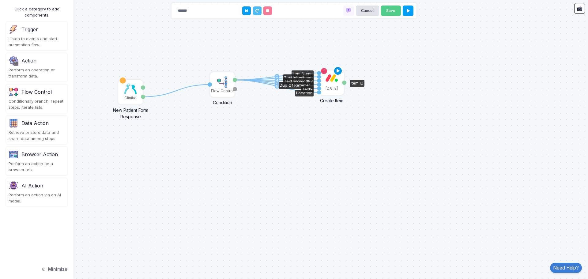
click at [338, 71] on icon at bounding box center [337, 71] width 7 height 9
click at [335, 73] on icon at bounding box center [337, 71] width 7 height 9
click at [323, 70] on icon at bounding box center [324, 71] width 4 height 4
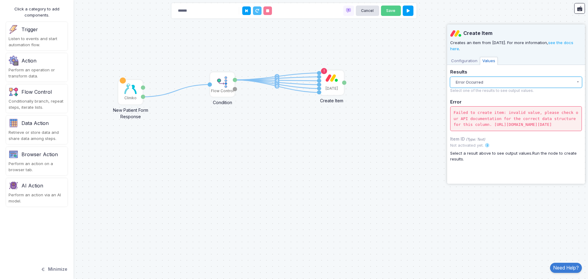
click at [498, 85] on button "Error Occurred" at bounding box center [516, 82] width 132 height 11
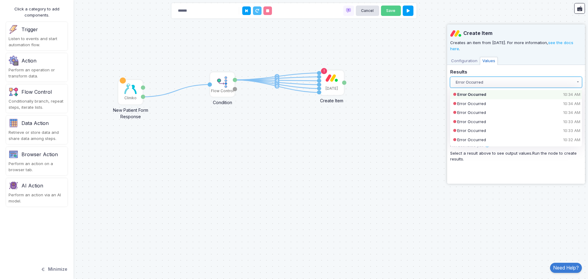
click at [499, 82] on button "Error Occurred" at bounding box center [516, 82] width 132 height 11
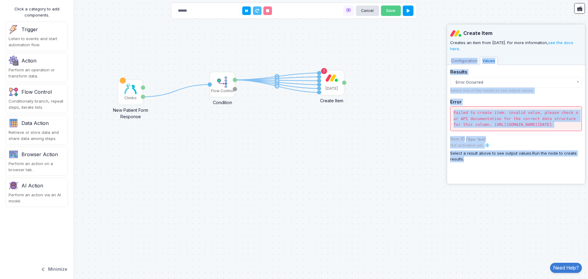
drag, startPoint x: 489, startPoint y: 172, endPoint x: 448, endPoint y: 60, distance: 119.5
click at [450, 60] on div "**********" at bounding box center [516, 102] width 132 height 156
copy div "**********"
click at [459, 62] on span "Configuration" at bounding box center [463, 61] width 31 height 8
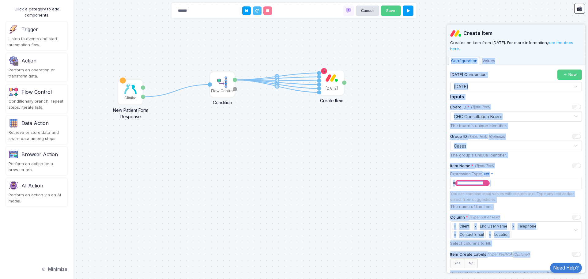
copy div "**********"
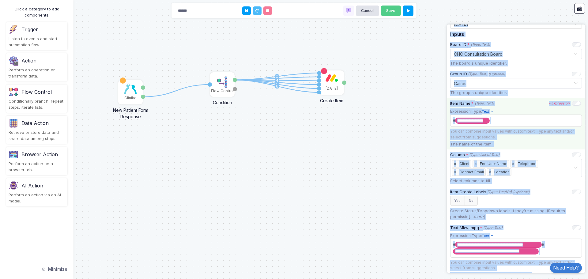
scroll to position [153, 0]
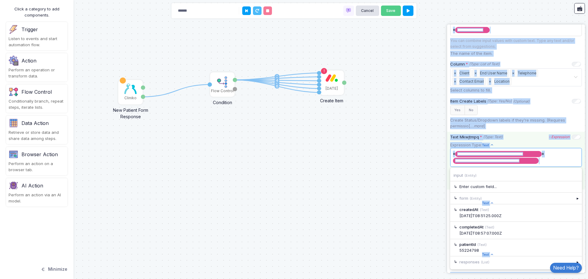
click at [557, 160] on span "**********" at bounding box center [513, 157] width 125 height 17
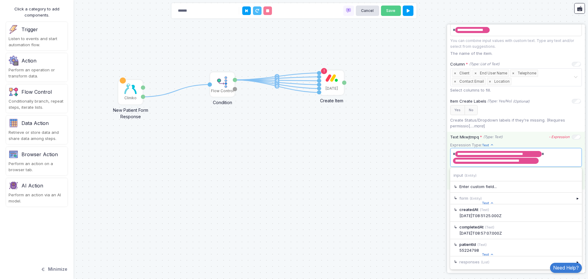
click at [545, 162] on span "**********" at bounding box center [513, 157] width 125 height 17
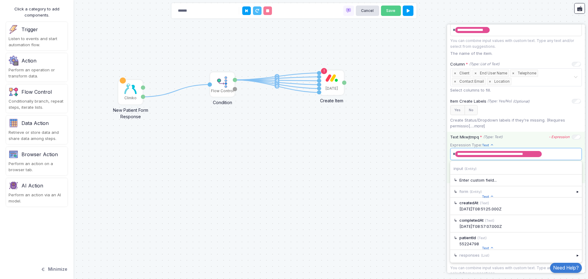
click at [547, 155] on span "**********" at bounding box center [513, 154] width 125 height 10
click at [573, 256] on div "▸" at bounding box center [577, 254] width 9 height 11
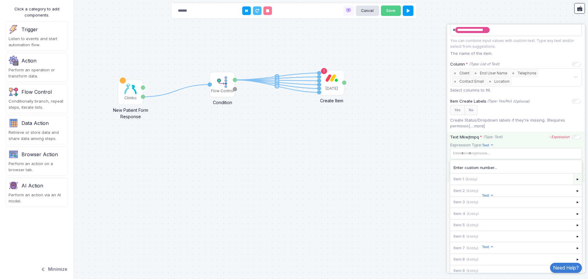
click at [573, 181] on div "▸" at bounding box center [577, 179] width 9 height 11
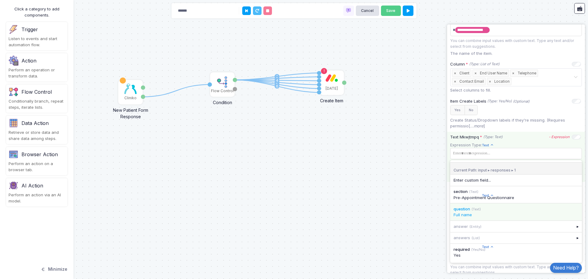
click at [503, 211] on div "question (Text)" at bounding box center [515, 209] width 125 height 6
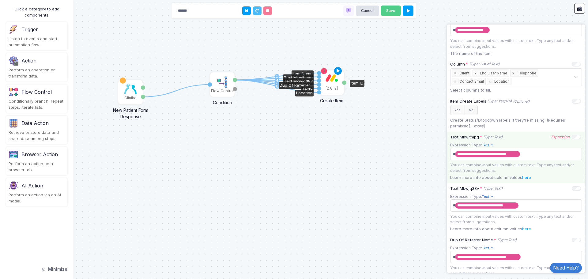
click at [337, 70] on icon at bounding box center [337, 71] width 7 height 9
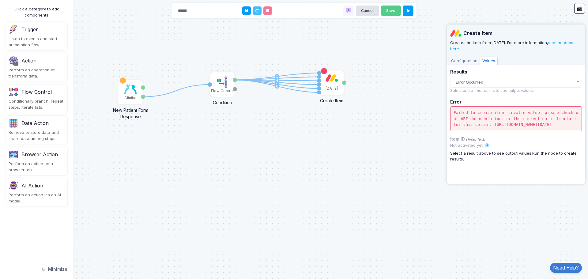
scroll to position [0, 0]
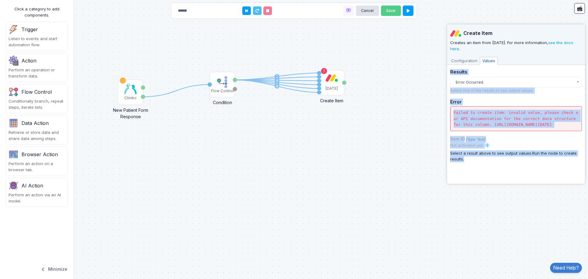
drag, startPoint x: 485, startPoint y: 167, endPoint x: 447, endPoint y: 69, distance: 105.7
click at [447, 69] on app-side-panel "**********" at bounding box center [516, 103] width 138 height 159
copy div "Results Error Occurred Error Occurred 10:37 AM Error Occurred 10:34 AM Error Oc…"
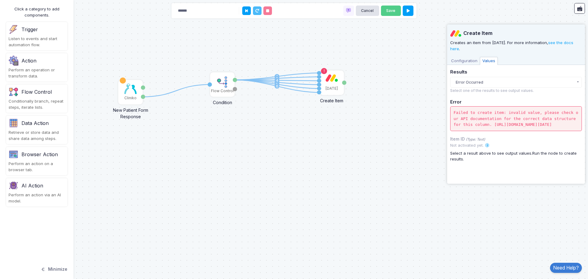
click at [467, 63] on span "Configuration" at bounding box center [463, 61] width 31 height 8
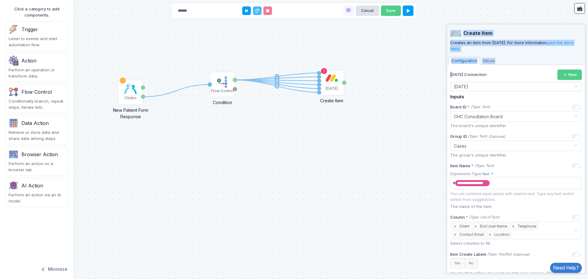
scroll to position [301, 0]
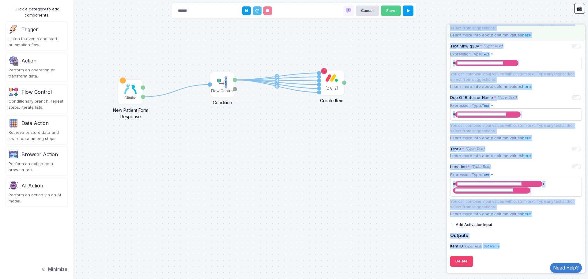
drag, startPoint x: 454, startPoint y: 68, endPoint x: 545, endPoint y: 264, distance: 215.8
copy div "**********"
click at [533, 98] on div "Dup Of Referrer Name * (Type: Text) - Expression" at bounding box center [515, 98] width 131 height 6
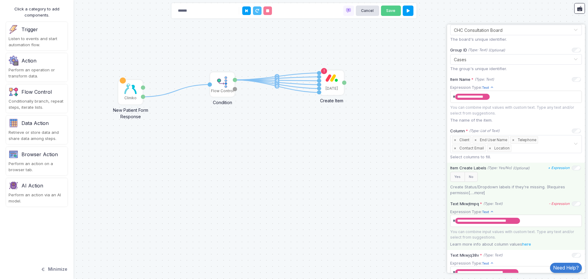
scroll to position [209, 0]
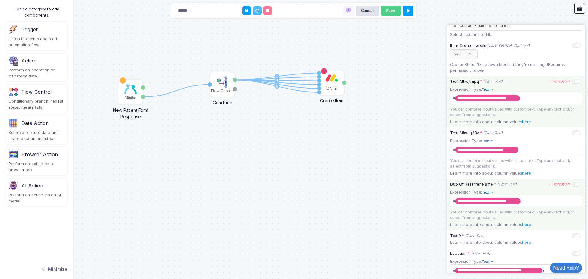
click at [532, 205] on span "**********" at bounding box center [513, 201] width 125 height 10
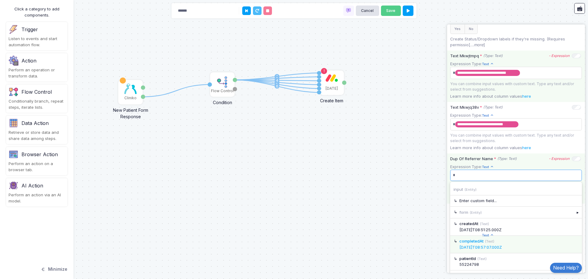
scroll to position [299, 0]
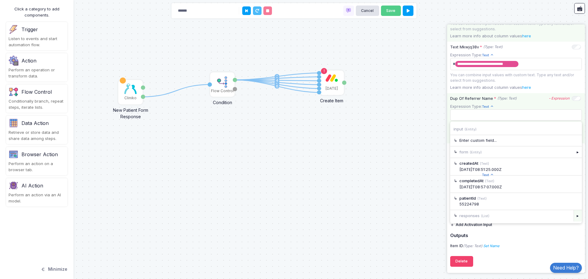
click at [573, 214] on div "▸" at bounding box center [577, 215] width 9 height 11
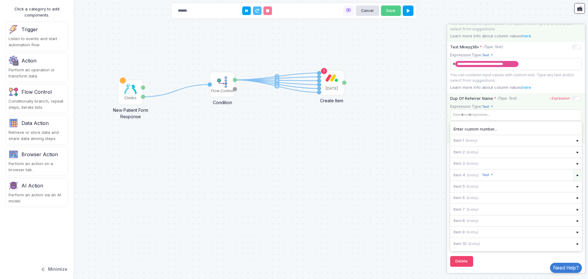
click at [573, 174] on div "▸" at bounding box center [577, 174] width 9 height 11
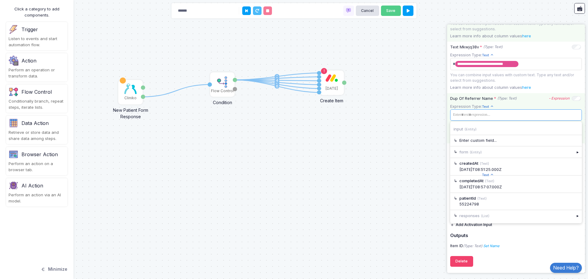
click at [473, 114] on span at bounding box center [513, 114] width 125 height 9
click at [573, 151] on div "▸" at bounding box center [577, 151] width 9 height 11
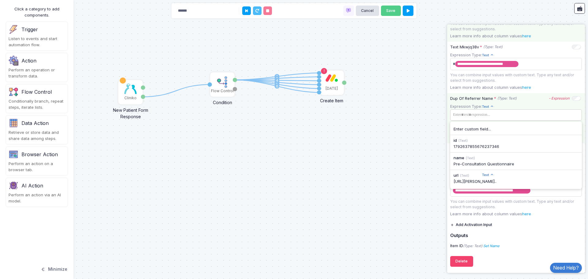
click at [482, 115] on span at bounding box center [513, 114] width 125 height 9
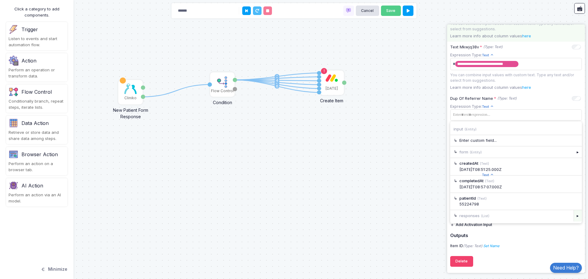
click at [573, 217] on div "▸" at bounding box center [577, 215] width 9 height 11
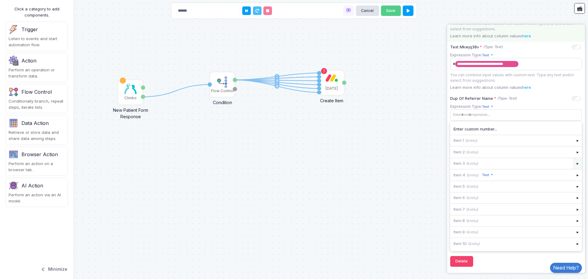
click at [573, 160] on div "▸" at bounding box center [577, 163] width 9 height 11
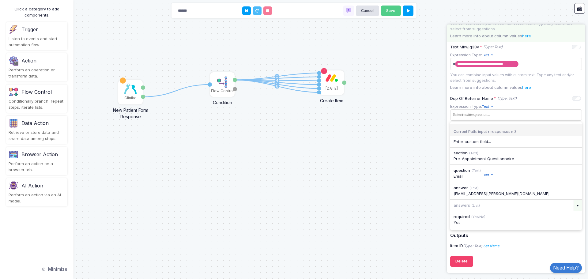
click at [573, 203] on div "▸" at bounding box center [577, 205] width 9 height 11
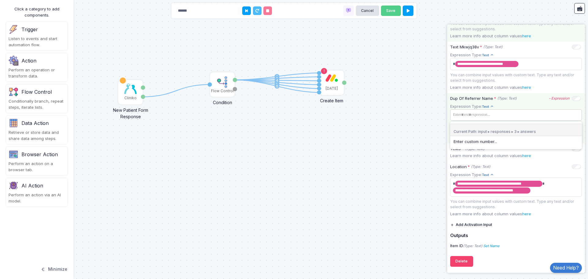
click at [504, 113] on span at bounding box center [513, 114] width 125 height 9
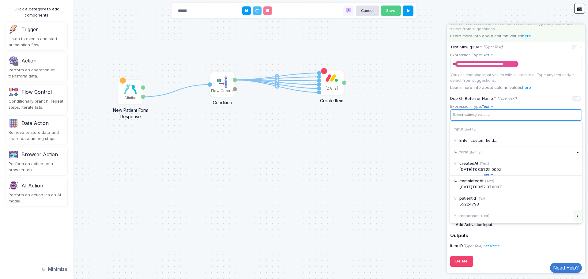
click at [573, 217] on div "▸" at bounding box center [577, 215] width 9 height 11
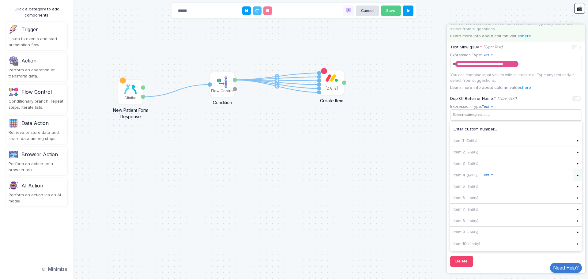
click at [573, 174] on div "▸" at bounding box center [577, 174] width 9 height 11
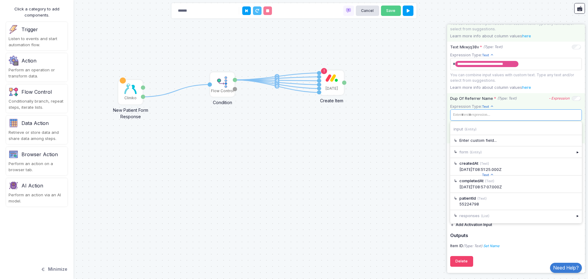
click at [487, 114] on span at bounding box center [513, 114] width 125 height 9
click at [574, 217] on div "▸" at bounding box center [577, 215] width 9 height 11
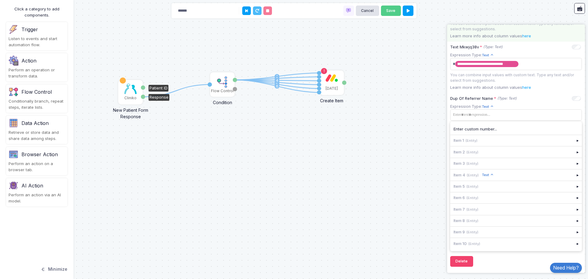
click at [136, 95] on div "Cliniko" at bounding box center [130, 91] width 23 height 23
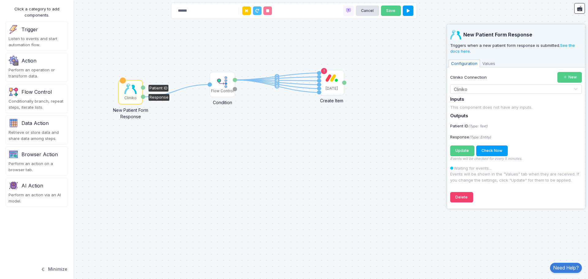
click at [486, 65] on span "Values" at bounding box center [489, 64] width 18 height 8
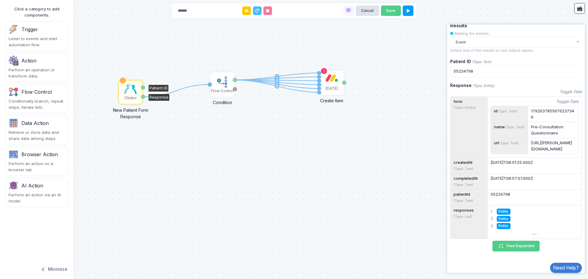
scroll to position [73, 0]
click at [523, 247] on button "View Expanded" at bounding box center [515, 246] width 47 height 11
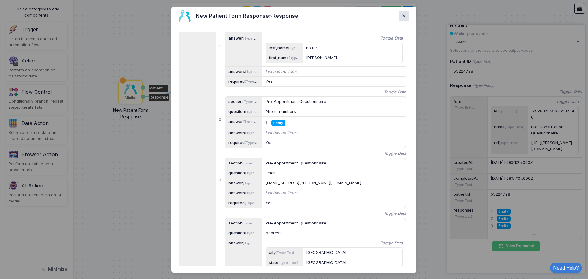
scroll to position [122, 0]
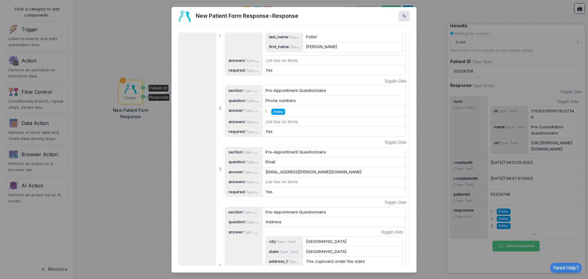
click at [275, 114] on span "Entity" at bounding box center [278, 112] width 14 height 6
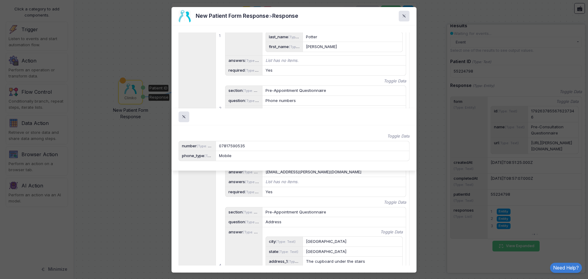
click at [401, 17] on ngb-modal-window "Toggle Data number (Type: Text) 07817590535 phone_type (Type: Text) Mobile" at bounding box center [294, 139] width 588 height 279
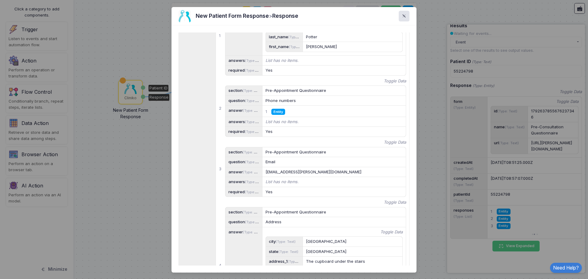
click at [407, 17] on span at bounding box center [407, 16] width 0 height 7
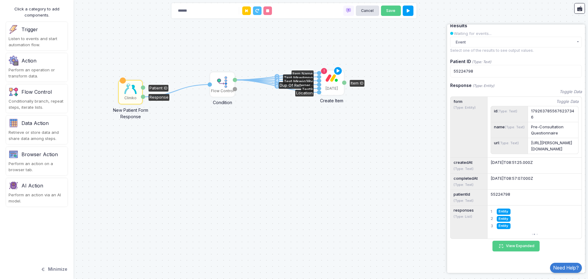
click at [323, 81] on div "[DATE]" at bounding box center [331, 82] width 23 height 23
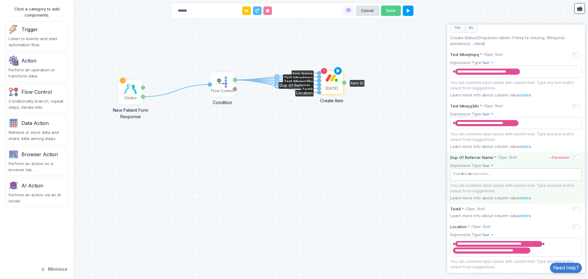
scroll to position [245, 0]
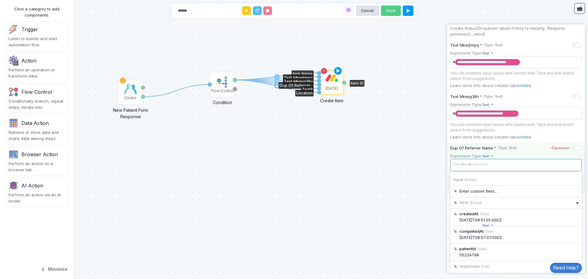
click at [511, 165] on span at bounding box center [515, 164] width 129 height 9
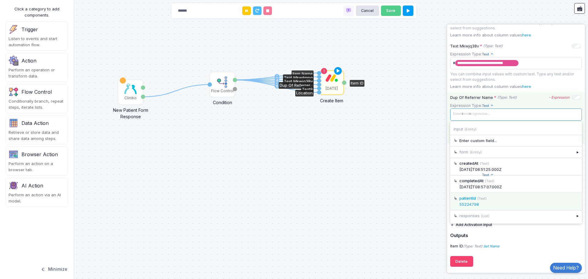
scroll to position [299, 0]
click at [573, 216] on div "▸" at bounding box center [577, 215] width 9 height 11
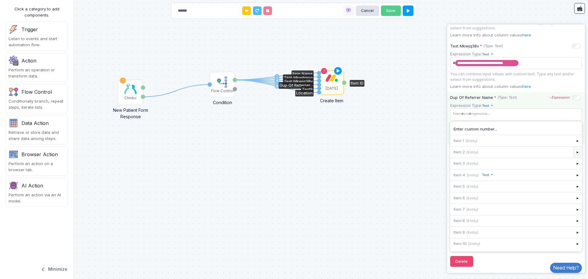
click at [573, 152] on div "▸" at bounding box center [577, 152] width 9 height 11
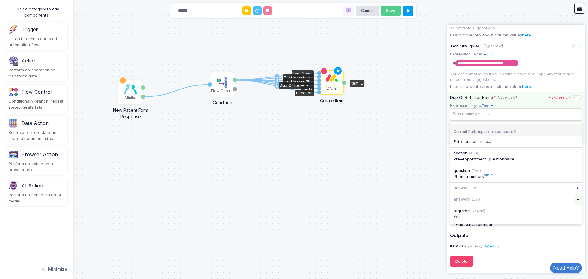
click at [573, 198] on div "▸" at bounding box center [577, 199] width 9 height 11
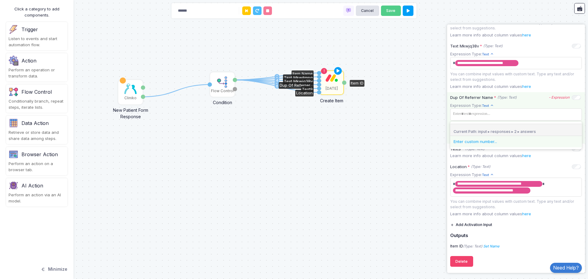
click at [493, 141] on div "Enter custom number..." at bounding box center [515, 142] width 125 height 6
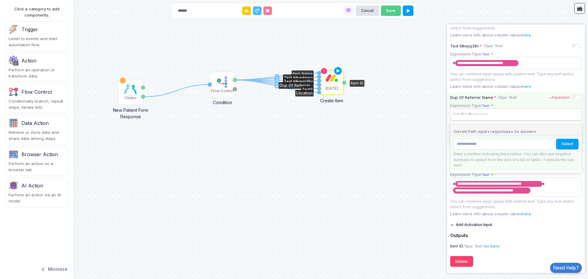
click at [515, 116] on span at bounding box center [515, 114] width 129 height 9
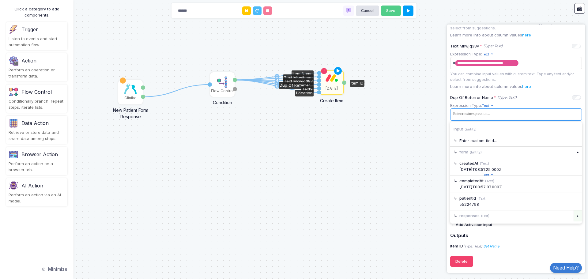
click at [573, 216] on div "▸" at bounding box center [577, 215] width 9 height 11
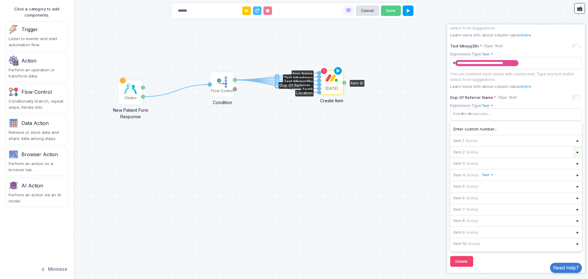
click at [573, 150] on div "▸" at bounding box center [577, 152] width 9 height 11
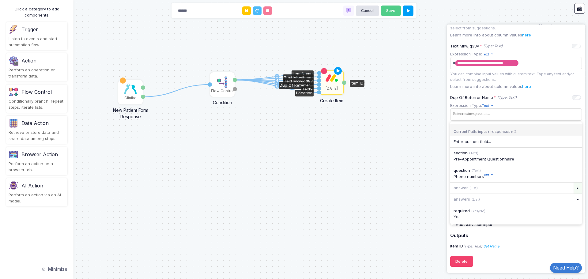
click at [573, 187] on div "▸" at bounding box center [577, 187] width 9 height 11
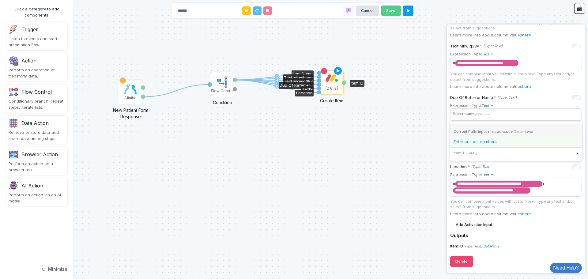
click at [474, 139] on div "Enter custom number..." at bounding box center [515, 142] width 125 height 6
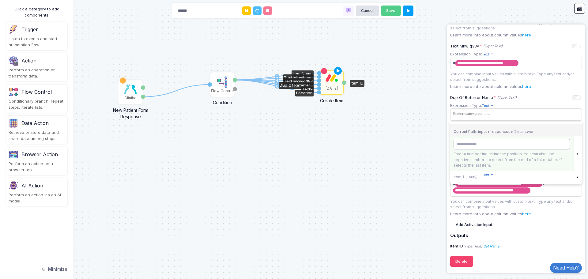
click at [473, 144] on input "number" at bounding box center [511, 144] width 116 height 11
type input "**********"
click at [554, 111] on span at bounding box center [515, 114] width 129 height 9
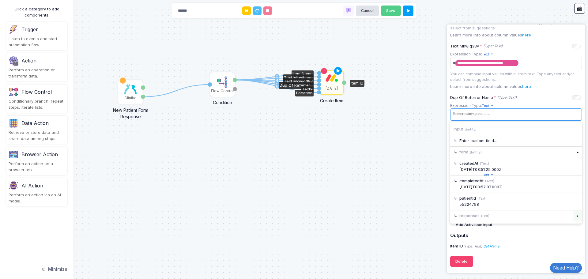
click at [573, 217] on div "▸" at bounding box center [577, 215] width 9 height 11
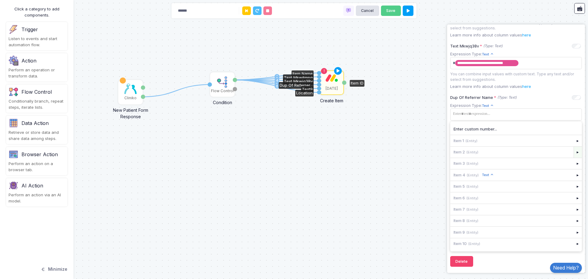
click at [575, 153] on div "▸" at bounding box center [577, 152] width 9 height 11
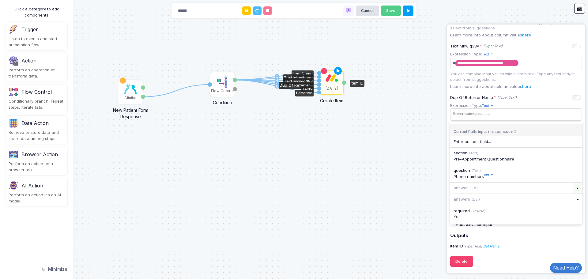
click at [573, 185] on div "▸" at bounding box center [577, 187] width 9 height 11
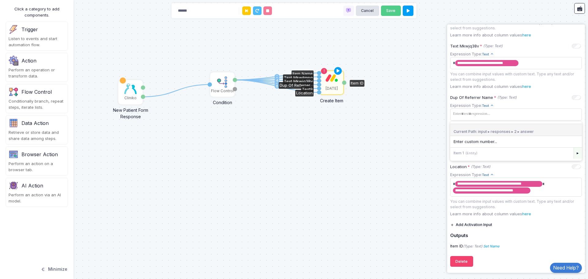
click at [573, 153] on div "▸" at bounding box center [577, 153] width 9 height 11
click at [462, 158] on div "07817590535" at bounding box center [515, 159] width 125 height 6
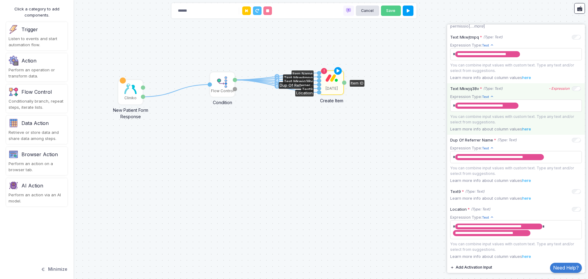
scroll to position [209, 0]
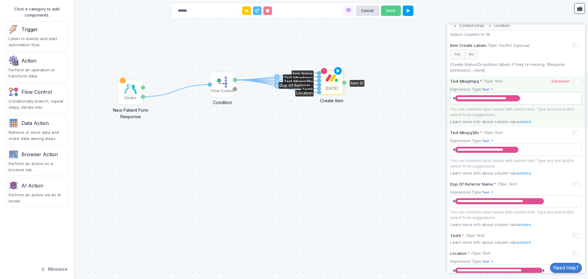
click at [534, 99] on span "**********" at bounding box center [513, 98] width 125 height 10
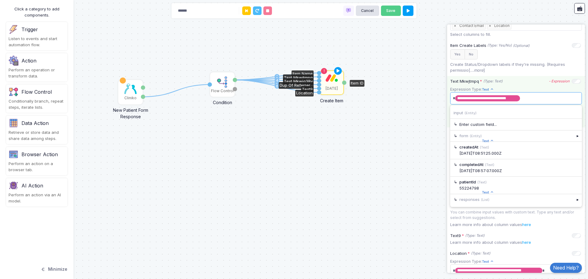
click at [530, 78] on div "**********" at bounding box center [516, 101] width 138 height 51
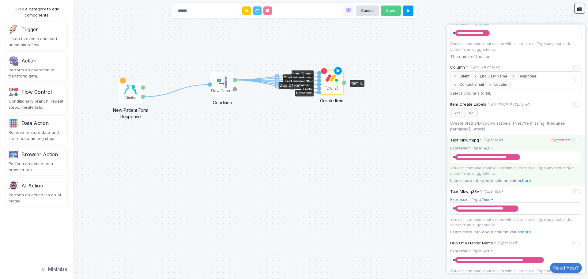
scroll to position [148, 0]
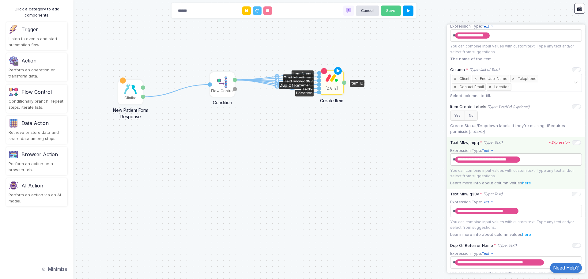
click at [529, 163] on span "**********" at bounding box center [513, 160] width 125 height 10
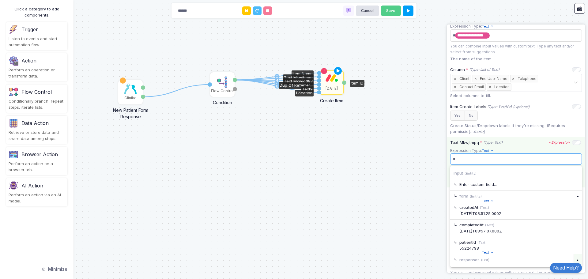
click at [573, 260] on div "▸" at bounding box center [577, 259] width 9 height 11
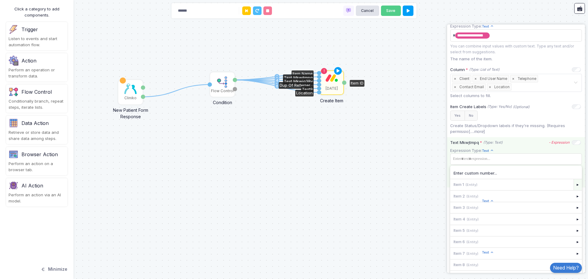
click at [573, 185] on div "▸" at bounding box center [577, 184] width 9 height 11
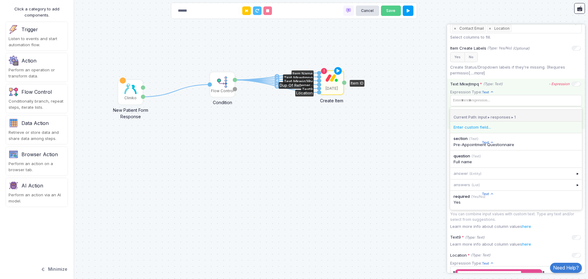
scroll to position [209, 0]
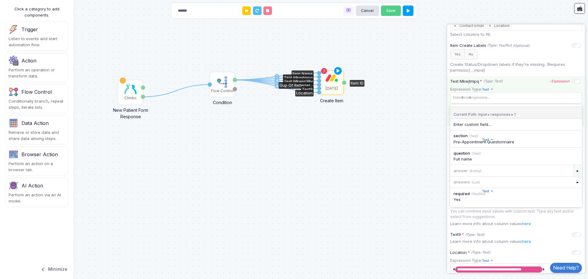
click at [573, 170] on div "▸" at bounding box center [577, 170] width 9 height 11
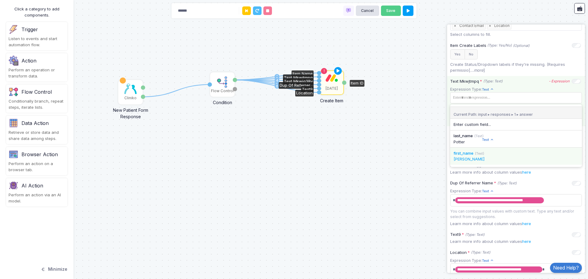
click at [477, 161] on div "Harry" at bounding box center [515, 159] width 125 height 6
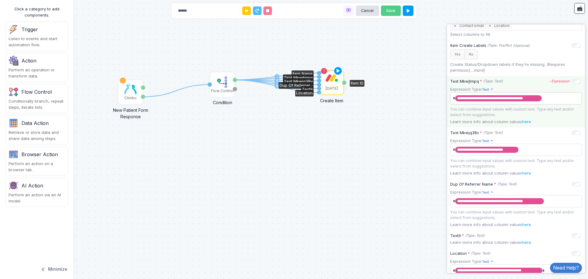
click at [556, 102] on span "**********" at bounding box center [513, 98] width 125 height 10
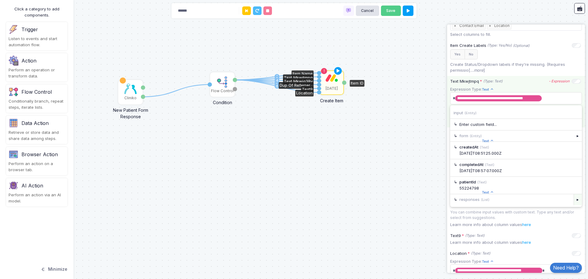
click at [573, 204] on div "▸" at bounding box center [577, 199] width 9 height 11
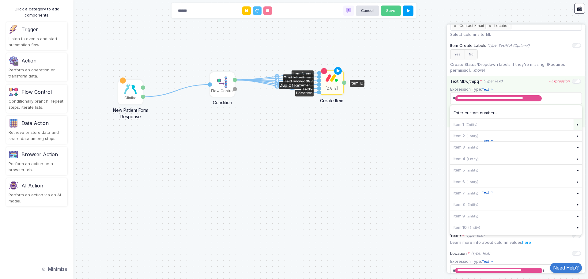
click at [573, 125] on div "▸" at bounding box center [577, 124] width 9 height 11
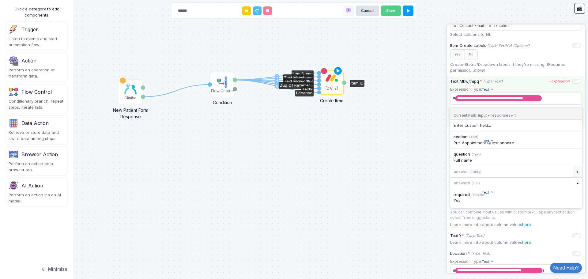
click at [573, 172] on div "▸" at bounding box center [577, 171] width 9 height 11
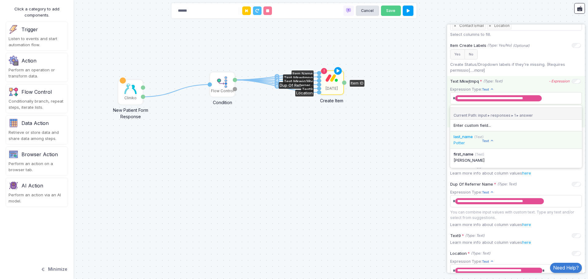
click at [528, 138] on div "last_name (Text)" at bounding box center [515, 137] width 125 height 6
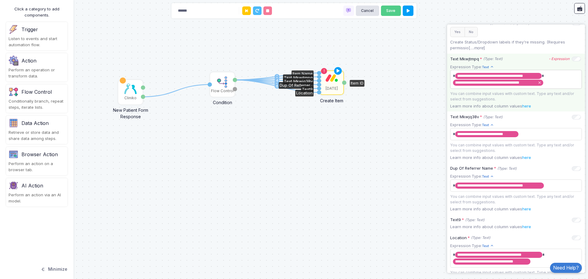
scroll to position [185, 0]
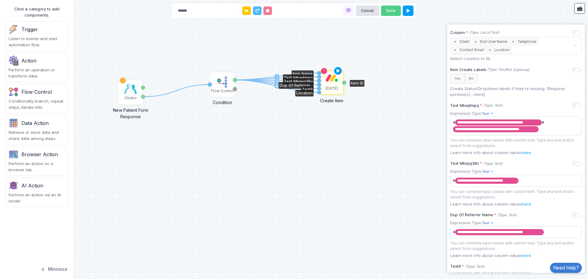
drag, startPoint x: 337, startPoint y: 70, endPoint x: 343, endPoint y: 70, distance: 6.4
click at [337, 70] on icon at bounding box center [337, 71] width 7 height 9
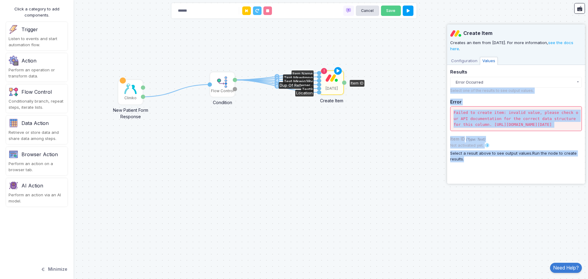
drag, startPoint x: 489, startPoint y: 167, endPoint x: 458, endPoint y: 85, distance: 87.2
click at [458, 85] on div "Results Error Occurred Error Occurred 10:41 AM Error Occurred 10:37 AM Error Oc…" at bounding box center [516, 115] width 132 height 93
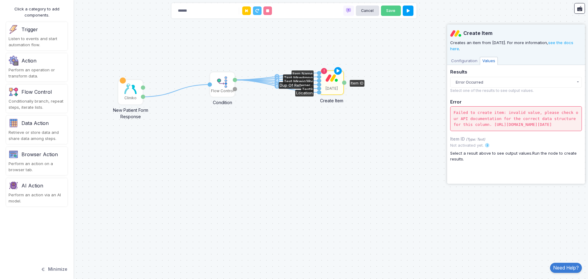
click at [459, 60] on span "Configuration" at bounding box center [463, 61] width 31 height 8
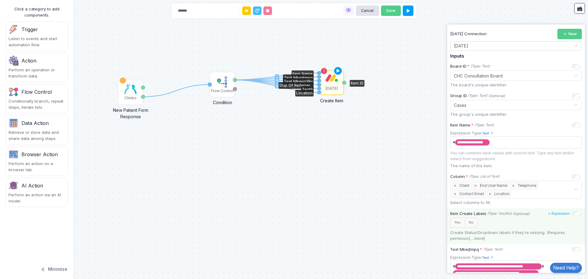
scroll to position [92, 0]
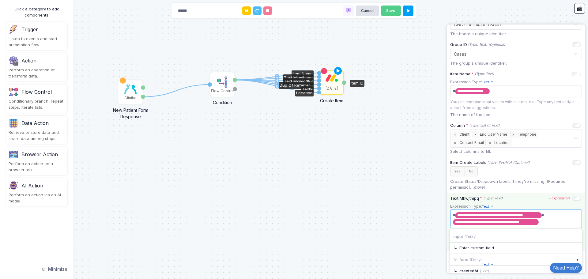
click at [548, 225] on span "**********" at bounding box center [513, 218] width 125 height 17
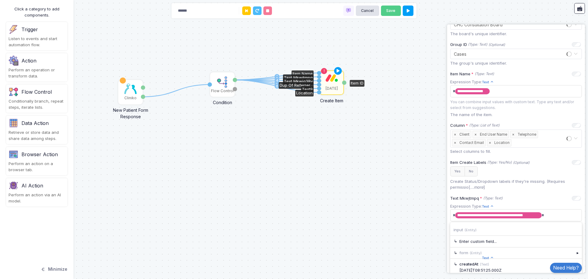
click at [396, 205] on div "1 1 2 3 4 5 6 Cliniko New Patient Form Response Patient ID Response Flow Contro…" at bounding box center [294, 139] width 588 height 279
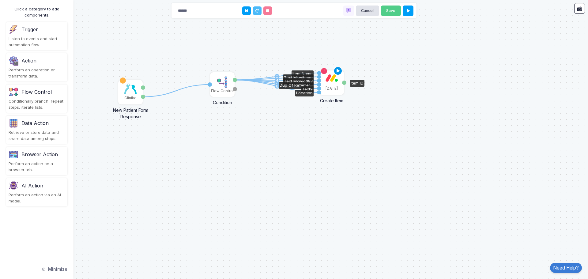
click at [338, 72] on icon at bounding box center [338, 70] width 8 height 9
click at [338, 68] on icon at bounding box center [337, 71] width 9 height 10
click at [326, 70] on icon at bounding box center [324, 71] width 4 height 4
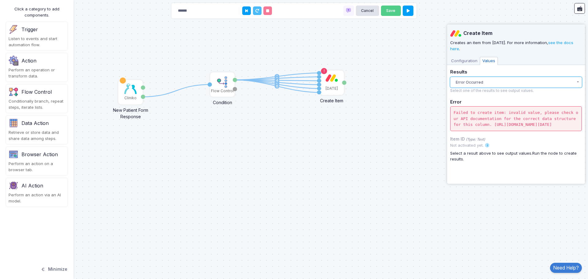
click at [489, 87] on button "Error Occurred" at bounding box center [516, 82] width 132 height 11
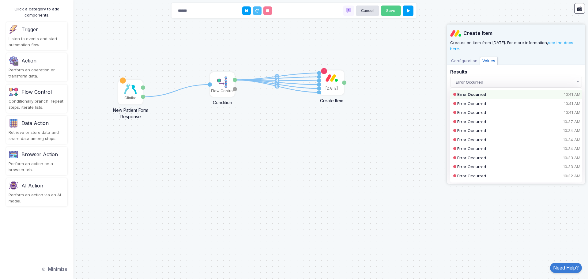
click at [497, 75] on h5 "Results" at bounding box center [516, 72] width 132 height 6
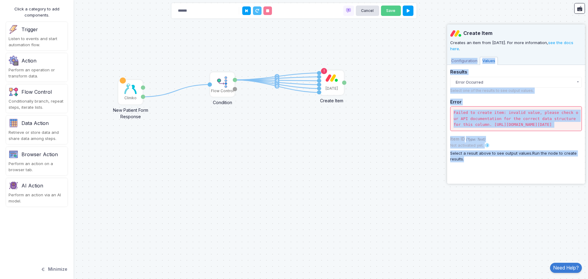
drag, startPoint x: 498, startPoint y: 167, endPoint x: 451, endPoint y: 56, distance: 120.7
click at [451, 56] on div "**********" at bounding box center [516, 102] width 132 height 156
copy div "**********"
click at [457, 59] on span "Configuration" at bounding box center [463, 61] width 31 height 8
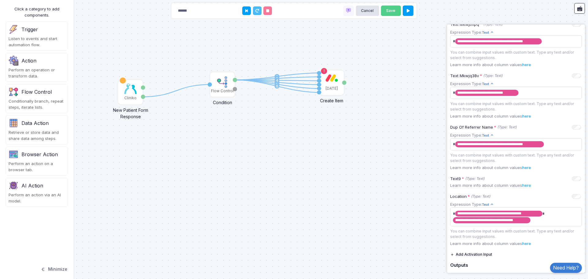
scroll to position [301, 0]
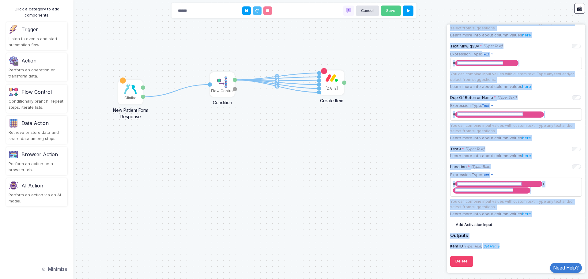
drag, startPoint x: 461, startPoint y: 32, endPoint x: 510, endPoint y: 268, distance: 241.2
click at [539, 189] on span "**********" at bounding box center [513, 187] width 125 height 17
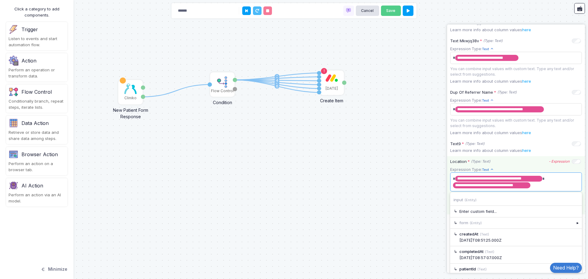
click at [554, 181] on span "**********" at bounding box center [513, 182] width 125 height 17
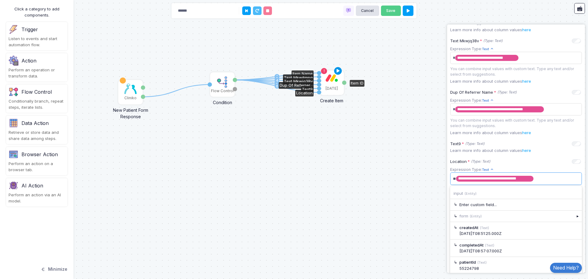
click at [341, 72] on icon at bounding box center [338, 70] width 10 height 11
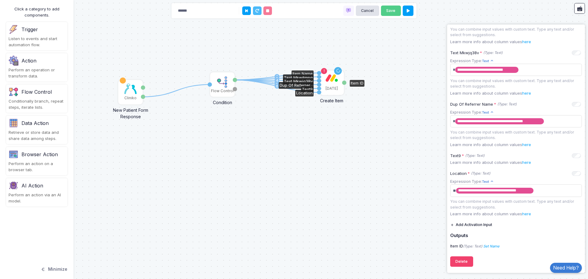
scroll to position [0, 0]
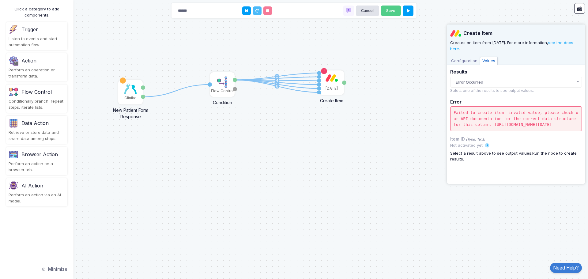
click at [462, 61] on span "Configuration" at bounding box center [463, 61] width 31 height 8
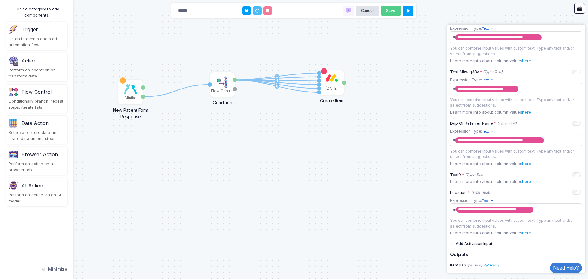
scroll to position [294, 0]
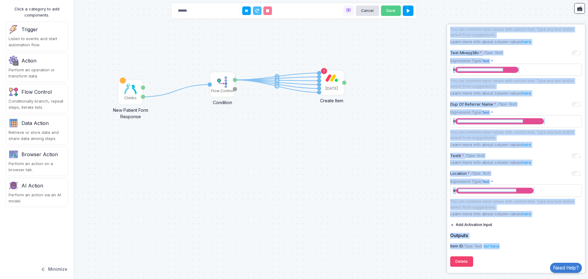
drag, startPoint x: 455, startPoint y: 68, endPoint x: 498, endPoint y: 254, distance: 191.1
click at [498, 254] on div "**********" at bounding box center [516, 3] width 132 height 534
copy div "**********"
click at [531, 101] on div "Dup Of Referrer Name * (Type: Text) - Expression" at bounding box center [515, 104] width 131 height 6
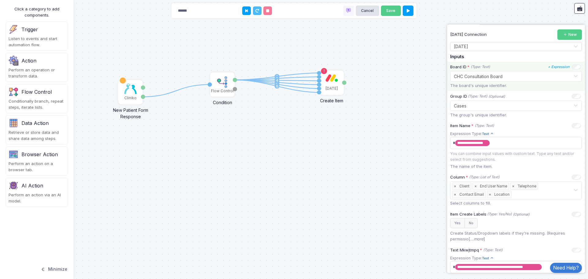
scroll to position [0, 0]
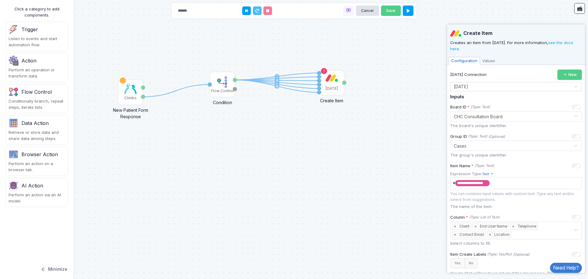
click at [489, 61] on span "Values" at bounding box center [489, 61] width 18 height 8
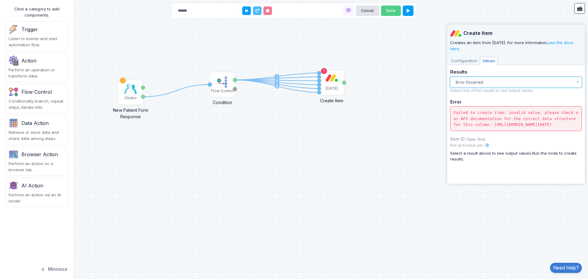
click at [499, 82] on button "Error Occurred" at bounding box center [516, 82] width 132 height 11
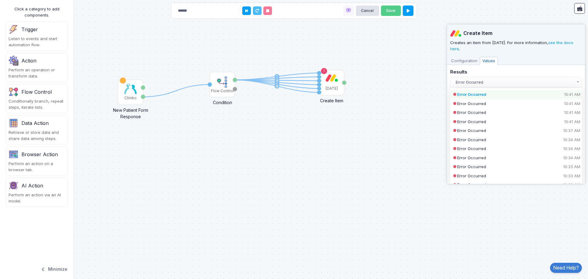
click at [490, 92] on div "Error Occurred 10:41 AM" at bounding box center [510, 95] width 107 height 6
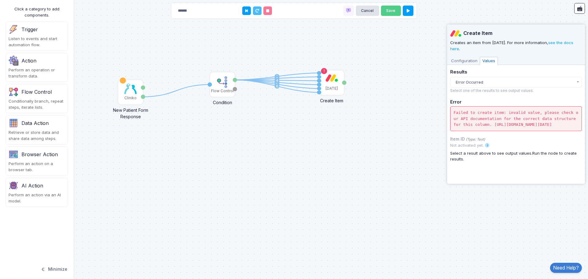
click at [464, 59] on span "Configuration" at bounding box center [463, 61] width 31 height 8
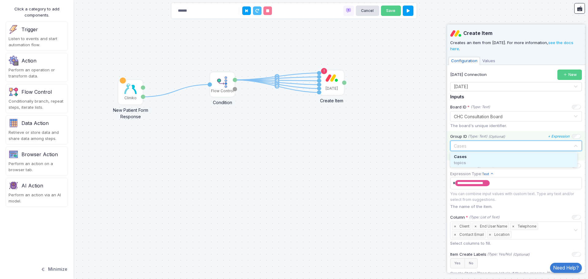
click at [492, 145] on input "text" at bounding box center [509, 145] width 113 height 7
click at [477, 162] on div "topics" at bounding box center [514, 163] width 120 height 6
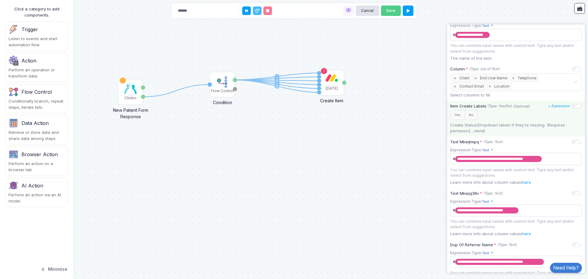
scroll to position [141, 0]
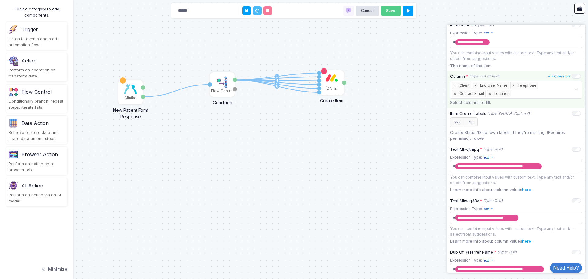
click at [488, 94] on span "×" at bounding box center [490, 93] width 6 height 7
click at [496, 95] on input "text" at bounding box center [530, 94] width 86 height 7
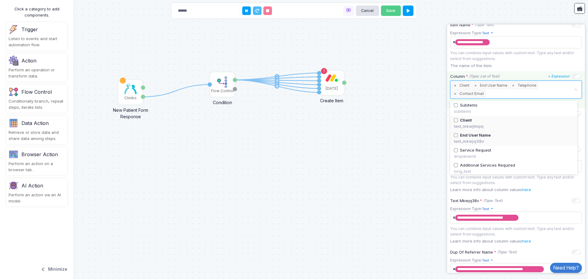
scroll to position [121, 0]
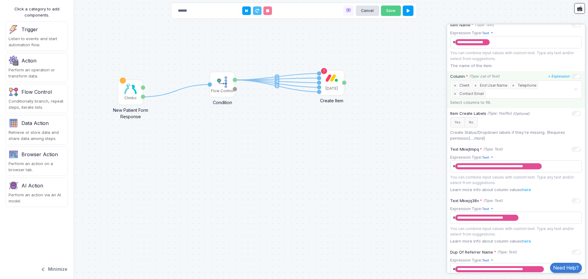
click at [503, 97] on input "text" at bounding box center [530, 94] width 86 height 7
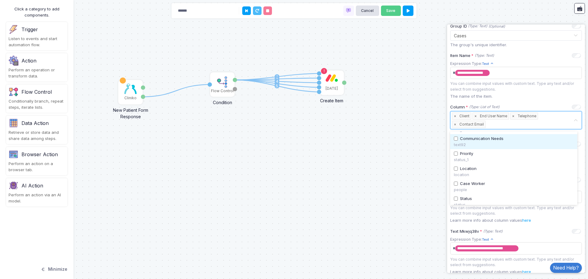
scroll to position [92, 0]
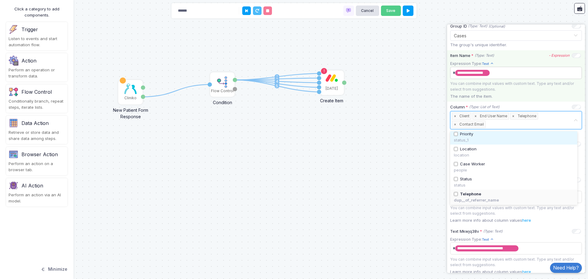
click at [547, 69] on span "**********" at bounding box center [513, 73] width 125 height 10
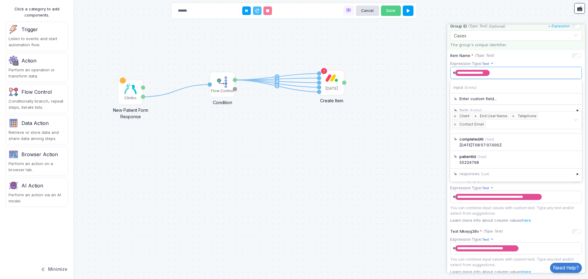
scroll to position [0, 0]
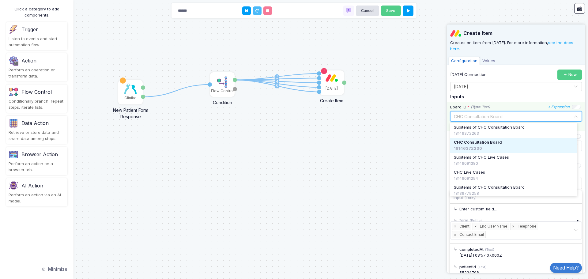
click at [545, 118] on input "text" at bounding box center [509, 116] width 113 height 7
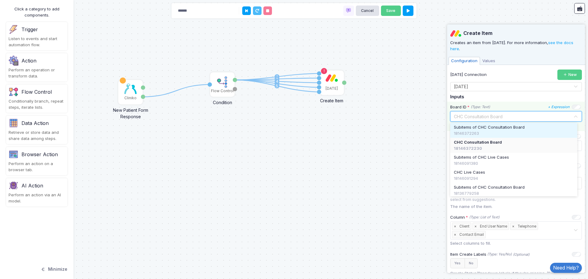
click at [488, 130] on span "Subitems of CHC Consultation Board" at bounding box center [489, 127] width 71 height 6
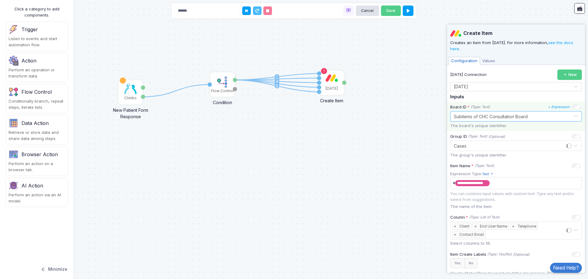
click at [494, 118] on input "text" at bounding box center [509, 116] width 113 height 7
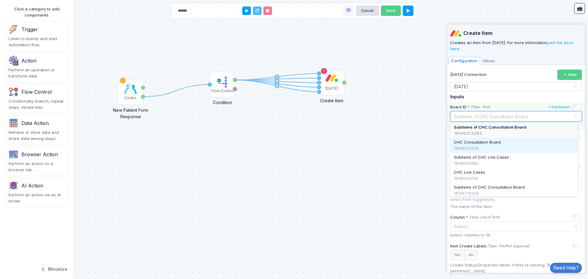
click at [482, 140] on span "CHC Consultation Board" at bounding box center [477, 142] width 47 height 6
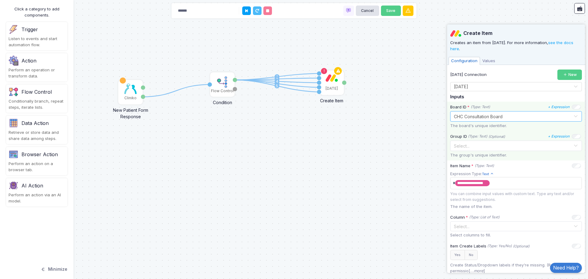
click at [472, 148] on div "Select..." at bounding box center [513, 146] width 119 height 6
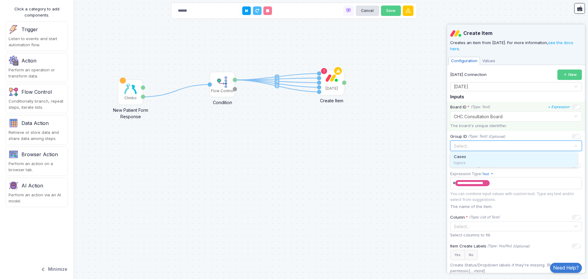
click at [467, 156] on div "Cases" at bounding box center [514, 157] width 120 height 6
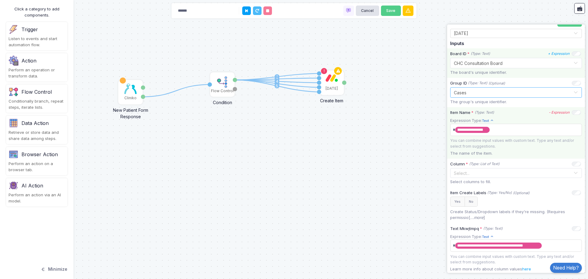
scroll to position [61, 0]
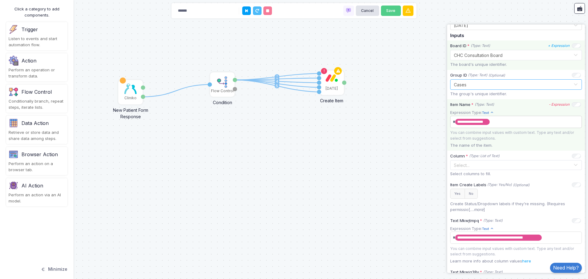
click at [506, 123] on span "**********" at bounding box center [513, 122] width 125 height 10
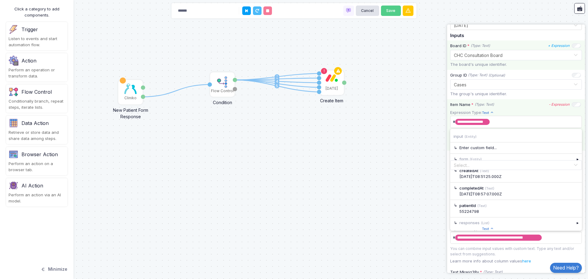
click at [510, 102] on div "Item Name * (Type: Text) - Expression" at bounding box center [515, 105] width 131 height 6
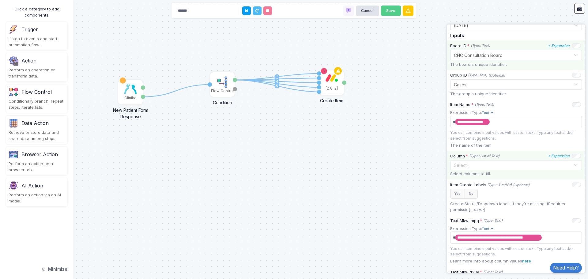
click at [491, 166] on input "text" at bounding box center [512, 165] width 121 height 7
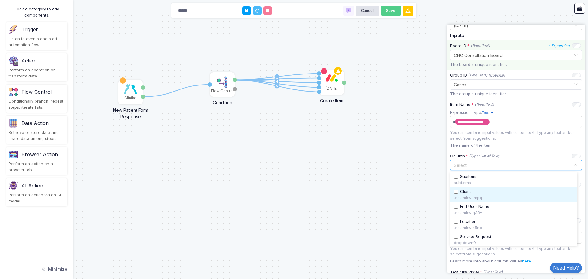
click at [463, 193] on span "Client" at bounding box center [465, 192] width 11 height 6
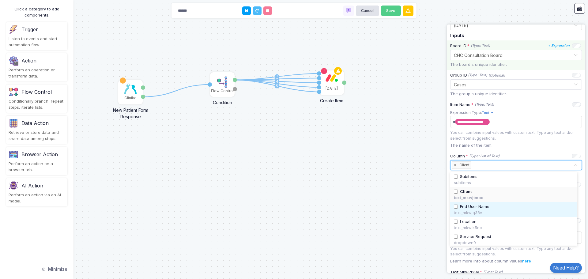
click at [464, 207] on span "End User Name" at bounding box center [474, 207] width 29 height 6
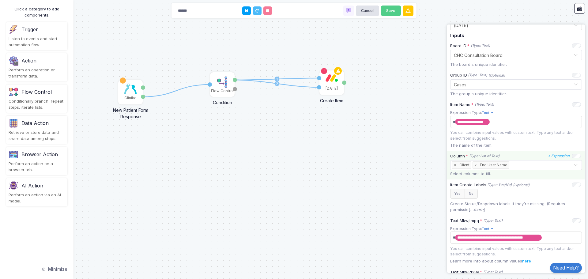
click at [521, 164] on input "text" at bounding box center [541, 165] width 63 height 7
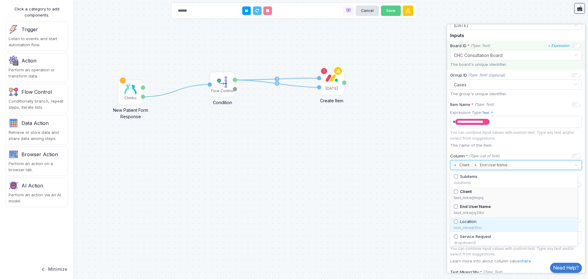
click at [475, 222] on span "Location" at bounding box center [468, 222] width 17 height 6
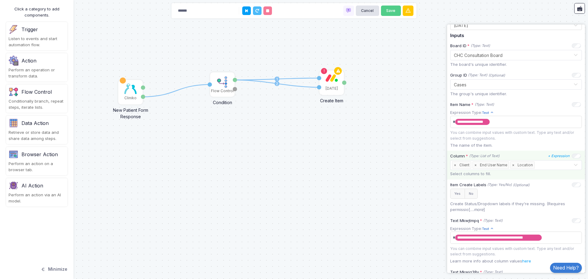
click at [541, 167] on input "text" at bounding box center [554, 165] width 37 height 7
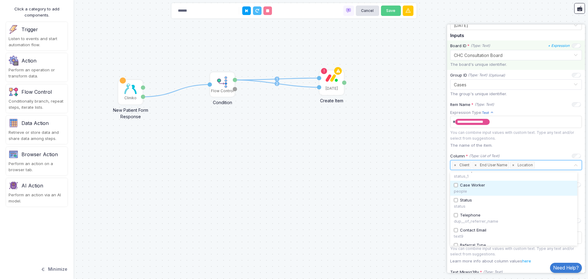
scroll to position [121, 0]
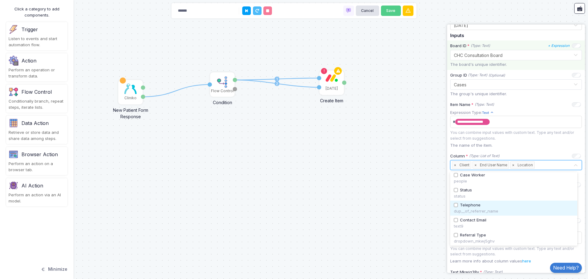
click at [500, 210] on div "dup__of_referrer_name" at bounding box center [514, 211] width 120 height 6
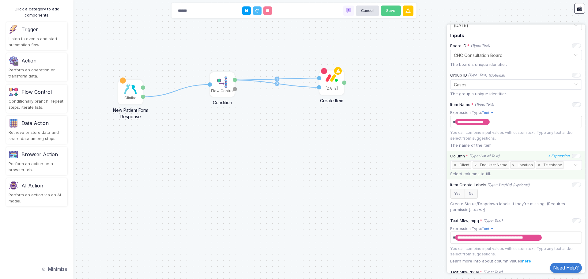
click at [565, 168] on input "text" at bounding box center [569, 165] width 8 height 7
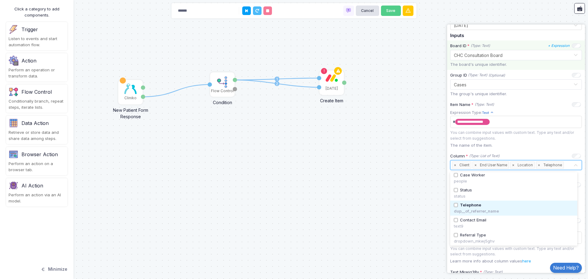
scroll to position [92, 0]
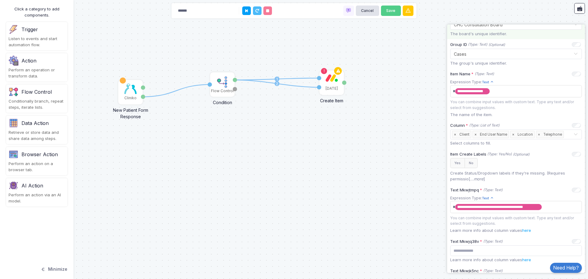
click at [413, 150] on div "1 1 2 Cliniko New Patient Form Response Patient ID Response Flow Control Condit…" at bounding box center [294, 139] width 588 height 279
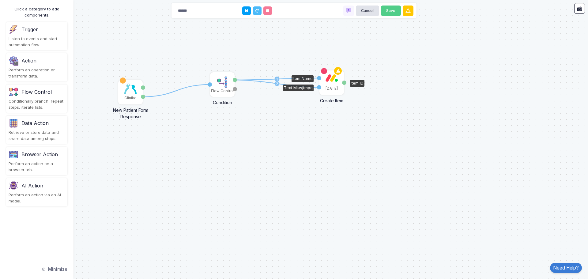
click at [336, 82] on div "[DATE]" at bounding box center [331, 82] width 23 height 23
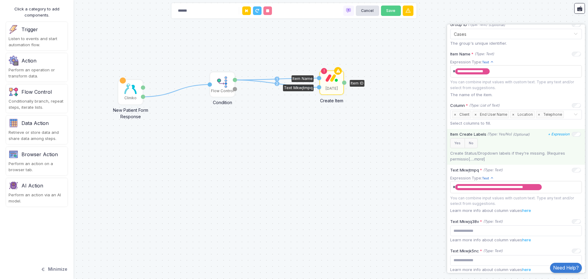
scroll to position [122, 0]
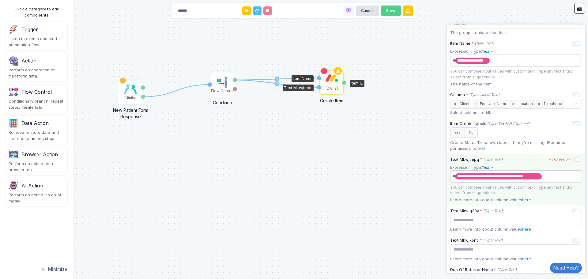
click at [547, 176] on span "**********" at bounding box center [513, 176] width 125 height 10
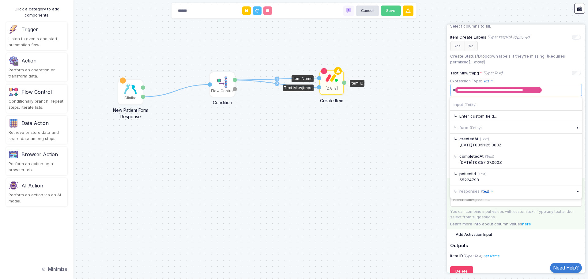
scroll to position [214, 0]
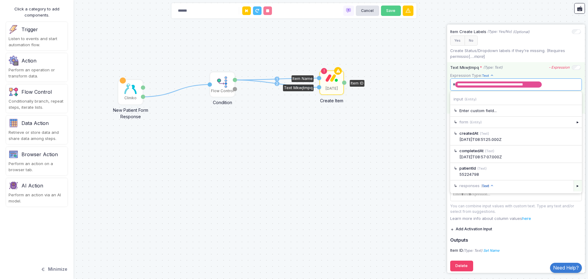
click at [573, 187] on div "▸" at bounding box center [577, 185] width 9 height 11
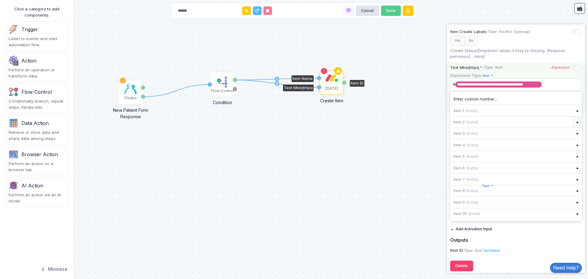
click at [573, 126] on div "▸" at bounding box center [577, 122] width 9 height 11
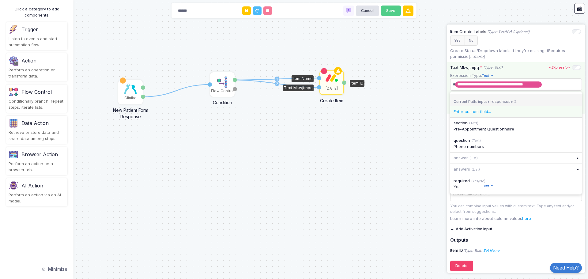
click at [538, 110] on div "Enter custom field..." at bounding box center [516, 111] width 132 height 11
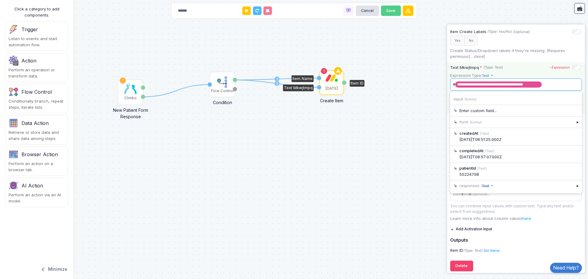
click at [550, 88] on span "**********" at bounding box center [513, 85] width 125 height 10
click at [573, 191] on div "▸" at bounding box center [577, 185] width 9 height 11
click at [573, 113] on div "▸" at bounding box center [577, 110] width 9 height 11
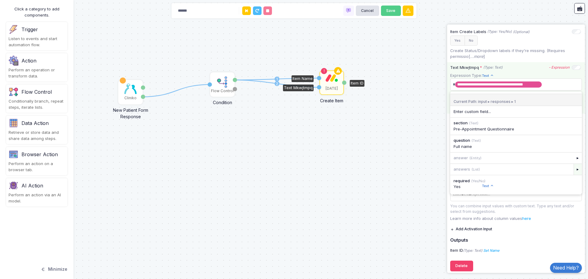
click at [573, 170] on div "▸" at bounding box center [577, 169] width 9 height 11
click at [559, 88] on span "**********" at bounding box center [513, 85] width 125 height 10
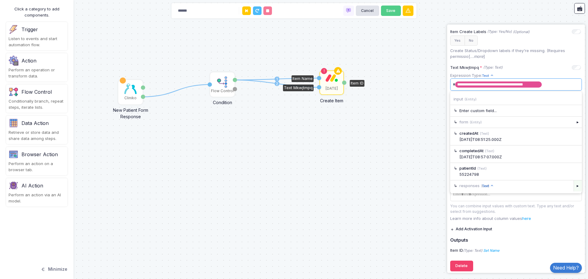
click at [573, 189] on div "▸" at bounding box center [577, 185] width 9 height 11
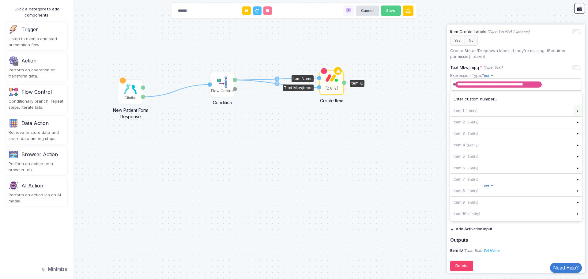
click at [573, 114] on div "▸" at bounding box center [577, 110] width 9 height 11
click at [573, 162] on div "▸" at bounding box center [577, 157] width 9 height 11
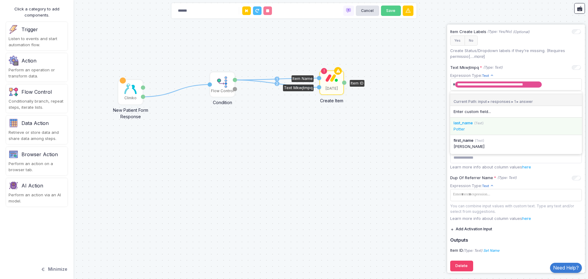
click at [476, 125] on small "(Text)" at bounding box center [478, 123] width 9 height 4
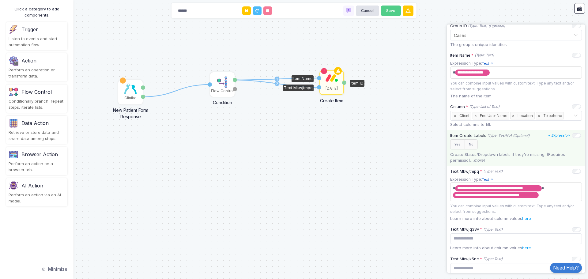
scroll to position [153, 0]
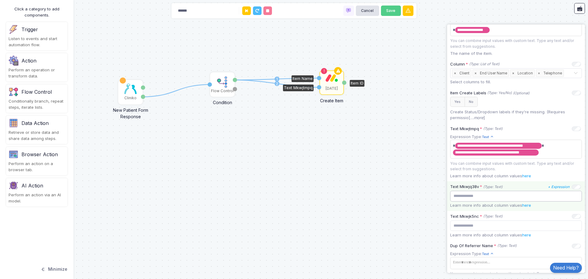
click at [502, 200] on input "text" at bounding box center [516, 196] width 132 height 11
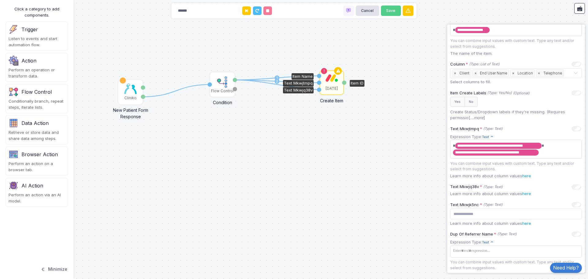
drag, startPoint x: 235, startPoint y: 80, endPoint x: 322, endPoint y: 90, distance: 87.2
click at [0, 0] on div "1 1 2 1 Cliniko New Patient Form Response Patient ID Response Flow Control Cond…" at bounding box center [0, 0] width 0 height 0
drag, startPoint x: 233, startPoint y: 80, endPoint x: 319, endPoint y: 90, distance: 86.6
click at [0, 0] on div "1 1 2 1 Cliniko New Patient Form Response Patient ID Response Flow Control Cond…" at bounding box center [0, 0] width 0 height 0
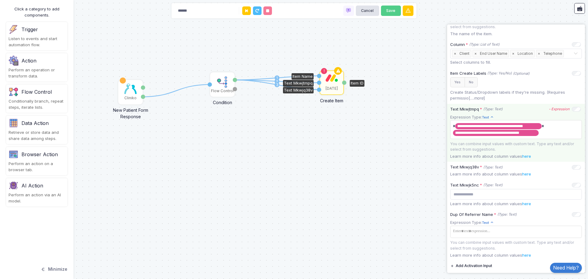
scroll to position [184, 0]
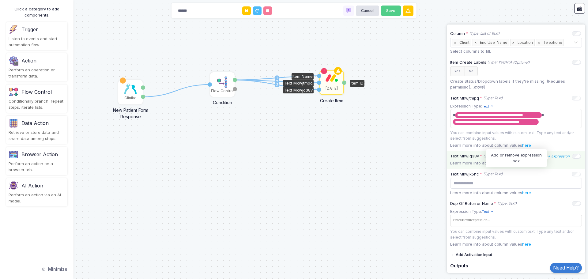
click at [555, 158] on icon "+ Expression" at bounding box center [559, 156] width 22 height 4
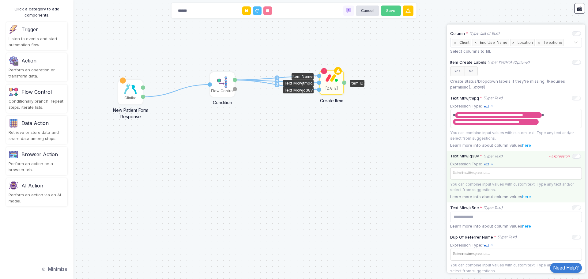
click at [494, 175] on span at bounding box center [515, 172] width 129 height 9
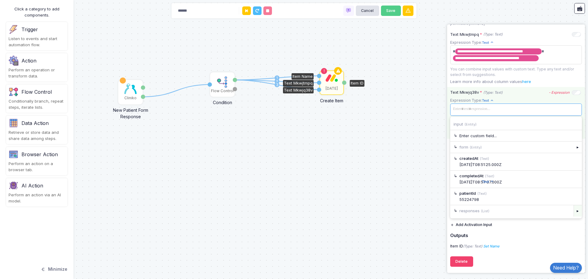
scroll to position [249, 0]
click at [573, 211] on div "▸" at bounding box center [577, 210] width 9 height 11
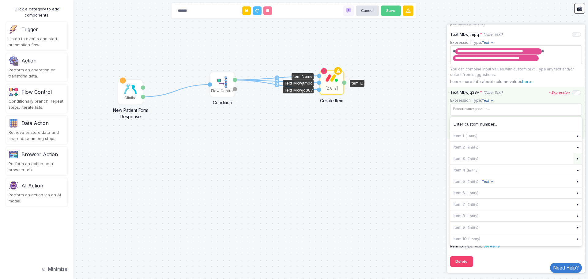
click at [573, 158] on div "▸" at bounding box center [577, 158] width 9 height 11
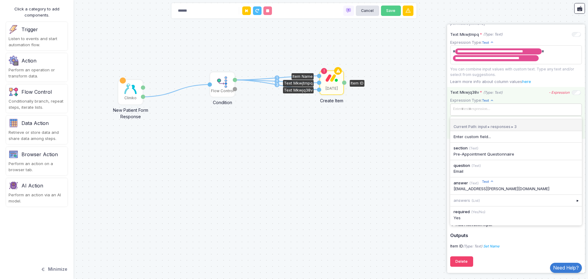
click at [533, 111] on span at bounding box center [515, 109] width 129 height 9
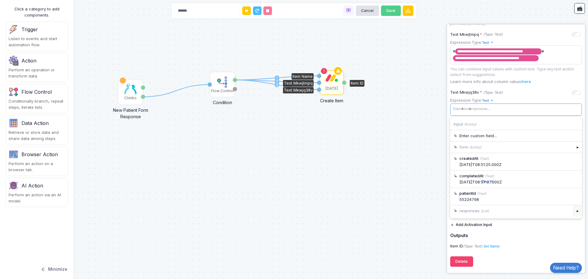
click at [573, 212] on div "▸" at bounding box center [577, 210] width 9 height 11
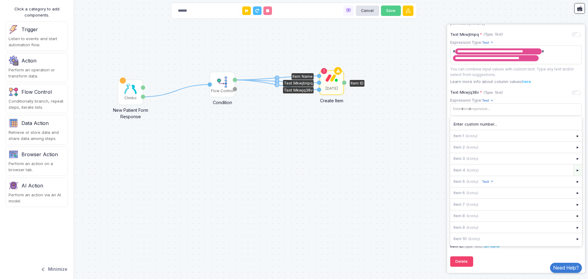
click at [573, 170] on div "▸" at bounding box center [577, 169] width 9 height 11
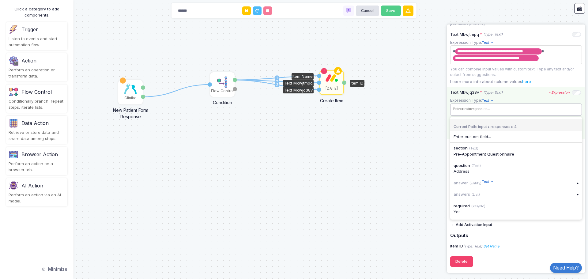
click at [535, 114] on tags "​" at bounding box center [516, 109] width 132 height 12
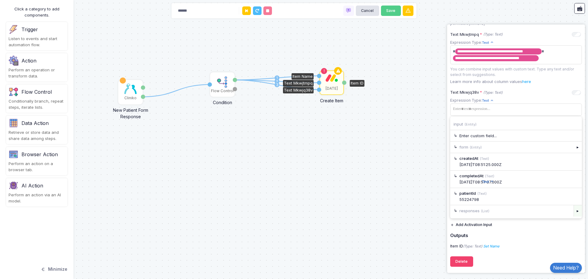
click at [573, 211] on div "▸" at bounding box center [577, 210] width 9 height 11
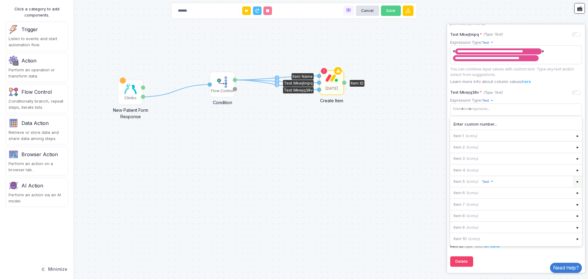
click at [575, 181] on div "▸" at bounding box center [577, 181] width 9 height 11
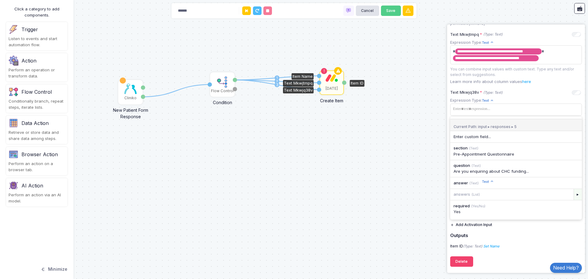
click at [573, 193] on div "▸" at bounding box center [577, 194] width 9 height 11
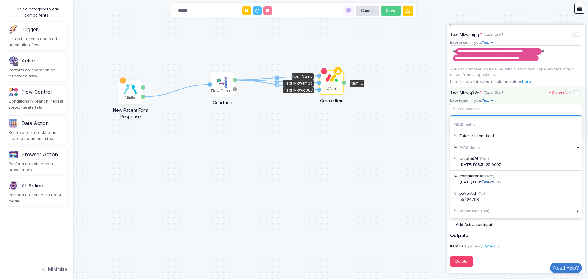
click at [518, 113] on span at bounding box center [515, 109] width 129 height 9
click at [573, 209] on div "▸" at bounding box center [577, 210] width 9 height 11
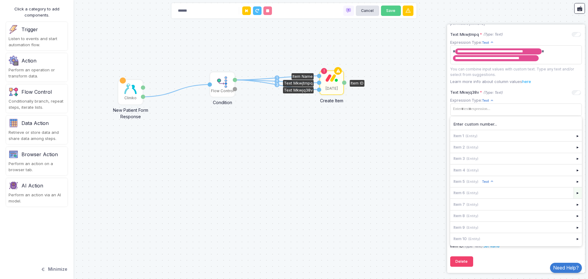
click at [574, 194] on div "▸" at bounding box center [577, 192] width 9 height 11
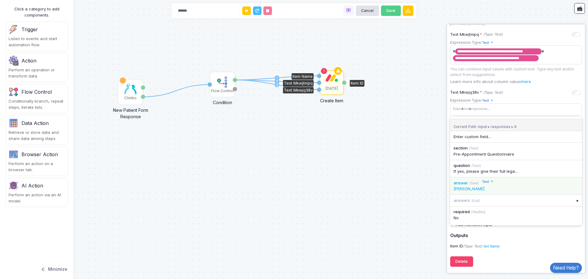
click at [519, 185] on div "answer (Text)" at bounding box center [515, 183] width 125 height 6
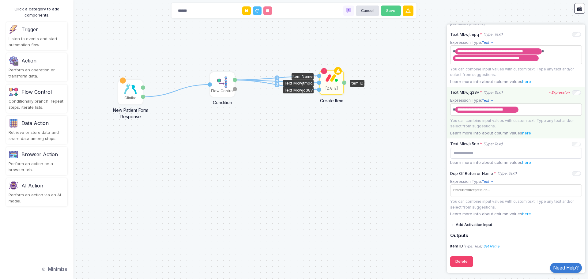
scroll to position [250, 0]
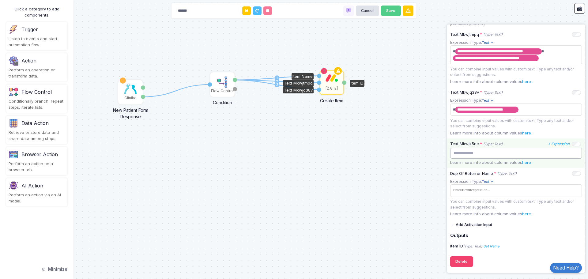
click at [516, 153] on input "text" at bounding box center [516, 153] width 132 height 11
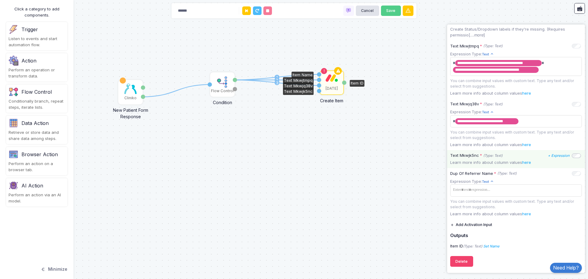
scroll to position [239, 0]
click at [555, 155] on icon "+ Expression" at bounding box center [559, 155] width 22 height 4
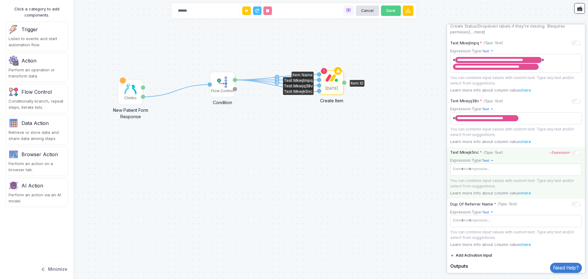
drag, startPoint x: 236, startPoint y: 79, endPoint x: 319, endPoint y: 92, distance: 83.6
click at [0, 0] on div "1 1 2 3 1 Cliniko New Patient Form Response Patient ID Response Flow Control Co…" at bounding box center [0, 0] width 0 height 0
click at [521, 174] on span at bounding box center [515, 169] width 129 height 9
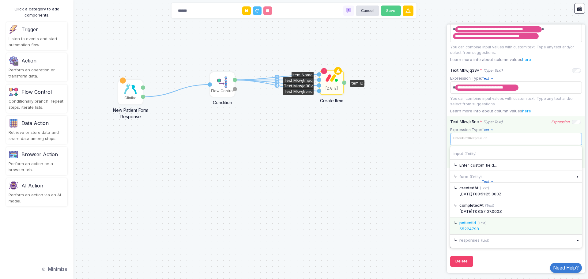
scroll to position [272, 0]
click at [574, 241] on div "▸" at bounding box center [577, 239] width 9 height 11
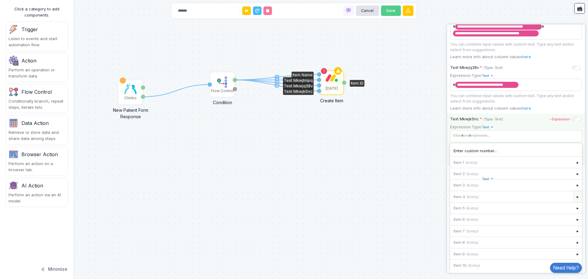
click at [573, 199] on div "▸" at bounding box center [577, 196] width 9 height 11
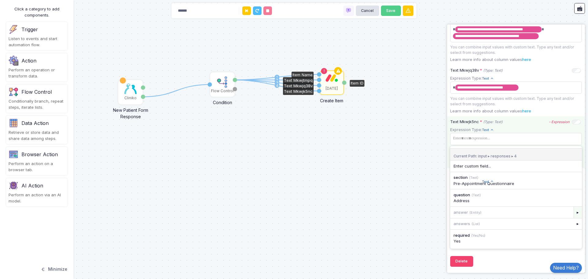
click at [573, 215] on div "▸" at bounding box center [577, 212] width 9 height 11
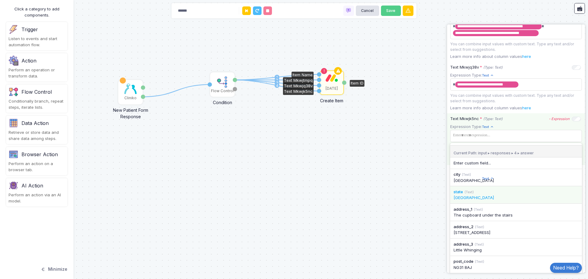
click at [503, 194] on div "state (Text)" at bounding box center [515, 192] width 125 height 6
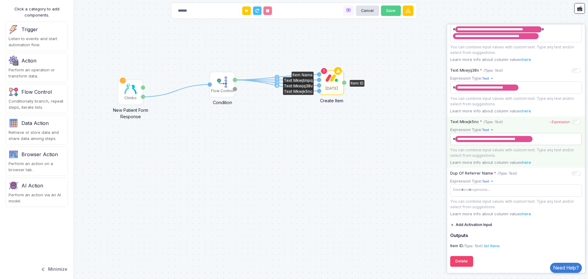
click at [558, 143] on span "**********" at bounding box center [513, 139] width 125 height 10
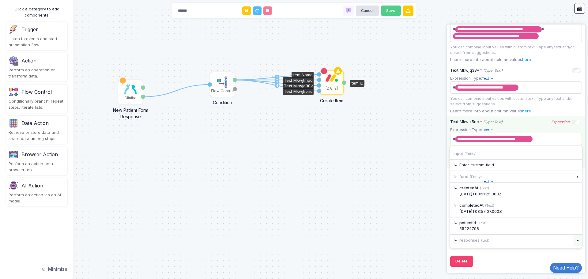
click at [573, 243] on div "▸" at bounding box center [577, 239] width 9 height 11
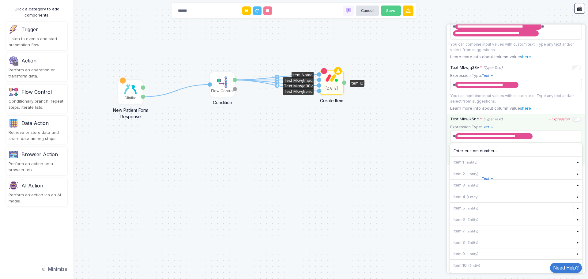
scroll to position [276, 0]
click at [574, 197] on div "▸" at bounding box center [577, 196] width 9 height 11
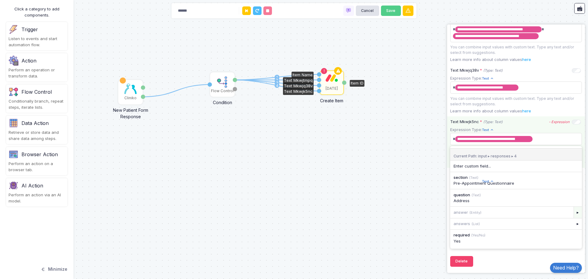
click at [573, 209] on div "▸" at bounding box center [577, 212] width 9 height 11
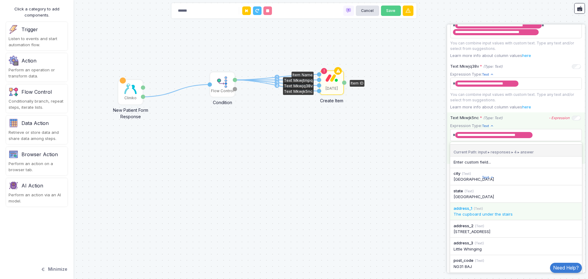
scroll to position [276, 0]
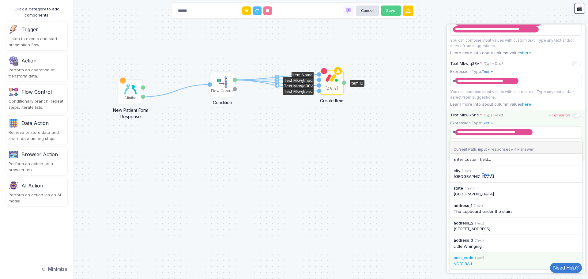
click at [484, 267] on div "NG31 8AJ" at bounding box center [515, 264] width 125 height 6
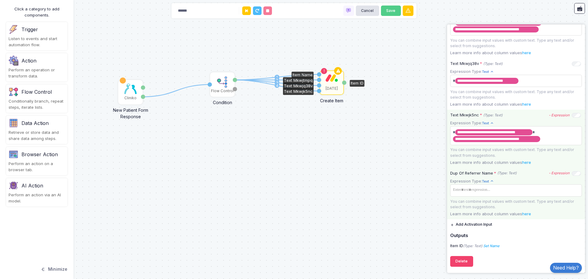
scroll to position [280, 0]
click at [495, 193] on span at bounding box center [515, 189] width 129 height 9
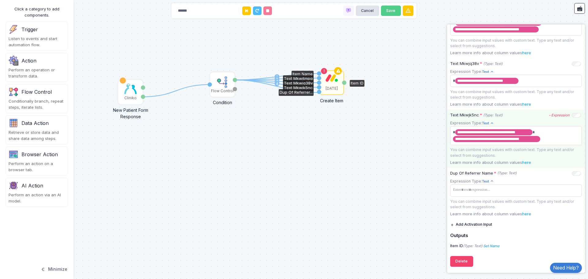
drag, startPoint x: 235, startPoint y: 79, endPoint x: 318, endPoint y: 92, distance: 83.7
click at [0, 0] on div "1 1 2 3 4 1 Cliniko New Patient Form Response Patient ID Response Flow Control …" at bounding box center [0, 0] width 0 height 0
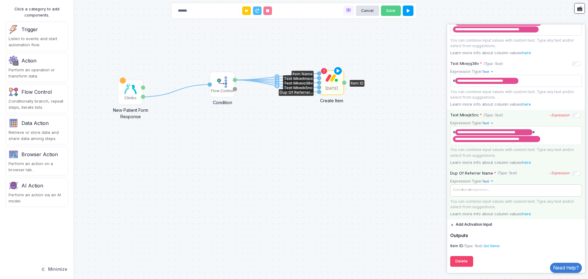
click at [543, 189] on span at bounding box center [515, 189] width 129 height 9
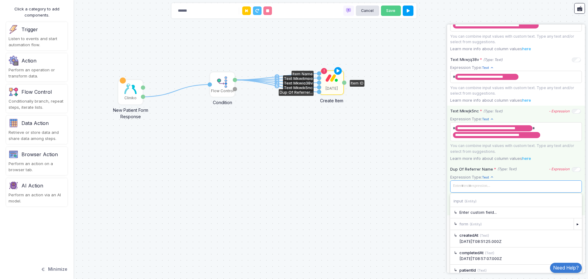
scroll to position [306, 0]
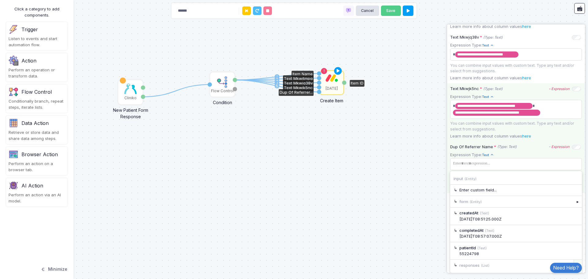
click at [573, 261] on div "▸" at bounding box center [577, 265] width 9 height 11
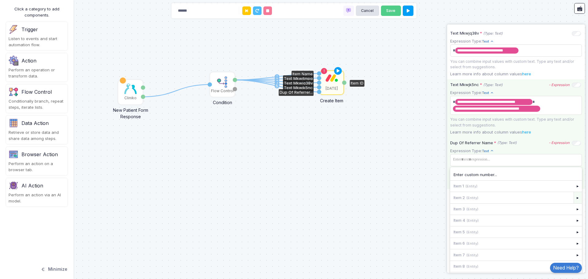
click at [573, 200] on div "▸" at bounding box center [577, 197] width 9 height 11
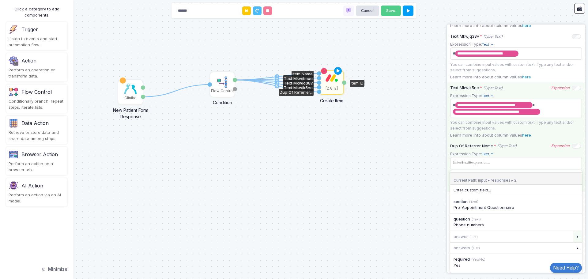
click at [573, 237] on div "▸" at bounding box center [577, 236] width 9 height 11
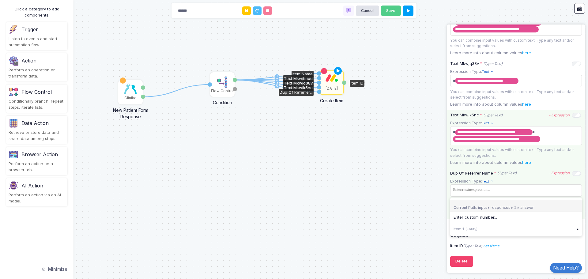
scroll to position [280, 0]
click at [544, 192] on app-expression-input "Expression Type: Text Text Allows you to create a new text by combining text va…" at bounding box center [516, 194] width 132 height 32
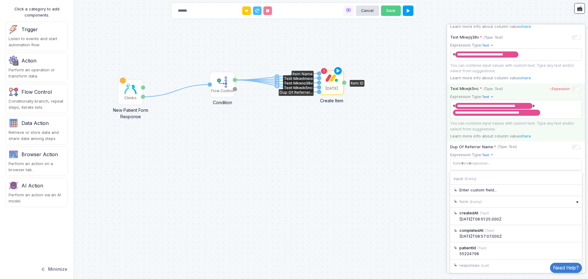
click at [573, 261] on div "▸" at bounding box center [577, 265] width 9 height 11
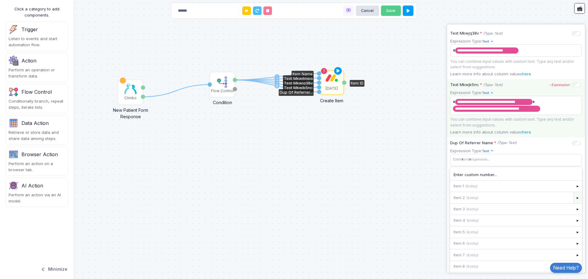
click at [573, 203] on div "▸" at bounding box center [577, 197] width 9 height 11
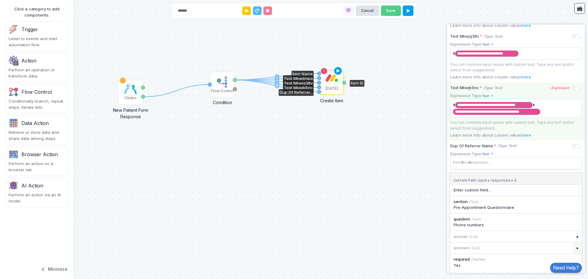
click at [573, 248] on div "▸" at bounding box center [577, 247] width 9 height 11
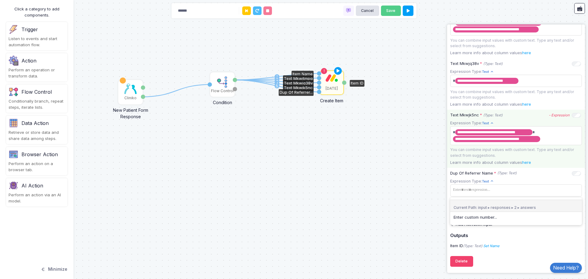
scroll to position [280, 0]
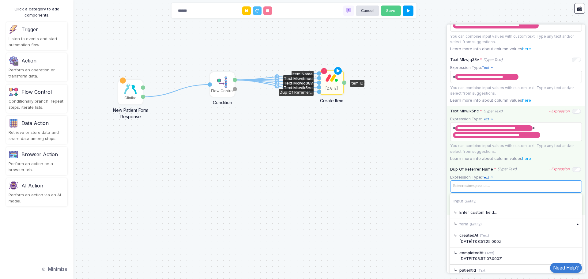
click at [485, 193] on app-expression-input "Expression Type: Text Text Allows you to create a new text by combining text va…" at bounding box center [516, 190] width 132 height 32
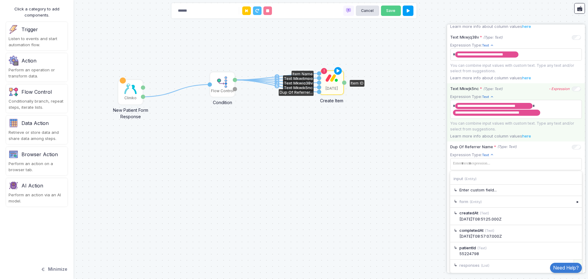
click at [573, 260] on div "▸" at bounding box center [577, 265] width 9 height 11
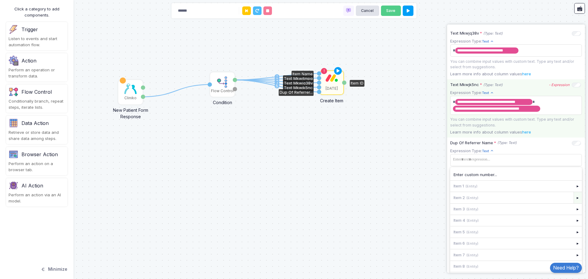
click at [573, 203] on div "▸" at bounding box center [577, 197] width 9 height 11
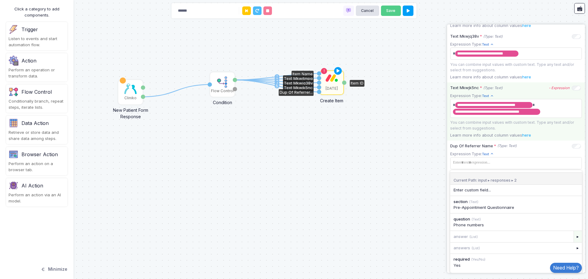
click at [573, 239] on div "▸" at bounding box center [577, 236] width 9 height 11
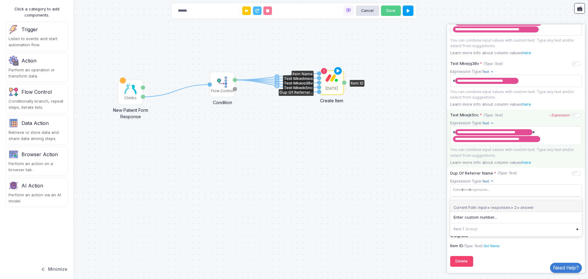
scroll to position [280, 0]
click at [573, 229] on div "▸" at bounding box center [577, 228] width 9 height 11
click at [517, 233] on div "07817590535" at bounding box center [515, 235] width 125 height 6
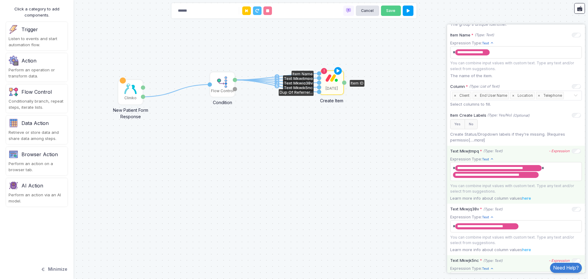
scroll to position [6, 0]
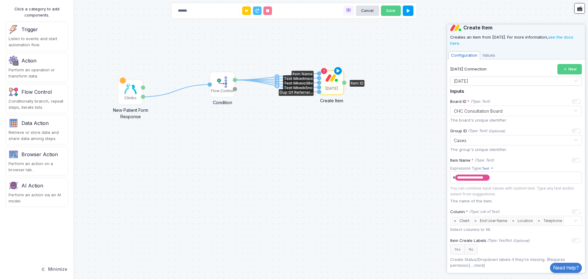
click at [340, 71] on icon at bounding box center [337, 71] width 7 height 9
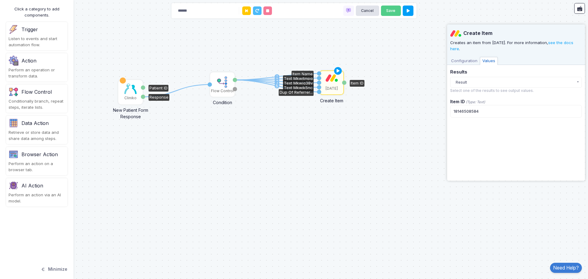
click at [132, 86] on img at bounding box center [130, 89] width 12 height 10
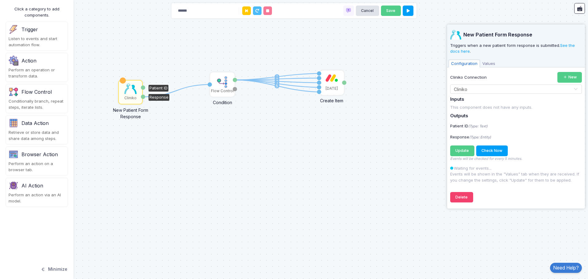
click at [137, 83] on div "Cliniko" at bounding box center [130, 91] width 23 height 23
click at [482, 65] on span "Values" at bounding box center [489, 64] width 18 height 8
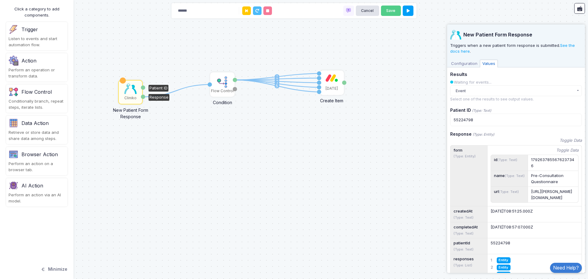
click at [467, 58] on div "Configuration Values" at bounding box center [516, 62] width 138 height 9
click at [466, 61] on span "Configuration" at bounding box center [463, 64] width 31 height 8
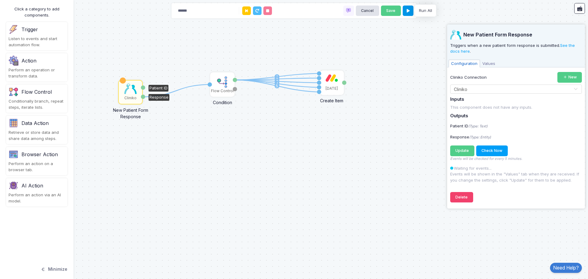
click at [409, 11] on icon at bounding box center [407, 11] width 3 height 4
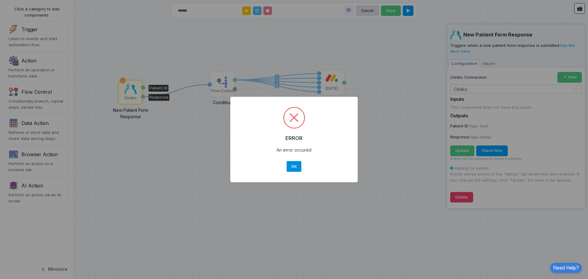
click at [293, 167] on button "OK" at bounding box center [293, 166] width 15 height 11
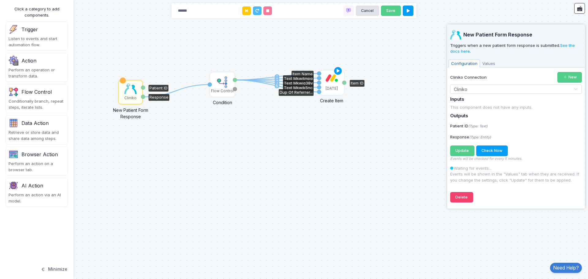
click at [329, 80] on img at bounding box center [331, 78] width 12 height 8
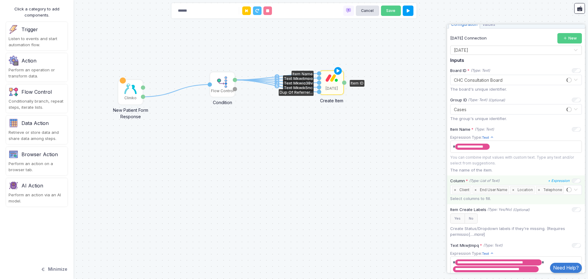
scroll to position [92, 0]
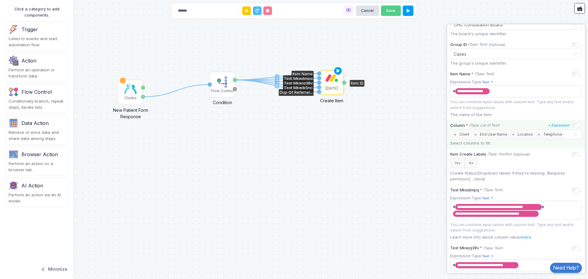
click at [565, 134] on input "text" at bounding box center [569, 134] width 8 height 7
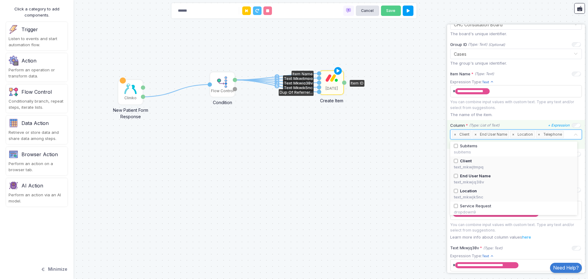
scroll to position [121, 0]
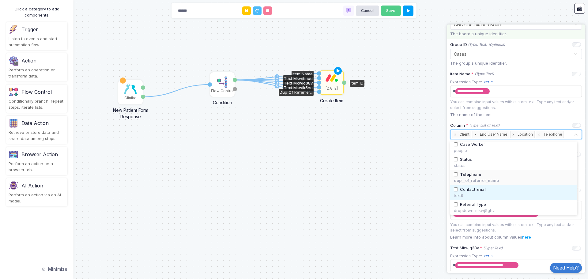
click at [472, 190] on span "Contact Email" at bounding box center [473, 189] width 26 height 6
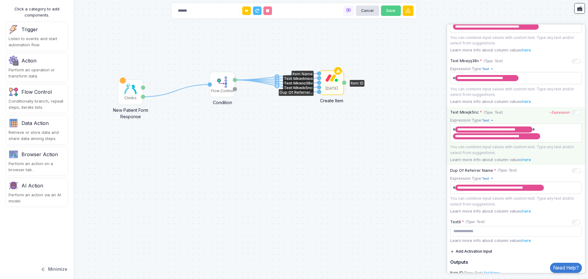
scroll to position [319, 0]
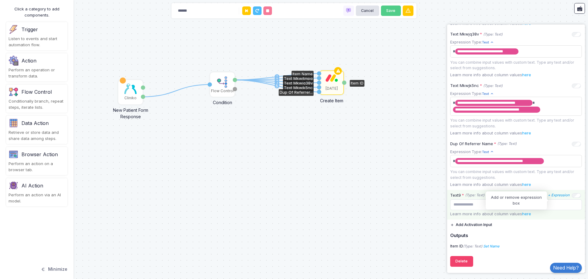
click at [556, 196] on icon "+ Expression" at bounding box center [559, 195] width 22 height 4
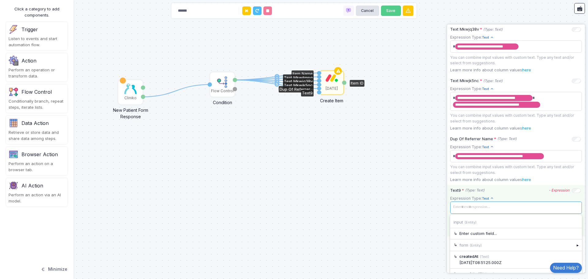
click at [511, 211] on span at bounding box center [515, 207] width 129 height 9
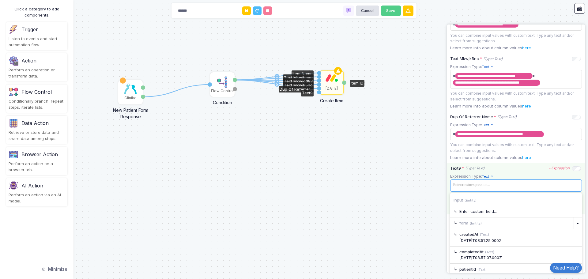
scroll to position [367, 0]
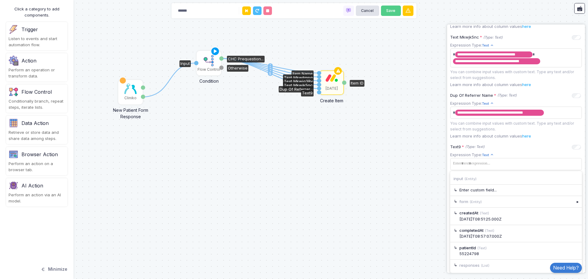
drag, startPoint x: 232, startPoint y: 79, endPoint x: 223, endPoint y: 47, distance: 33.6
click at [220, 51] on div "Flow Control" at bounding box center [208, 62] width 23 height 23
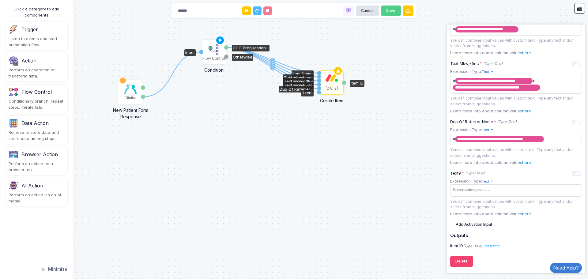
scroll to position [341, 0]
drag, startPoint x: 228, startPoint y: 48, endPoint x: 319, endPoint y: 92, distance: 101.8
click at [0, 0] on div "1 1 2 3 4 5 1 Cliniko New Patient Form Response Patient ID Response Flow Contro…" at bounding box center [0, 0] width 0 height 0
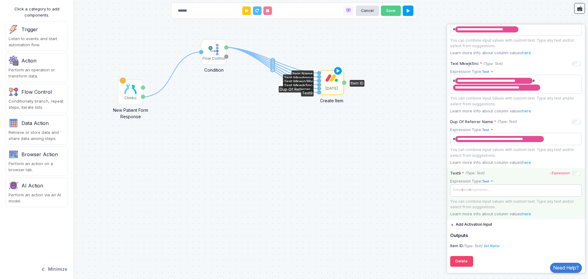
click at [492, 190] on app-expression-input "Expression Type: Text Text Allows you to create a new text by combining text va…" at bounding box center [516, 194] width 132 height 32
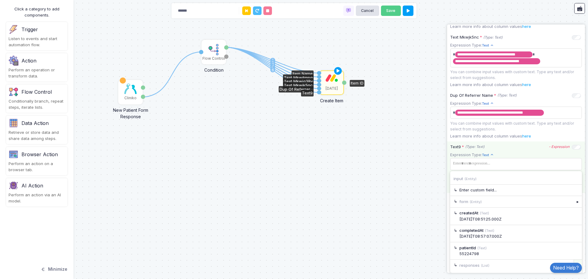
click at [574, 262] on div "▸" at bounding box center [577, 265] width 9 height 11
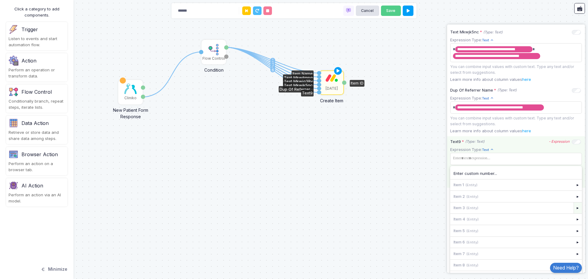
click at [574, 213] on div "▸" at bounding box center [577, 207] width 9 height 11
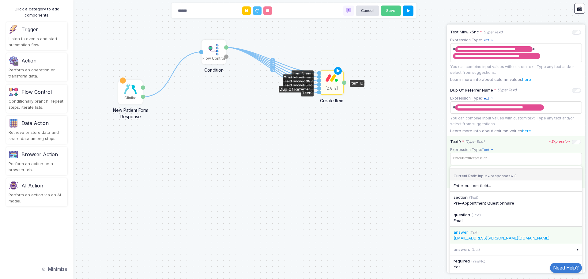
click at [539, 241] on div "ben.slater@nelliesupports.com" at bounding box center [515, 238] width 125 height 6
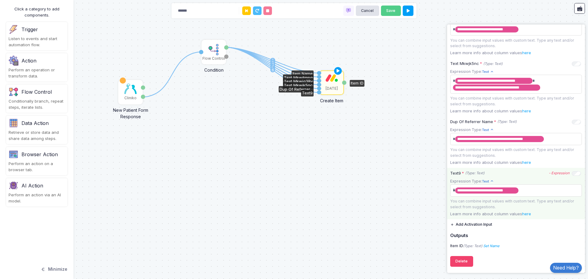
scroll to position [342, 0]
click at [335, 70] on icon at bounding box center [337, 71] width 7 height 9
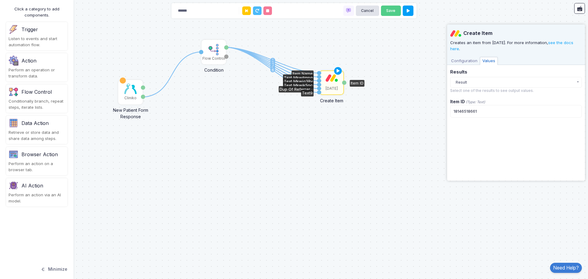
scroll to position [0, 0]
click at [339, 70] on icon at bounding box center [337, 71] width 7 height 9
click at [471, 61] on span "Configuration" at bounding box center [463, 61] width 31 height 8
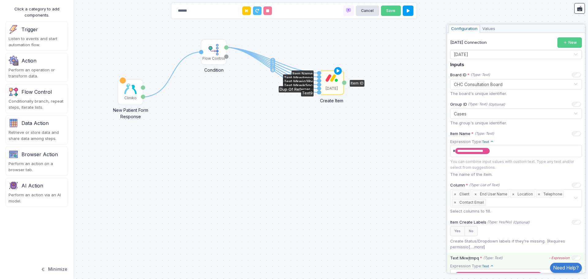
scroll to position [184, 0]
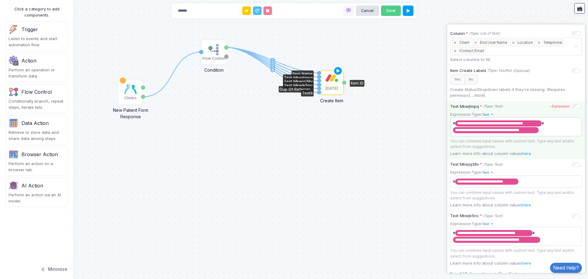
click at [553, 124] on span "**********" at bounding box center [513, 126] width 125 height 17
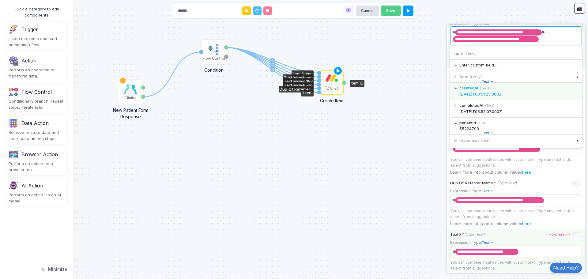
scroll to position [275, 0]
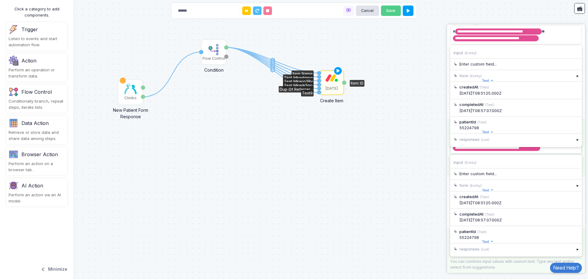
click at [560, 154] on tags "**********" at bounding box center [516, 144] width 132 height 19
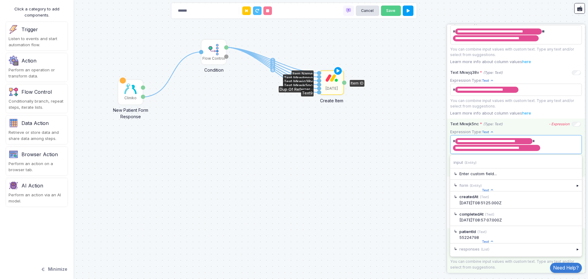
click at [536, 142] on span "**********" at bounding box center [513, 144] width 125 height 17
click at [328, 155] on div "1 1 2 3 4 5 6 Cliniko New Patient Form Response Patient ID Response Flow Contro…" at bounding box center [294, 139] width 588 height 279
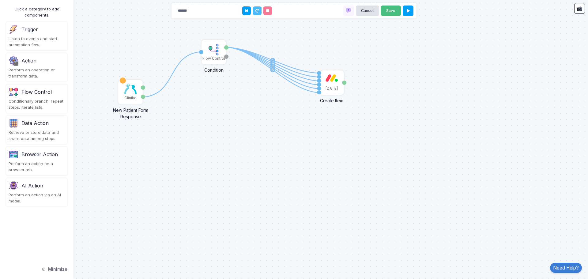
click at [394, 11] on button "Save" at bounding box center [391, 11] width 20 height 11
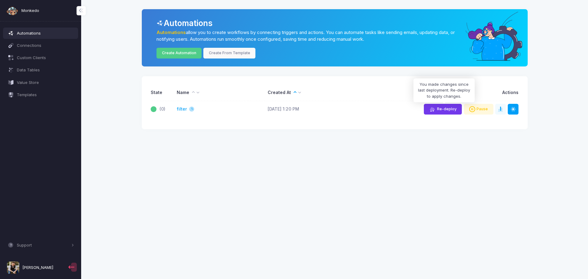
click at [435, 107] on span at bounding box center [435, 109] width 0 height 6
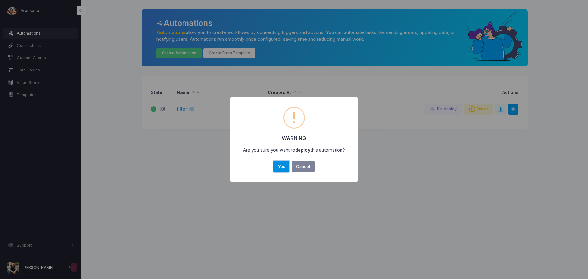
click at [280, 163] on button "Yes" at bounding box center [281, 166] width 16 height 11
click at [293, 168] on button "OK" at bounding box center [293, 166] width 15 height 11
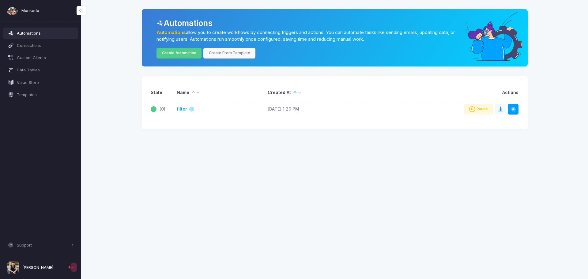
click at [397, 113] on td "Pause Share Publish in Store Delete" at bounding box center [453, 109] width 130 height 17
click at [181, 109] on link "filter" at bounding box center [182, 109] width 10 height 6
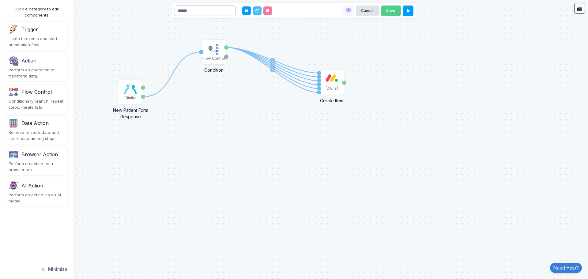
click at [192, 9] on input "******" at bounding box center [204, 11] width 61 height 11
drag, startPoint x: 192, startPoint y: 9, endPoint x: 168, endPoint y: 11, distance: 23.6
click at [168, 11] on automation-editor "1 1 2 3 4 5 6 Cliniko New Patient Form Response Patient ID Response Flow Contro…" at bounding box center [294, 139] width 588 height 279
type input "**********"
click at [385, 11] on button "Save" at bounding box center [391, 11] width 20 height 11
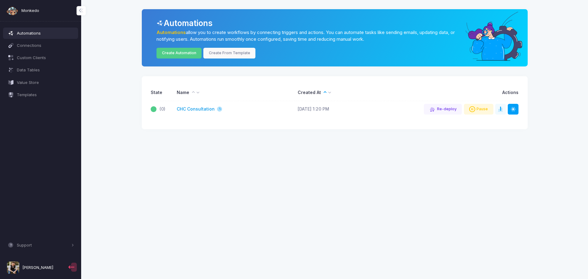
click at [192, 109] on link "CHC Consultation" at bounding box center [196, 109] width 38 height 6
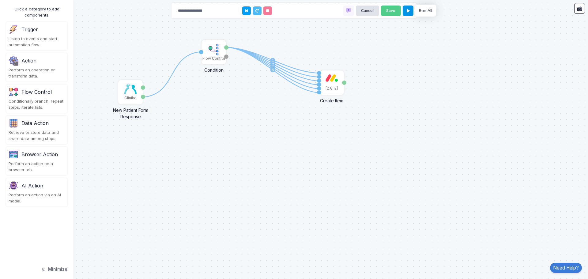
click at [410, 11] on button at bounding box center [407, 11] width 11 height 11
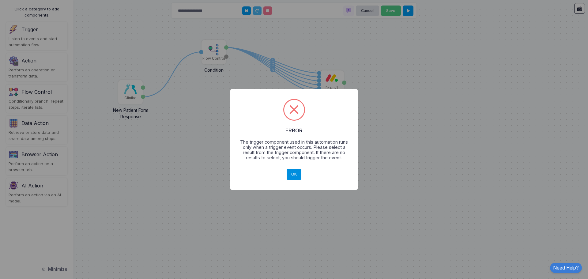
click at [293, 173] on button "OK" at bounding box center [293, 174] width 15 height 11
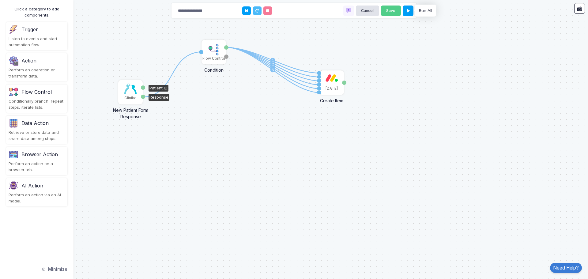
click at [133, 92] on img at bounding box center [130, 89] width 12 height 10
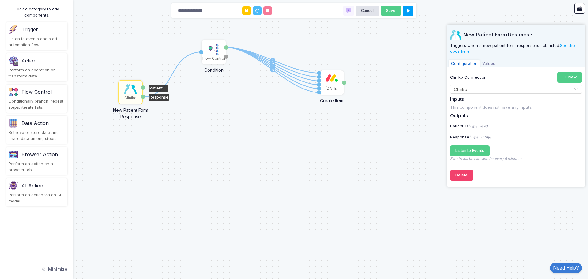
click at [491, 64] on span "Values" at bounding box center [489, 64] width 18 height 8
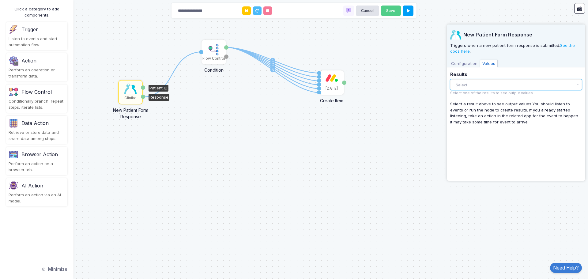
click at [472, 86] on button "Select" at bounding box center [516, 84] width 132 height 11
click at [465, 57] on div "New Patient Form Response Triggers when a new patient form response is submitte…" at bounding box center [516, 45] width 138 height 43
click at [465, 60] on span "Configuration" at bounding box center [463, 64] width 31 height 8
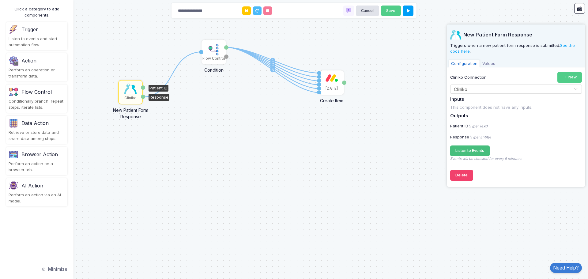
click at [470, 148] on span "Listen to Events" at bounding box center [469, 150] width 29 height 5
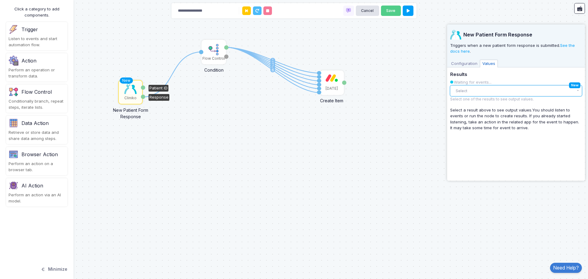
click at [502, 93] on button "Select" at bounding box center [516, 90] width 132 height 11
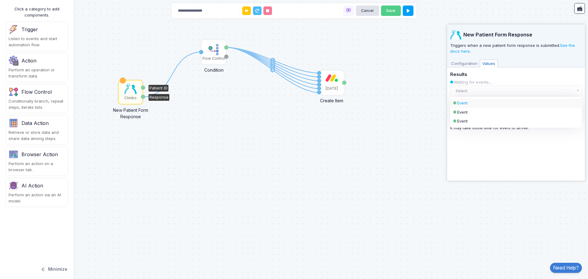
click at [464, 104] on div "Event" at bounding box center [510, 103] width 107 height 6
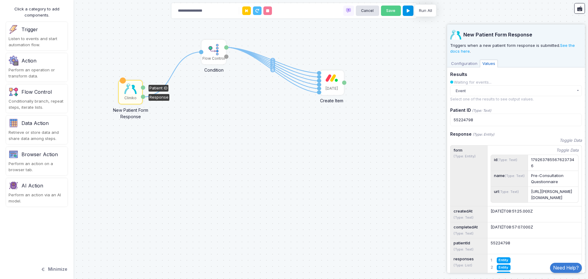
click at [409, 12] on button at bounding box center [407, 11] width 11 height 11
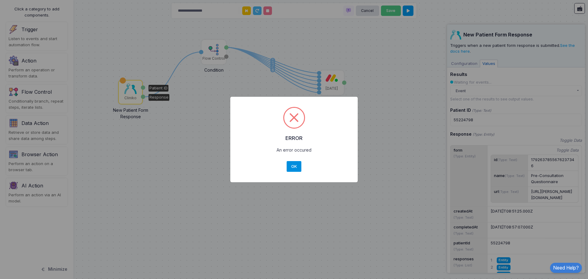
click at [294, 166] on button "OK" at bounding box center [293, 166] width 15 height 11
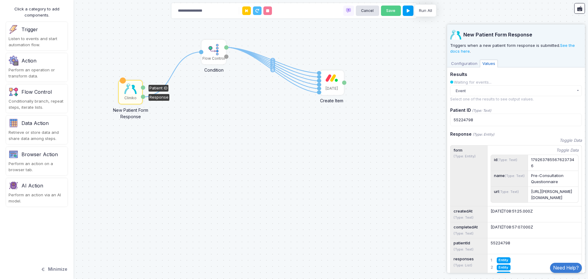
click at [466, 62] on span "Configuration" at bounding box center [463, 64] width 31 height 8
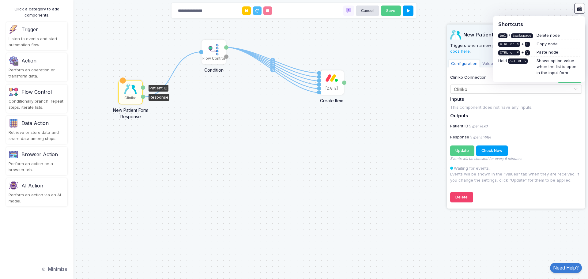
click at [386, 66] on div "1 1 2 3 4 5 6 Cliniko New Patient Form Response Patient ID Response Flow Contro…" at bounding box center [294, 139] width 588 height 279
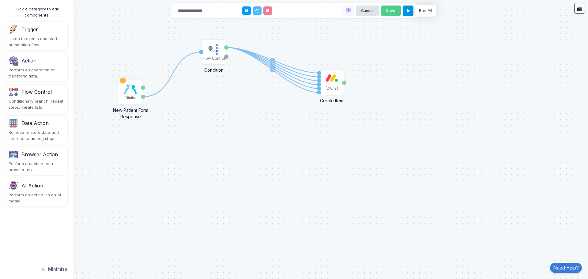
click at [410, 11] on button at bounding box center [407, 11] width 11 height 11
click at [409, 9] on icon at bounding box center [407, 11] width 3 height 4
click at [407, 12] on icon at bounding box center [407, 11] width 3 height 4
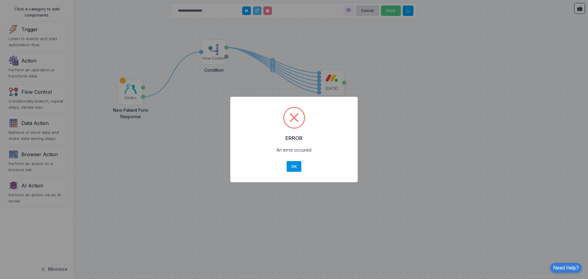
click at [294, 164] on button "OK" at bounding box center [293, 166] width 15 height 11
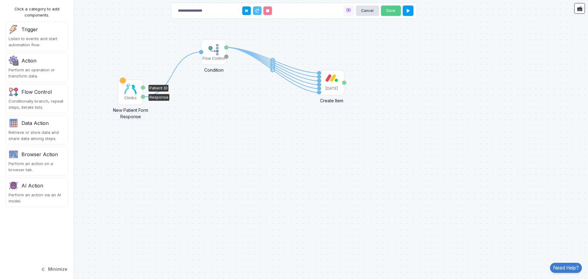
click at [124, 92] on img at bounding box center [130, 89] width 12 height 10
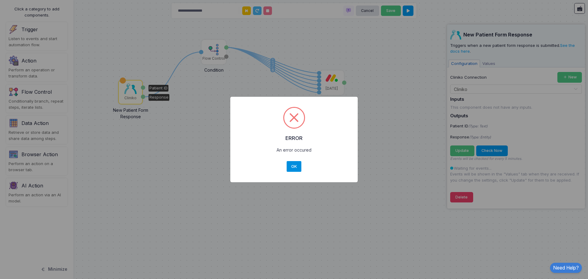
click at [297, 166] on button "OK" at bounding box center [293, 166] width 15 height 11
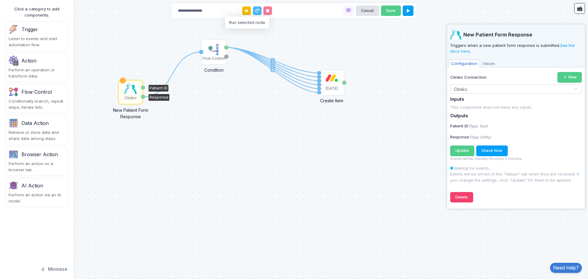
click at [248, 10] on icon at bounding box center [246, 11] width 2 height 4
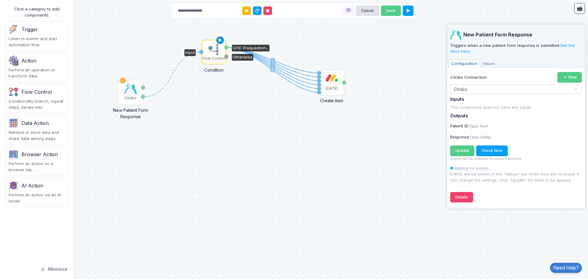
click at [221, 39] on icon at bounding box center [219, 40] width 7 height 9
click at [336, 71] on icon at bounding box center [337, 71] width 7 height 9
click at [235, 179] on div "1 1 2 3 4 5 6 Cliniko New Patient Form Response Patient ID Response Flow Contro…" at bounding box center [294, 139] width 588 height 279
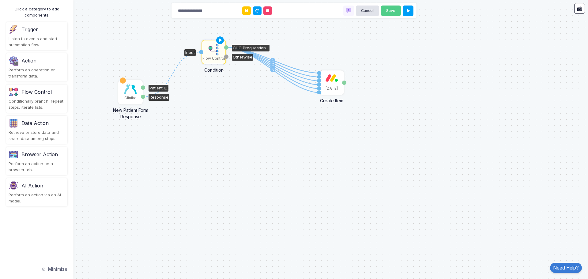
click at [128, 91] on img at bounding box center [130, 89] width 12 height 10
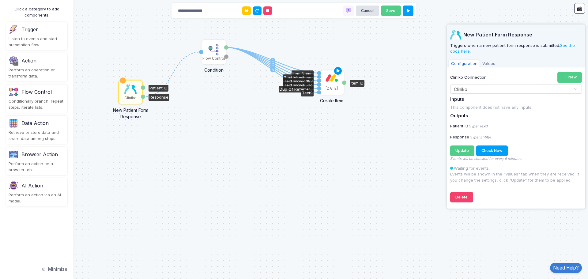
click at [338, 71] on icon at bounding box center [337, 71] width 7 height 9
click at [338, 70] on icon at bounding box center [337, 71] width 7 height 9
